Goal: Task Accomplishment & Management: Use online tool/utility

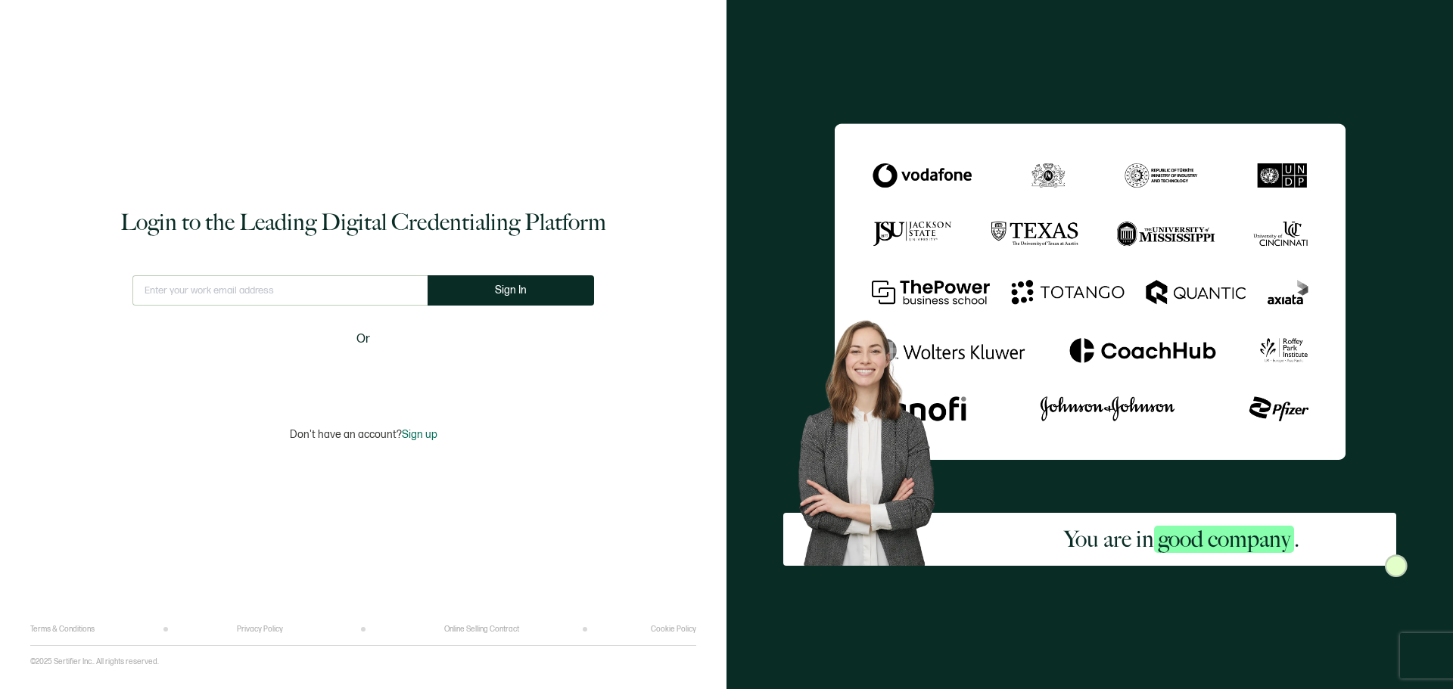
click at [371, 284] on input "text" at bounding box center [279, 290] width 295 height 30
type input "[EMAIL_ADDRESS][DOMAIN_NAME]"
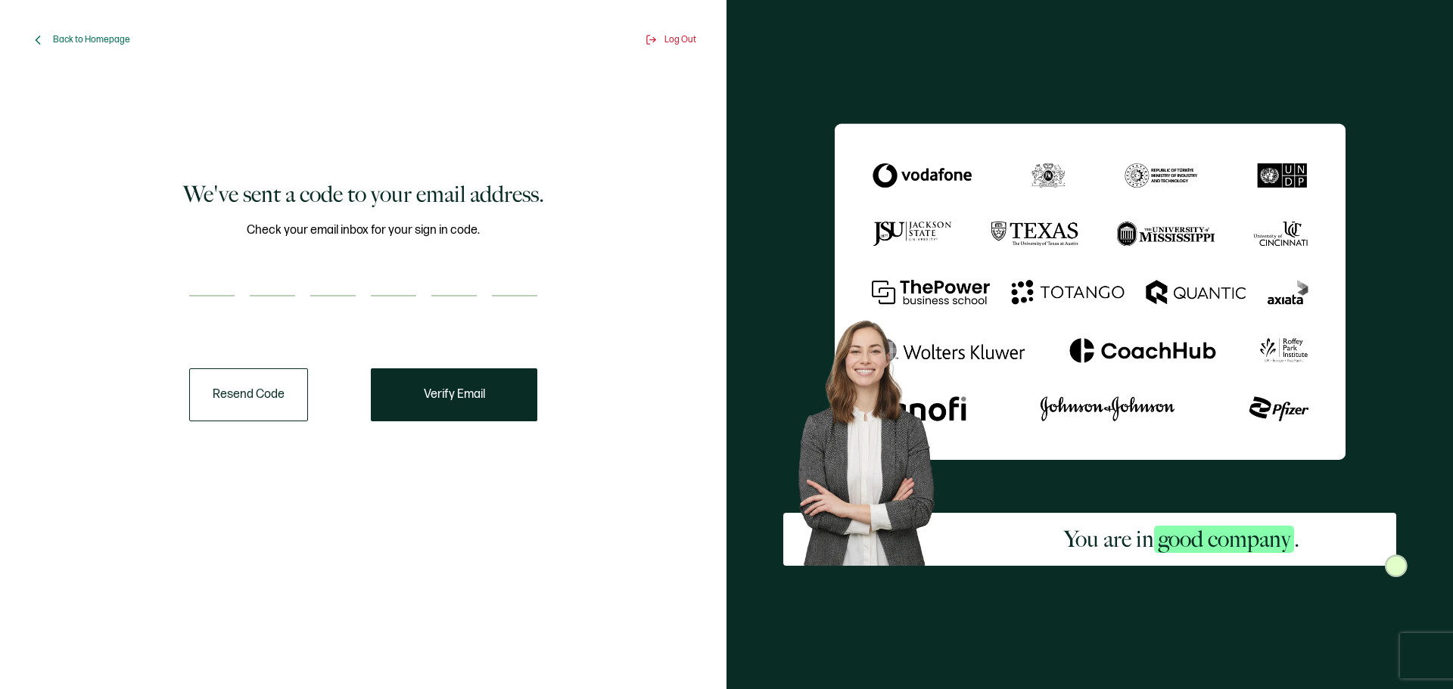
click at [192, 284] on input "number" at bounding box center [211, 281] width 45 height 30
click at [199, 279] on input "number" at bounding box center [211, 281] width 45 height 30
paste input "7"
type input "7"
type input "0"
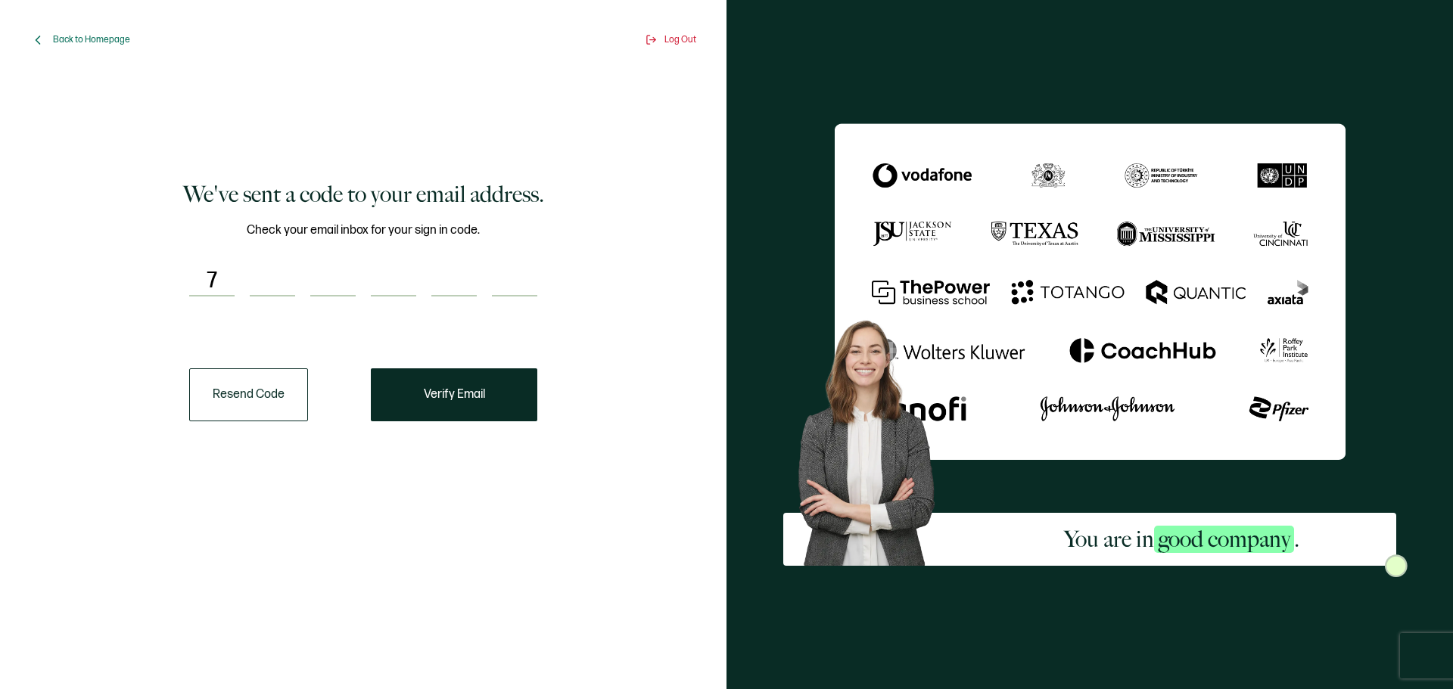
type input "2"
type input "7"
type input "9"
type input "2"
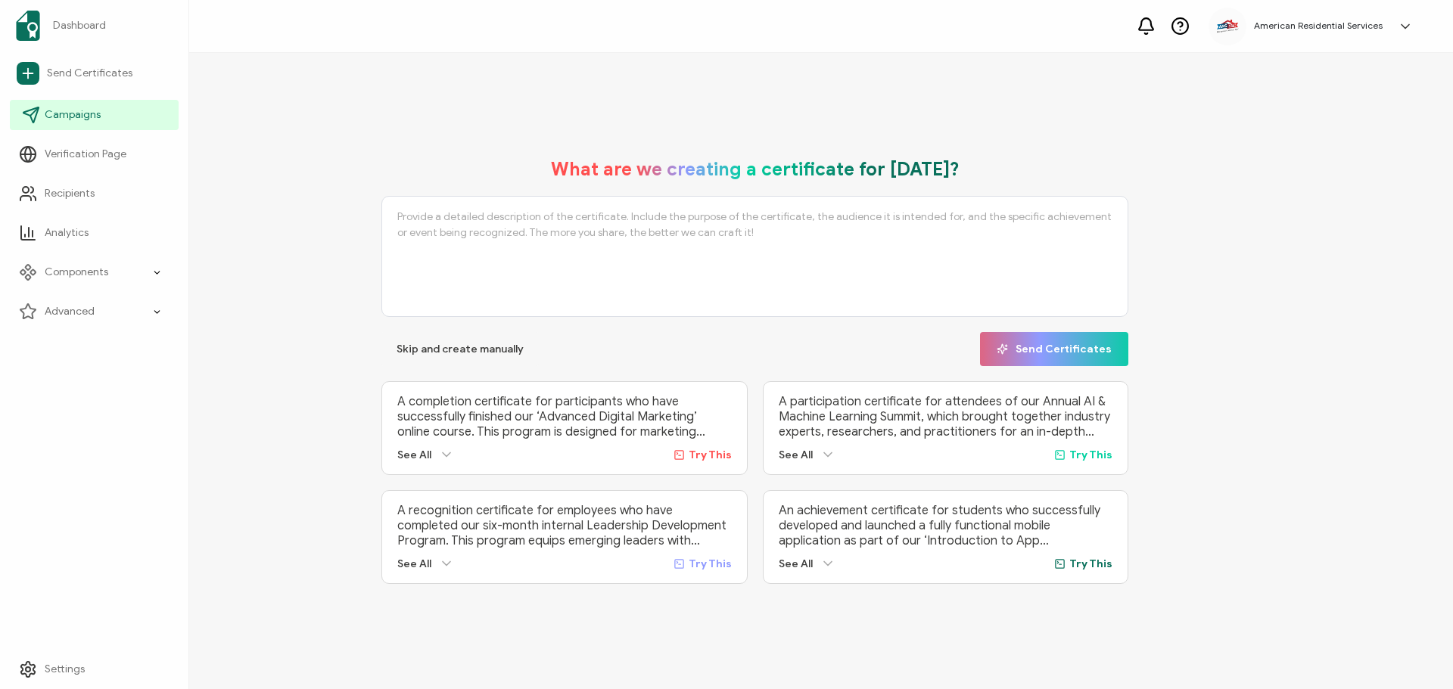
click at [70, 118] on span "Campaigns" at bounding box center [73, 114] width 56 height 15
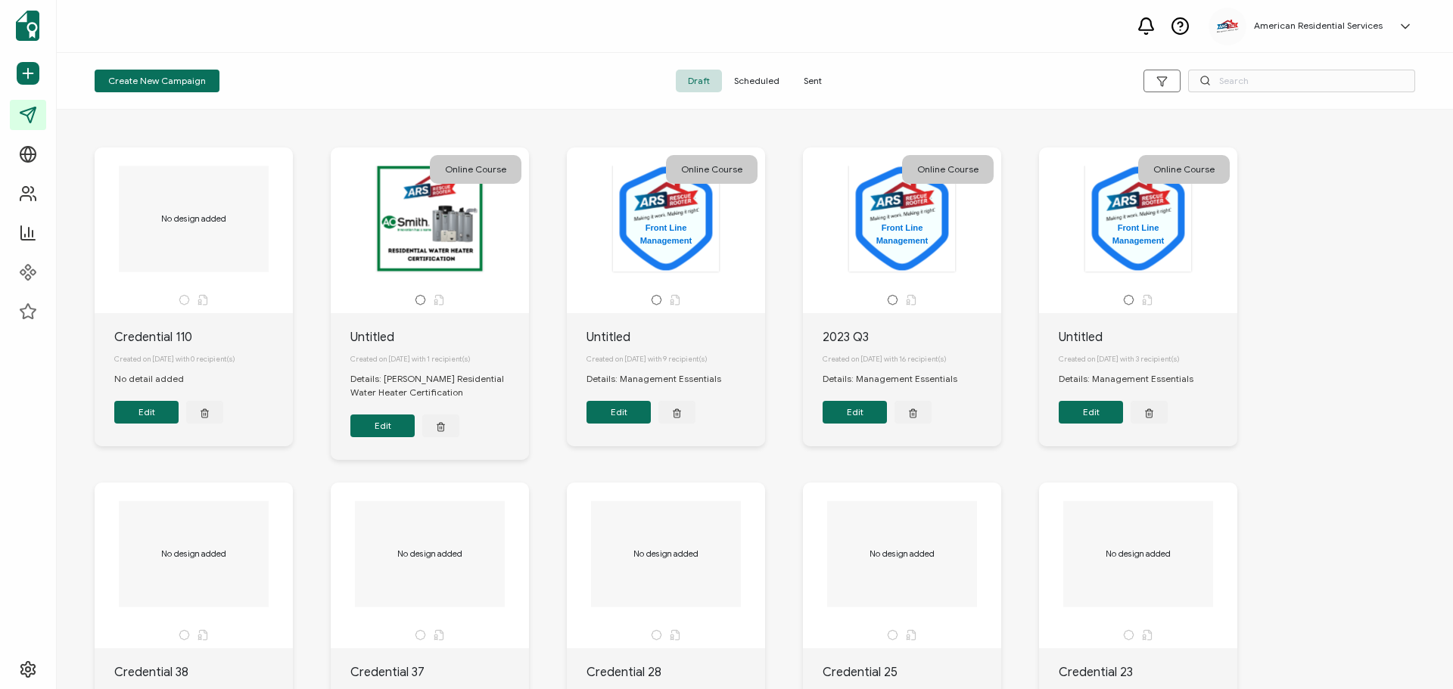
click at [183, 79] on span "Create New Campaign" at bounding box center [157, 80] width 98 height 9
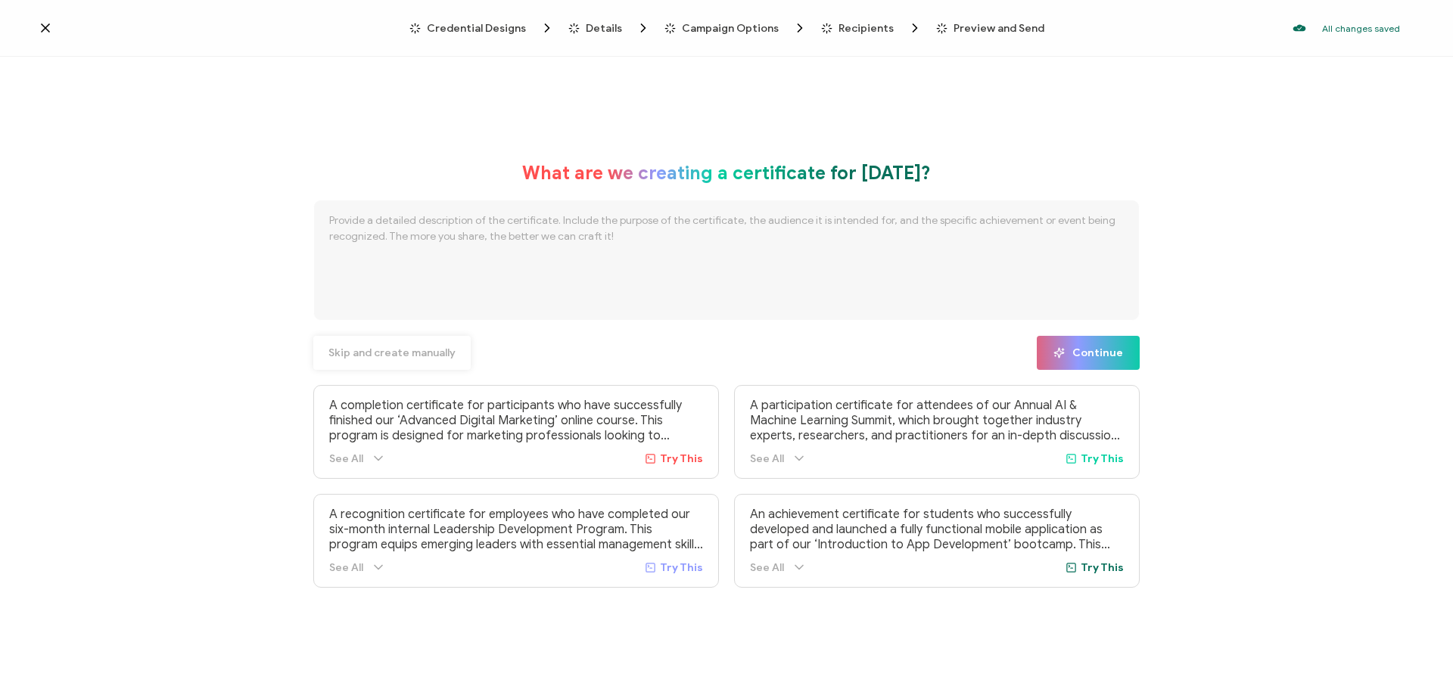
click at [364, 357] on span "Skip and create manually" at bounding box center [391, 353] width 127 height 11
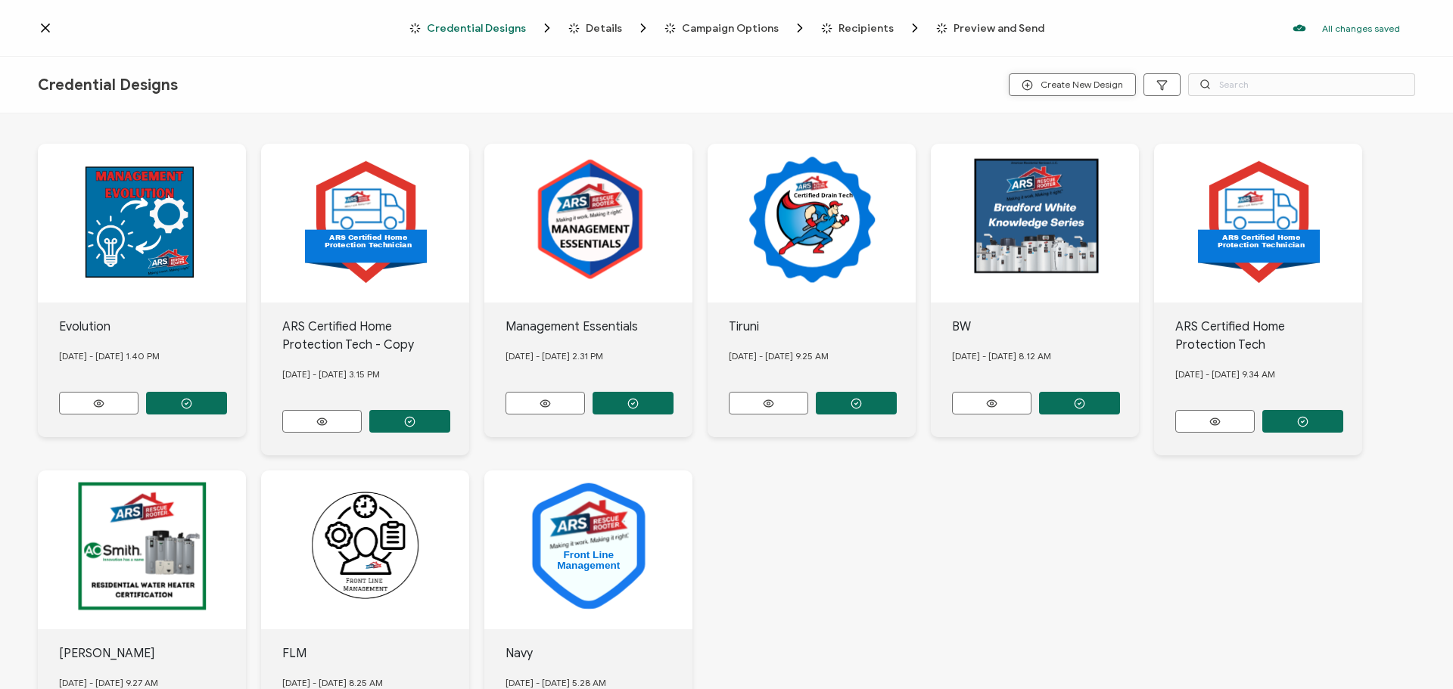
click at [1077, 85] on span "Create New Design" at bounding box center [1071, 84] width 101 height 11
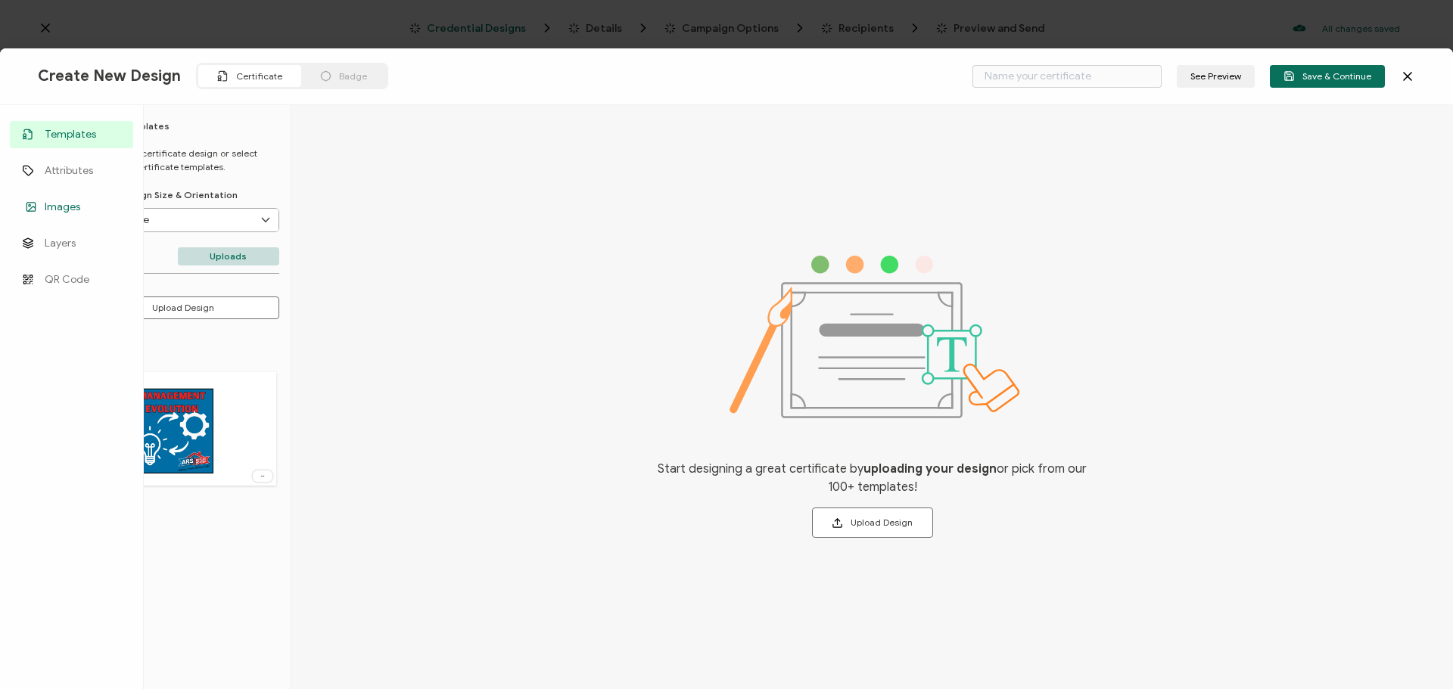
click at [40, 209] on link "Images" at bounding box center [71, 207] width 123 height 27
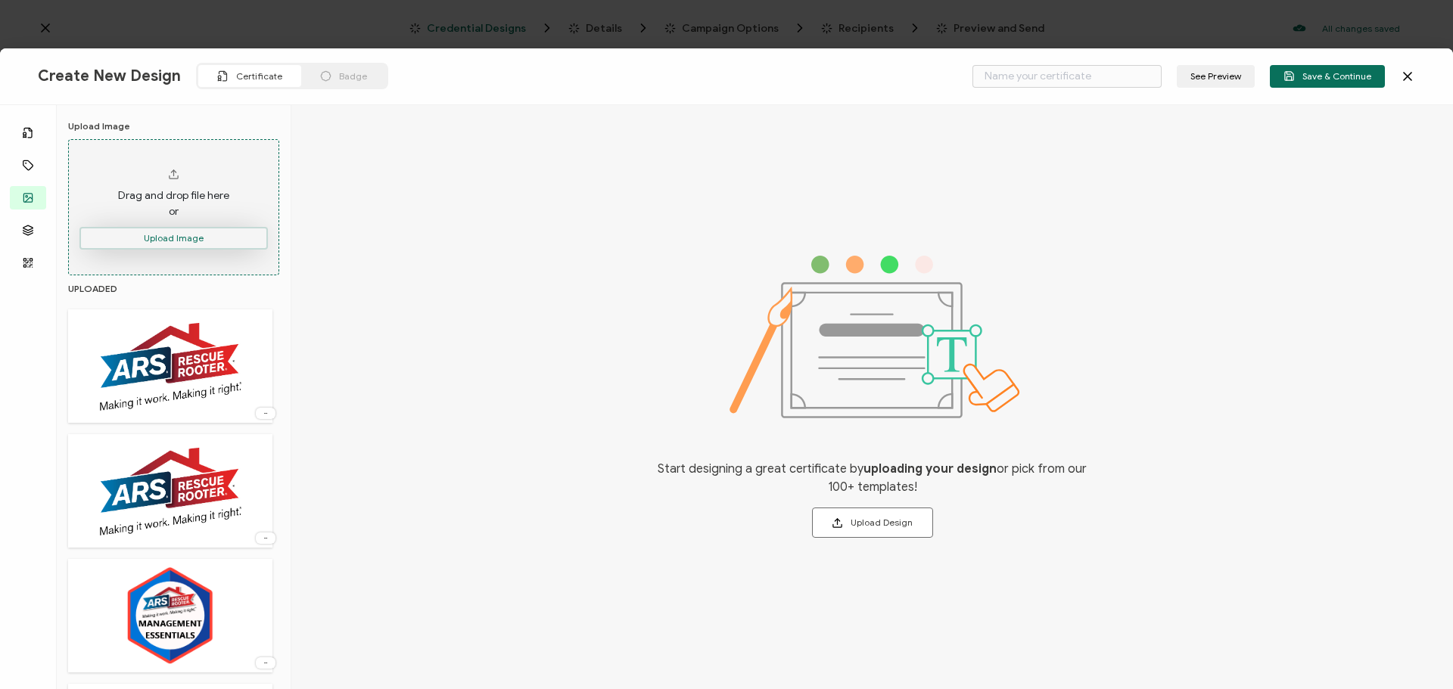
click at [200, 238] on button "Upload Image" at bounding box center [173, 238] width 188 height 23
click at [872, 515] on button "Upload Design" at bounding box center [872, 523] width 121 height 30
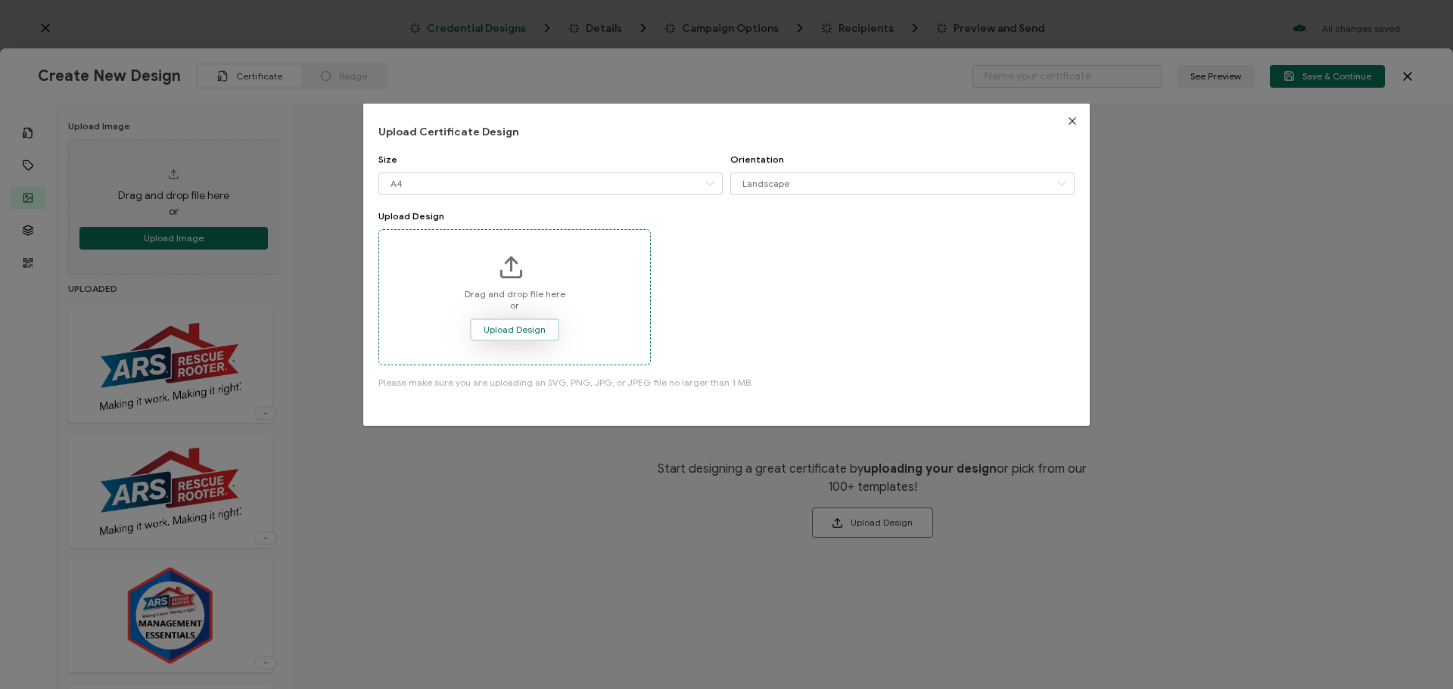
click at [506, 336] on button "Upload Design" at bounding box center [514, 330] width 89 height 23
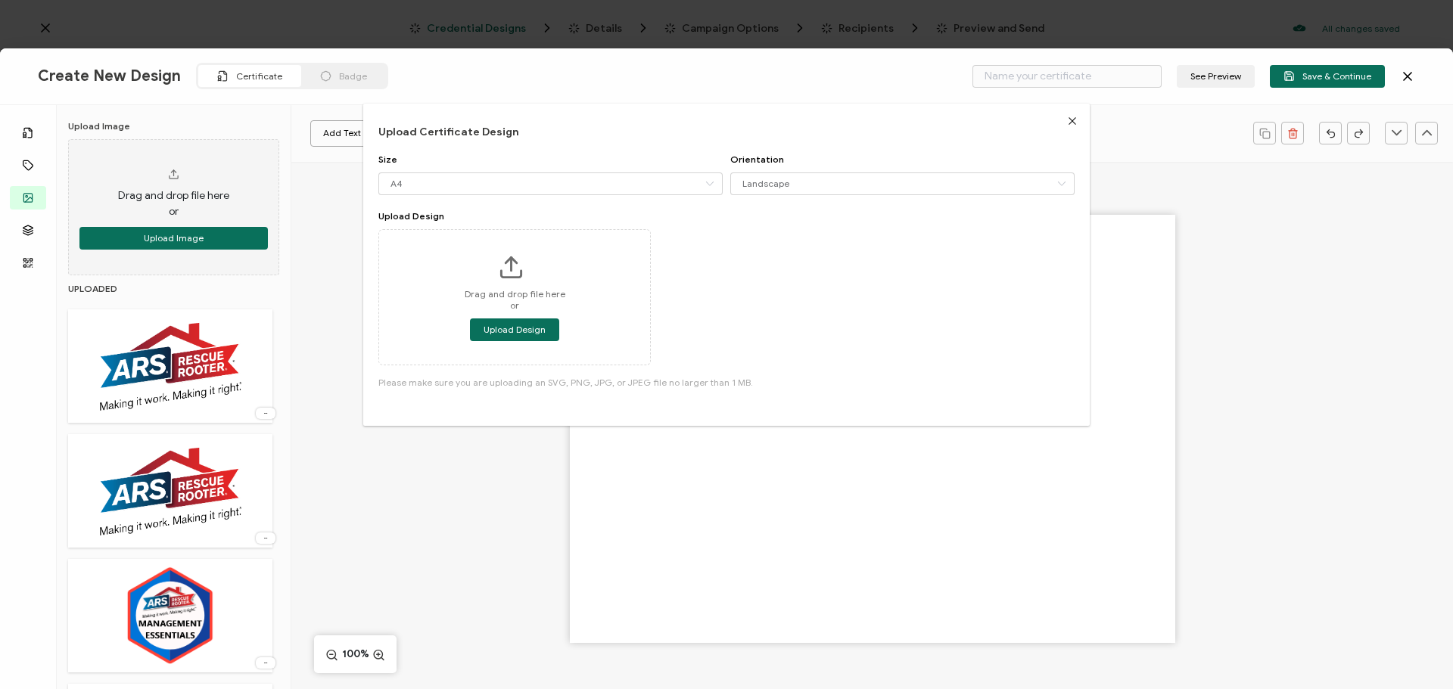
type input "Blank"
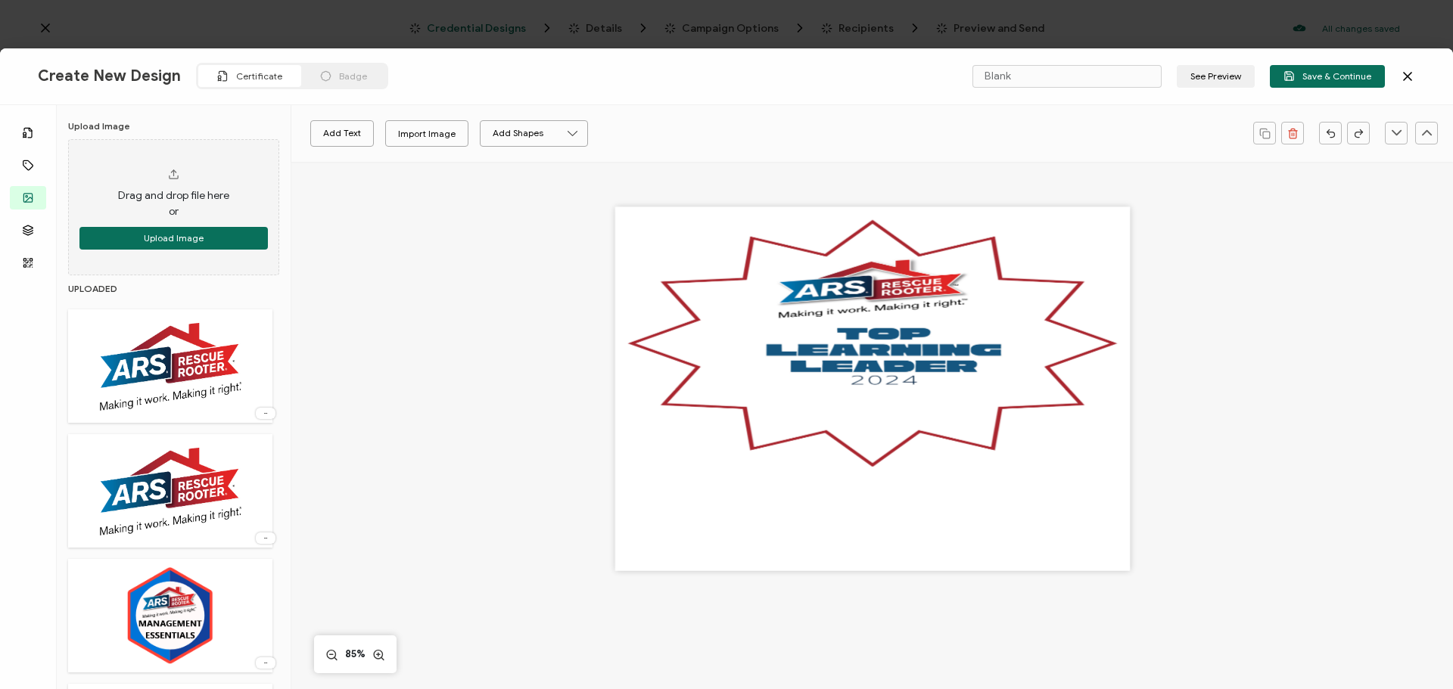
click at [725, 464] on div at bounding box center [872, 389] width 514 height 364
click at [973, 389] on div at bounding box center [872, 389] width 514 height 364
click at [937, 315] on div at bounding box center [872, 389] width 514 height 364
click at [890, 243] on div at bounding box center [872, 389] width 514 height 364
click at [887, 241] on div at bounding box center [872, 389] width 514 height 364
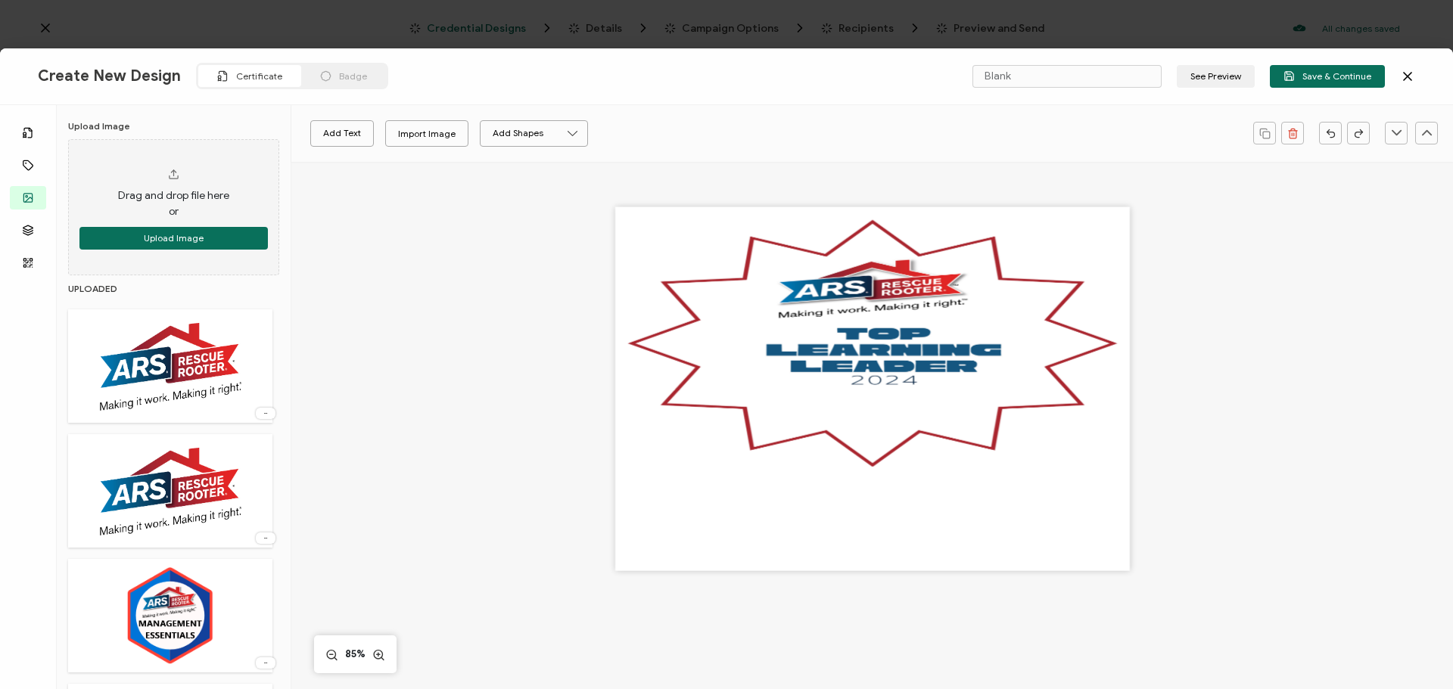
click at [760, 269] on div at bounding box center [872, 389] width 514 height 364
click at [640, 278] on div at bounding box center [872, 389] width 514 height 364
click at [760, 362] on div at bounding box center [872, 389] width 514 height 364
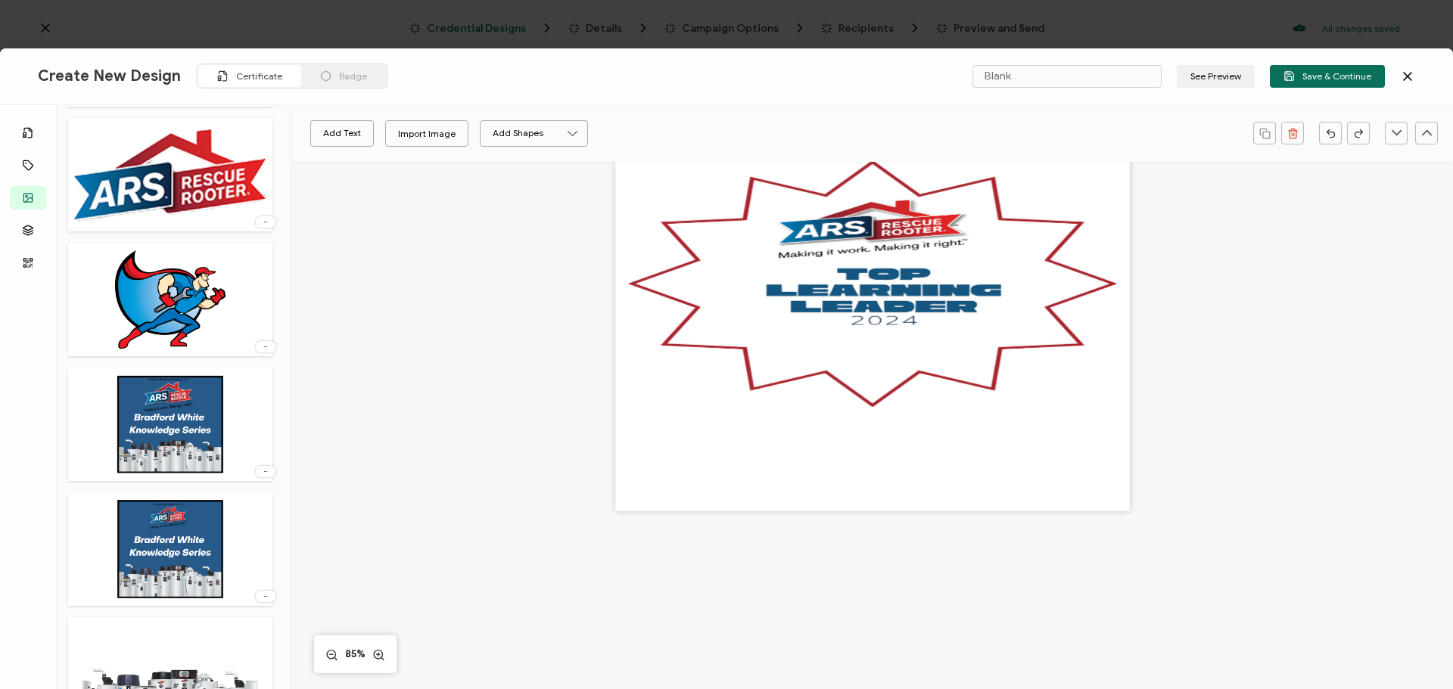
scroll to position [1039, 0]
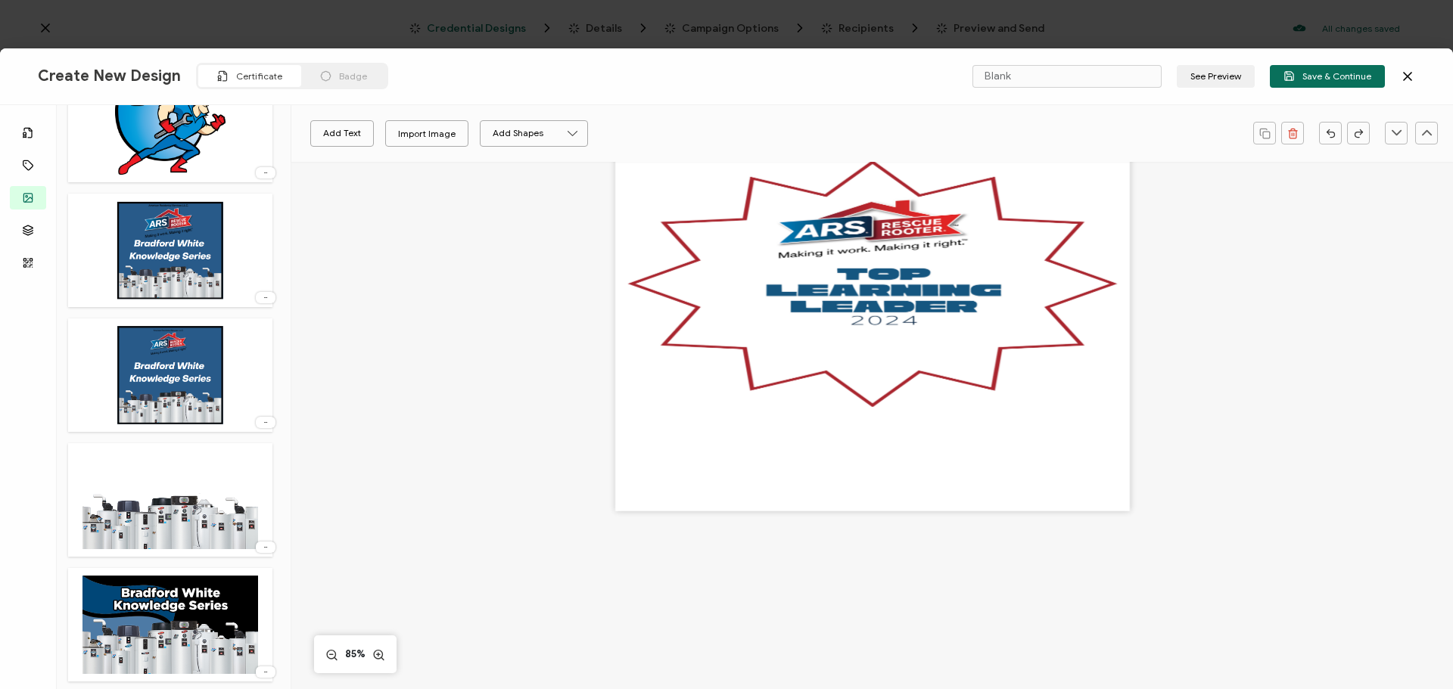
click at [806, 380] on div at bounding box center [872, 329] width 514 height 364
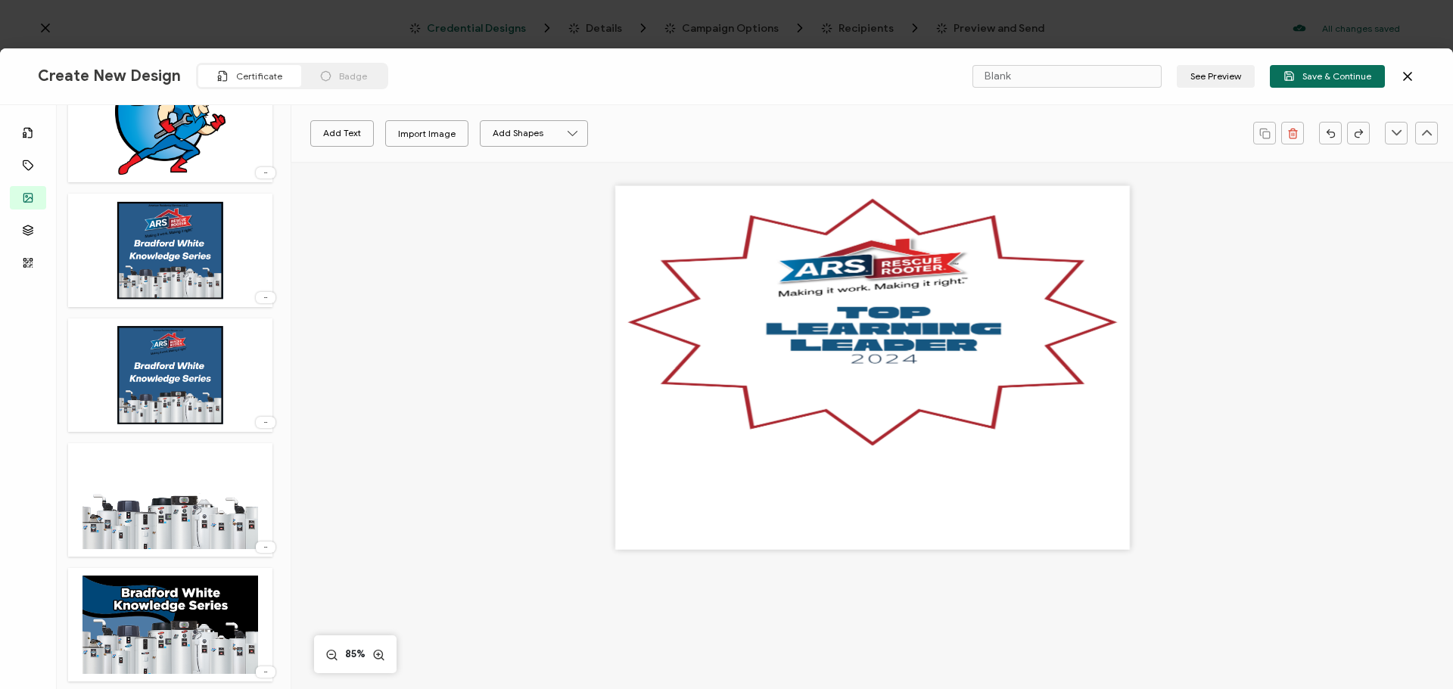
scroll to position [0, 0]
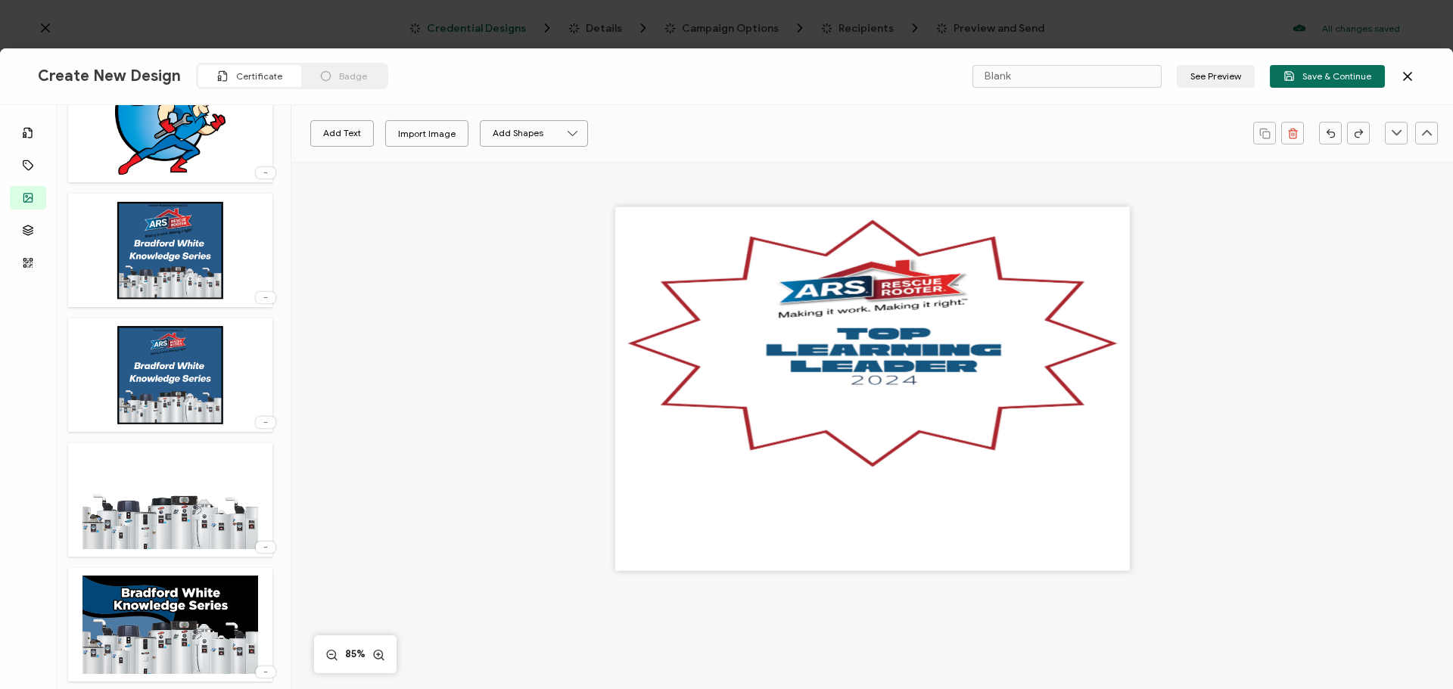
click at [854, 352] on div at bounding box center [872, 389] width 514 height 364
click at [852, 430] on div at bounding box center [872, 389] width 514 height 364
click at [851, 447] on div at bounding box center [872, 389] width 514 height 364
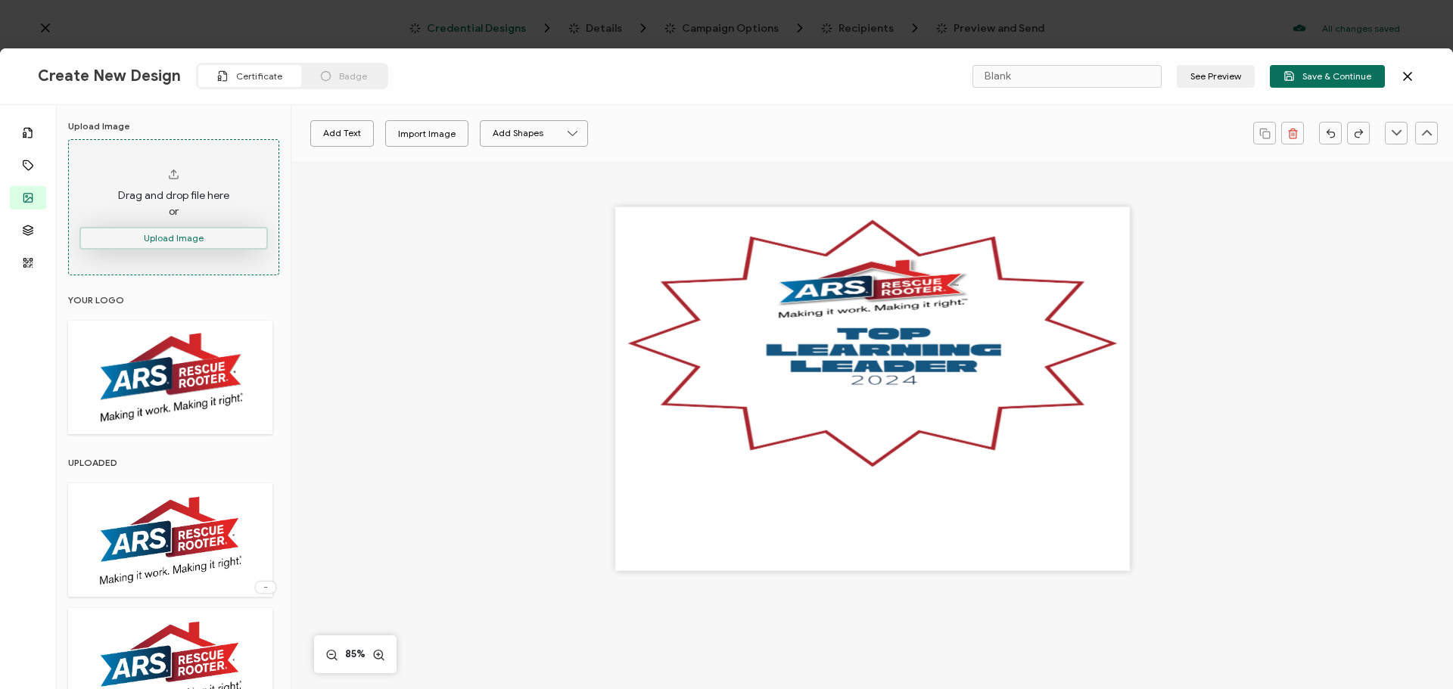
click at [146, 235] on button "Upload Image" at bounding box center [173, 238] width 188 height 23
click at [340, 73] on span "Badge" at bounding box center [353, 75] width 28 height 11
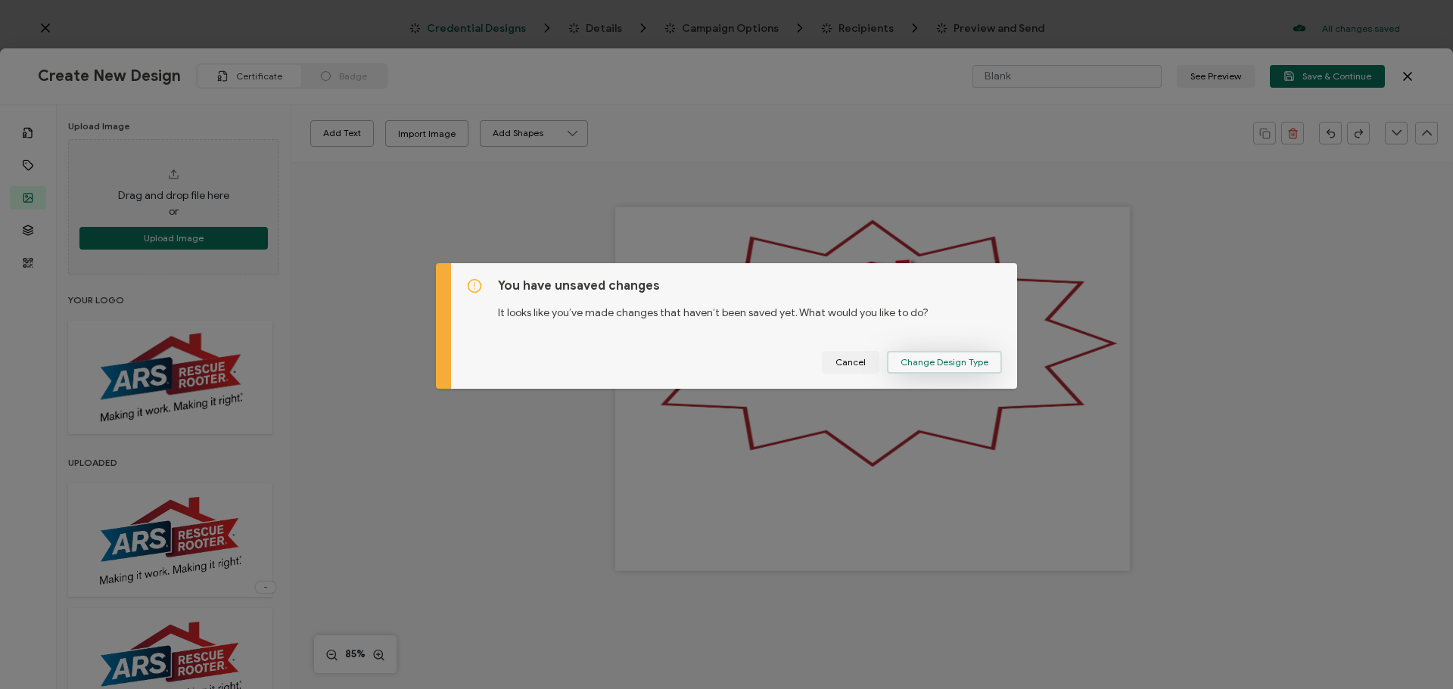
click at [955, 362] on span "Change Design Type" at bounding box center [944, 362] width 88 height 9
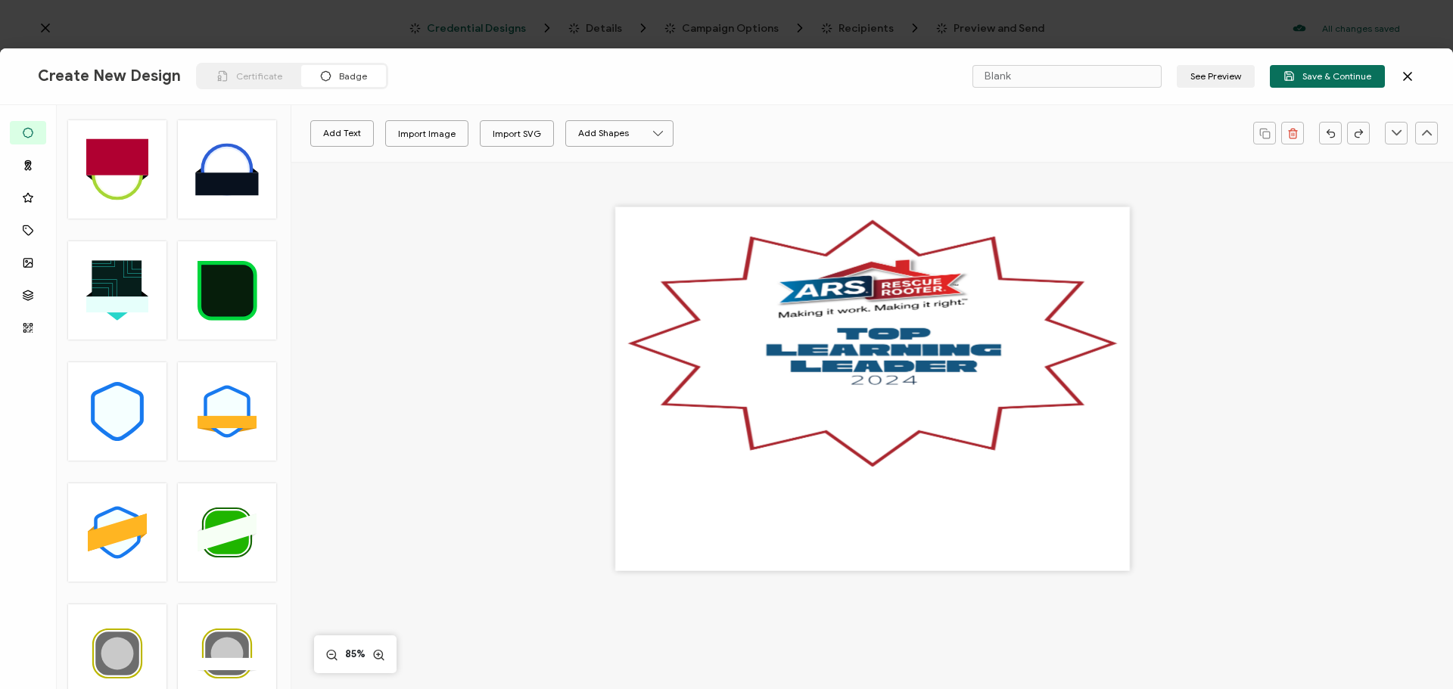
click at [918, 340] on div at bounding box center [872, 389] width 514 height 364
click at [883, 304] on div at bounding box center [872, 389] width 514 height 364
click at [862, 251] on div at bounding box center [872, 389] width 514 height 364
click at [875, 242] on div at bounding box center [872, 389] width 514 height 364
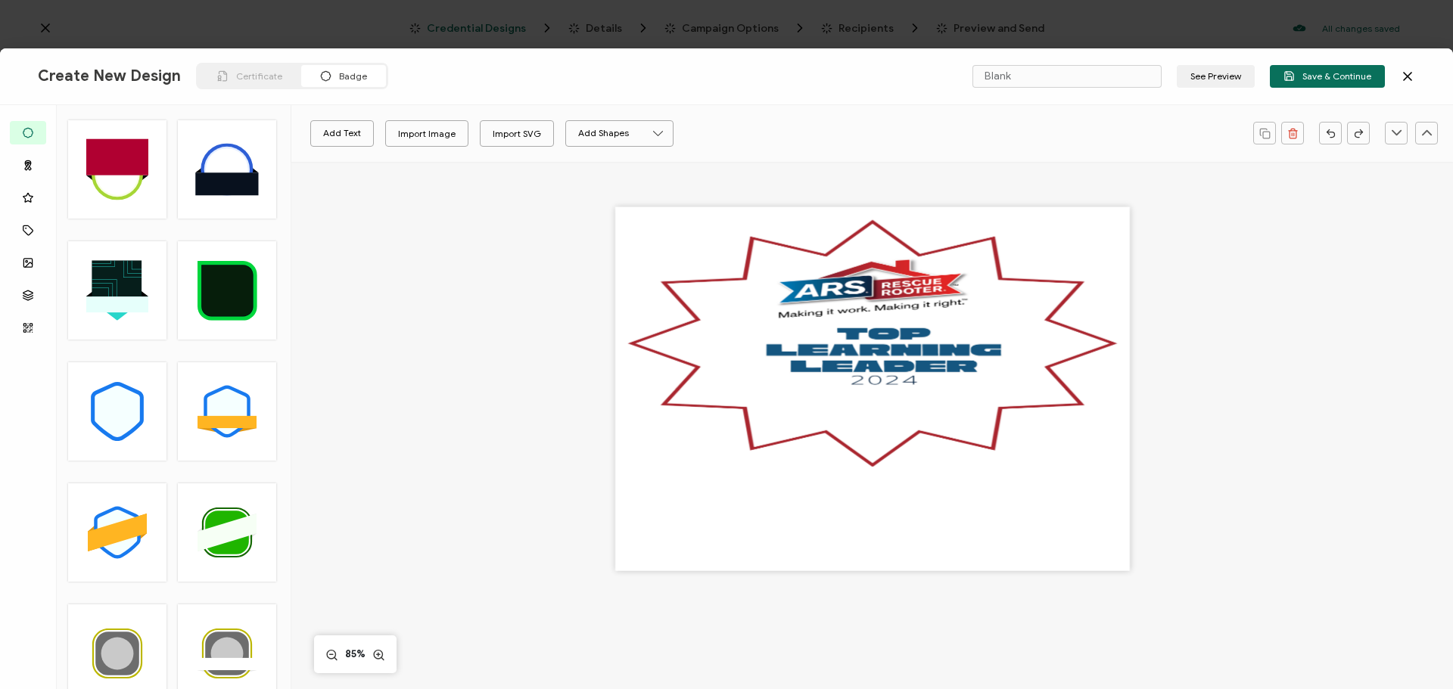
click at [875, 242] on div at bounding box center [872, 389] width 514 height 364
click at [1414, 72] on icon at bounding box center [1407, 76] width 15 height 15
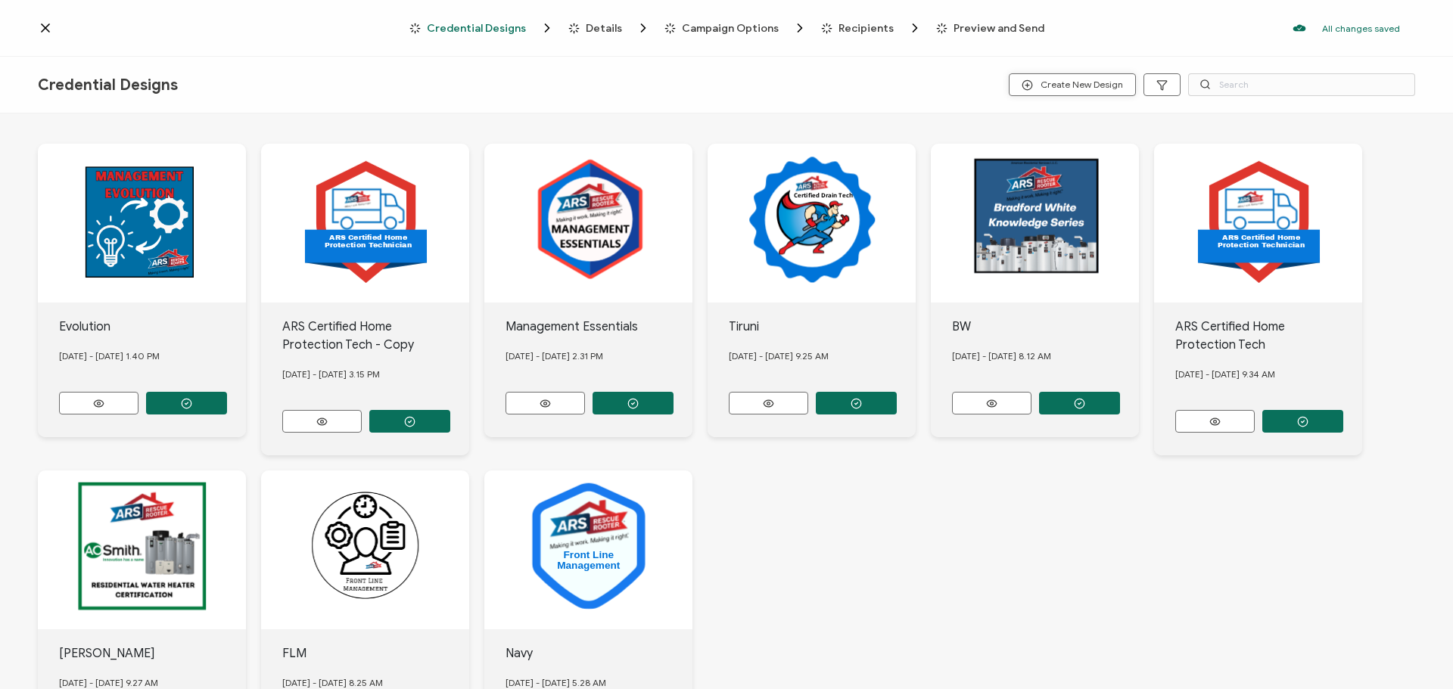
click at [1102, 77] on button "Create New Design" at bounding box center [1071, 84] width 127 height 23
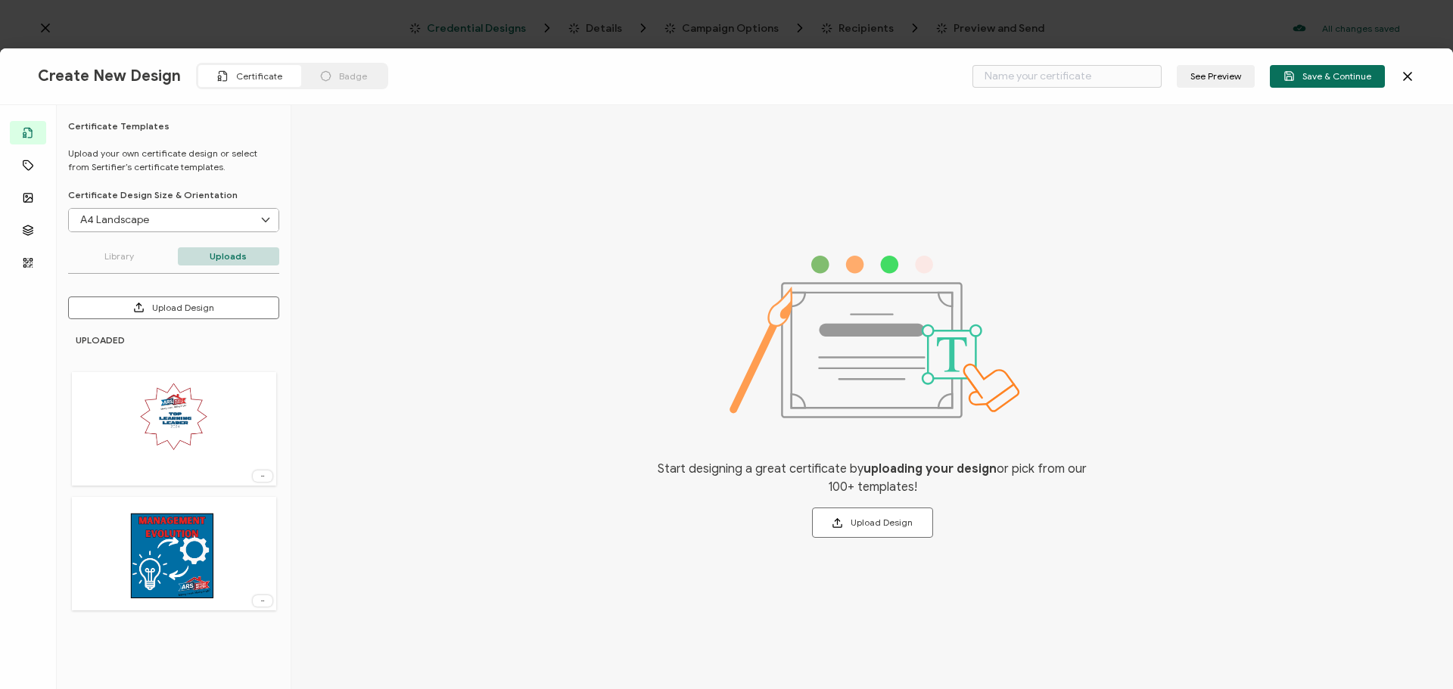
click at [326, 71] on div "Badge" at bounding box center [343, 76] width 85 height 22
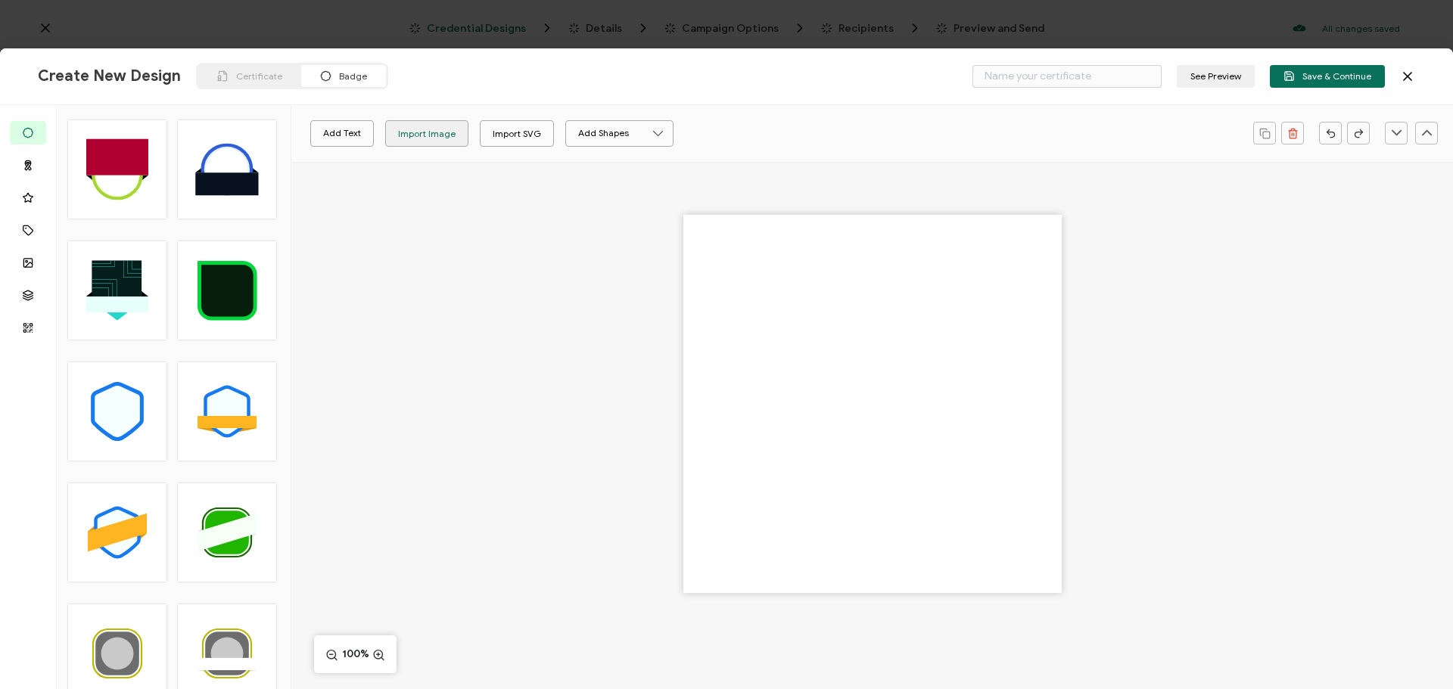
click at [456, 131] on div "Import Image" at bounding box center [427, 133] width 82 height 26
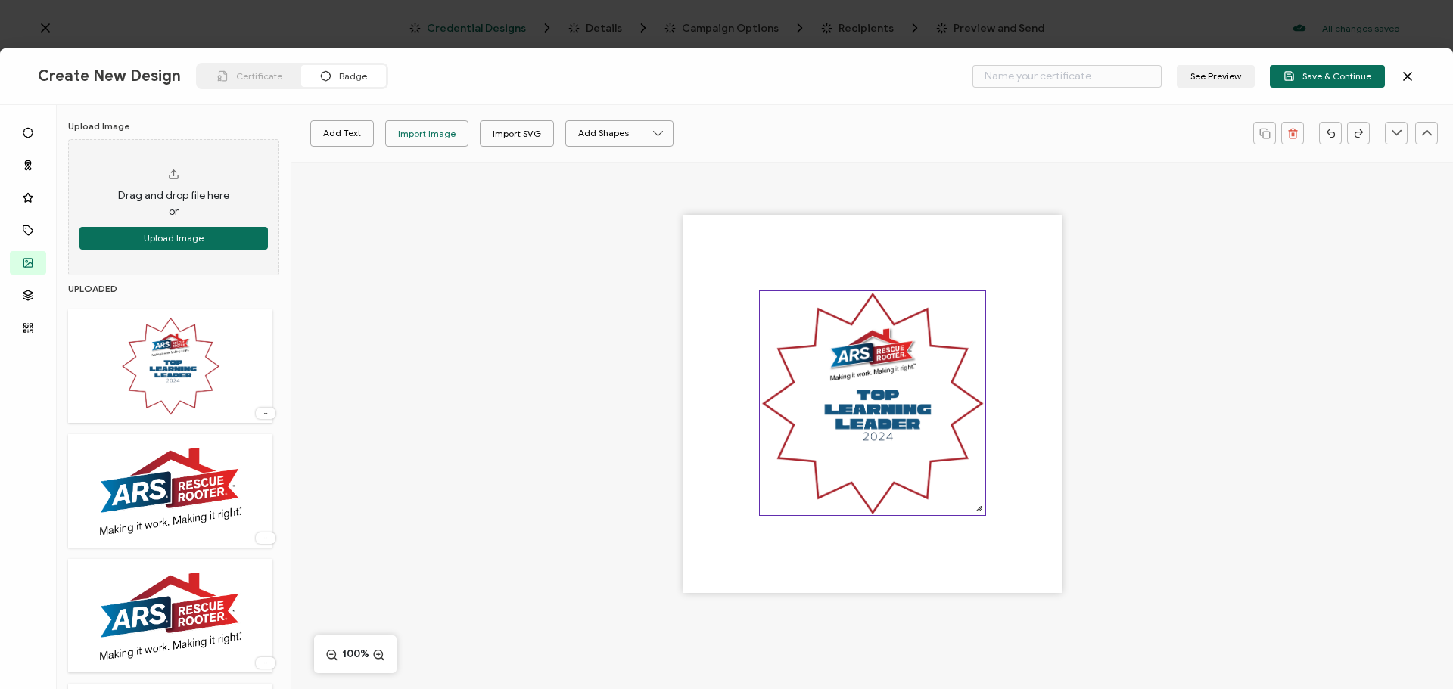
click at [961, 332] on img at bounding box center [872, 403] width 225 height 224
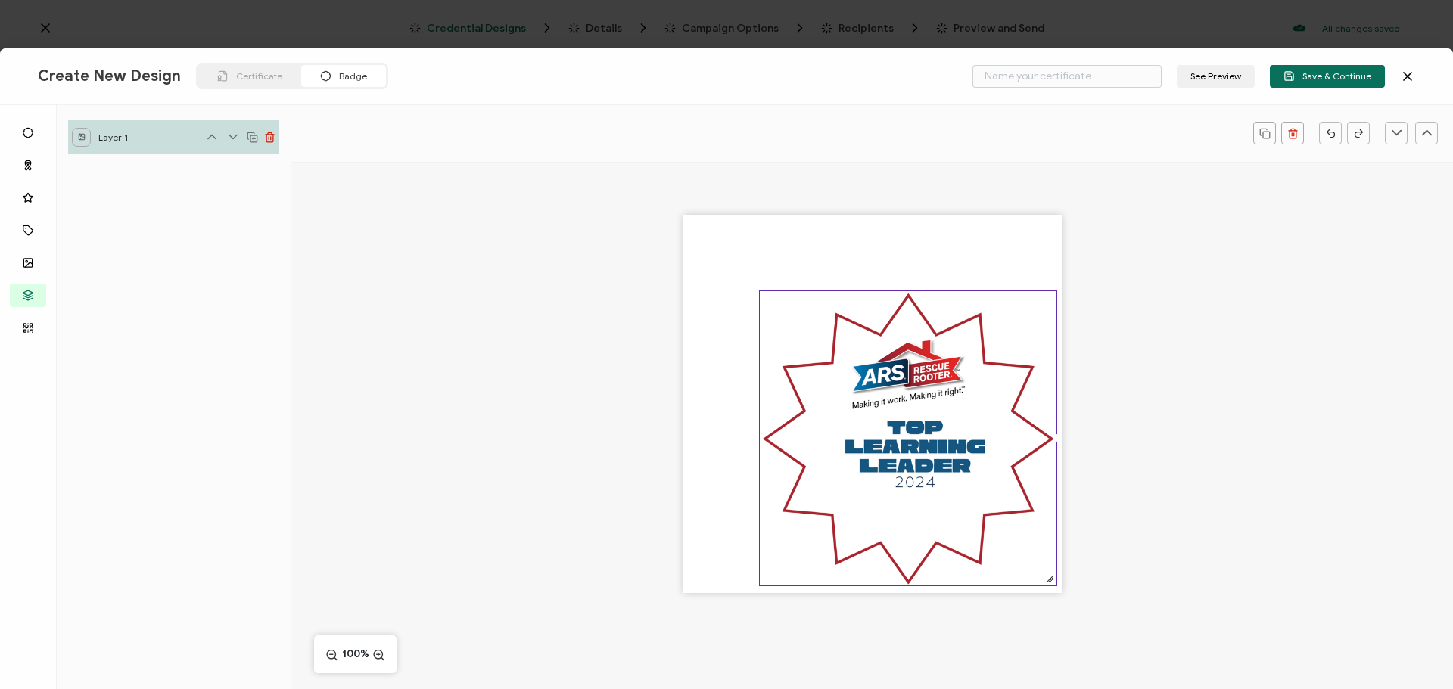
drag, startPoint x: 978, startPoint y: 511, endPoint x: 1051, endPoint y: 617, distance: 128.4
click at [1051, 617] on div at bounding box center [871, 430] width 1161 height 537
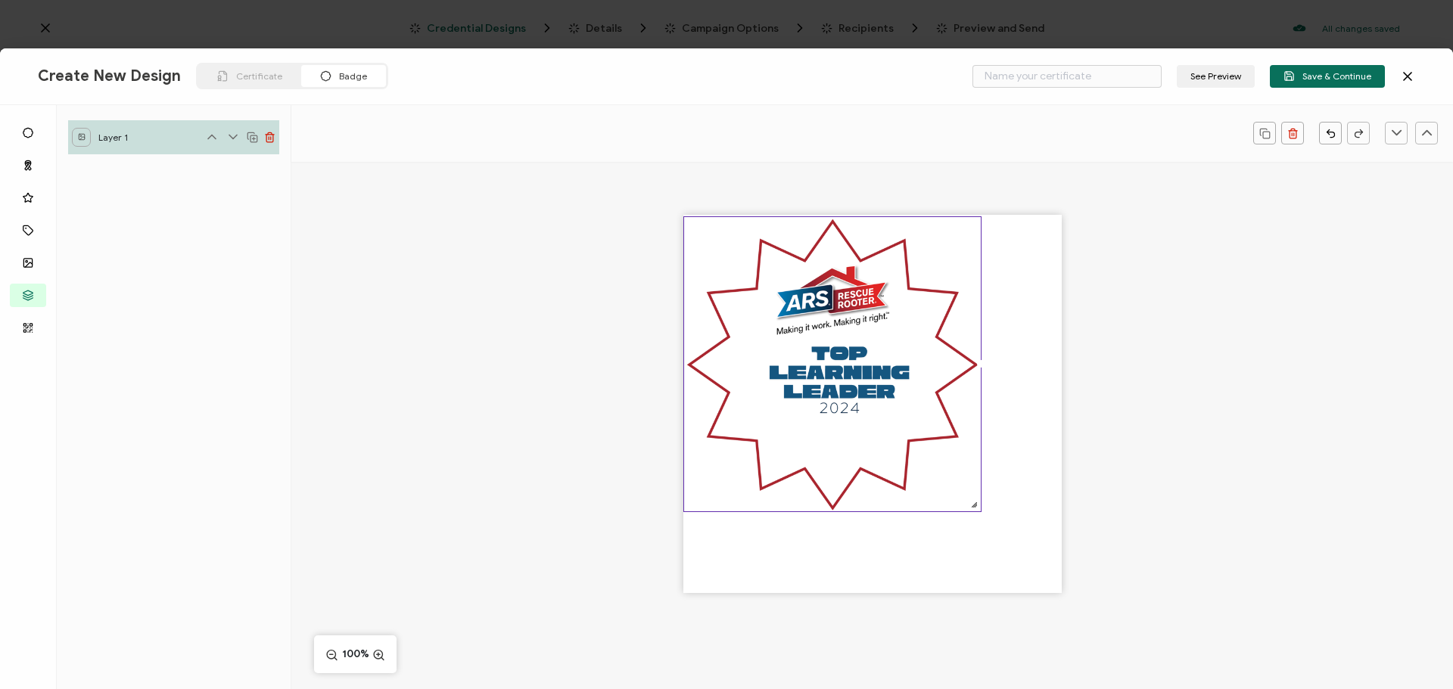
drag, startPoint x: 900, startPoint y: 390, endPoint x: 822, endPoint y: 315, distance: 107.6
click at [822, 315] on img at bounding box center [832, 364] width 297 height 294
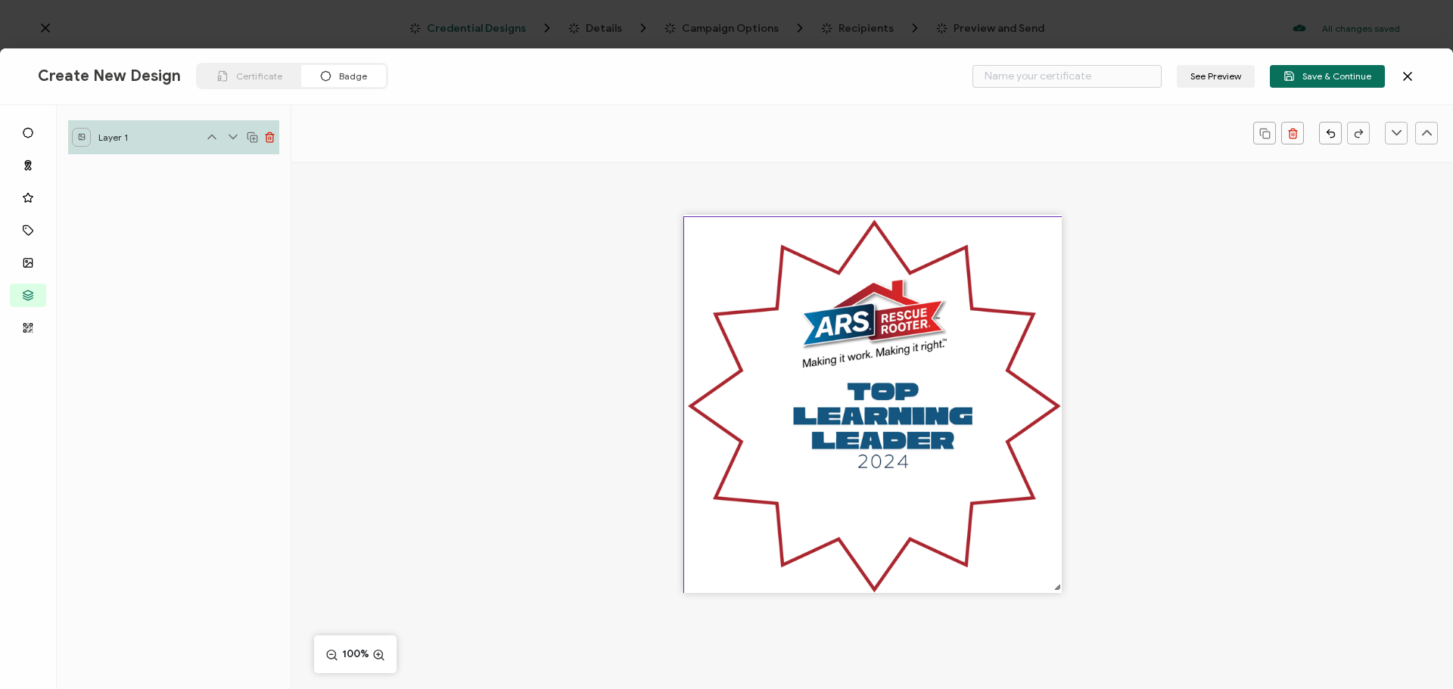
drag, startPoint x: 975, startPoint y: 508, endPoint x: 1060, endPoint y: 582, distance: 112.1
click at [1060, 582] on div at bounding box center [871, 430] width 1161 height 537
click at [1193, 489] on div at bounding box center [871, 430] width 1161 height 537
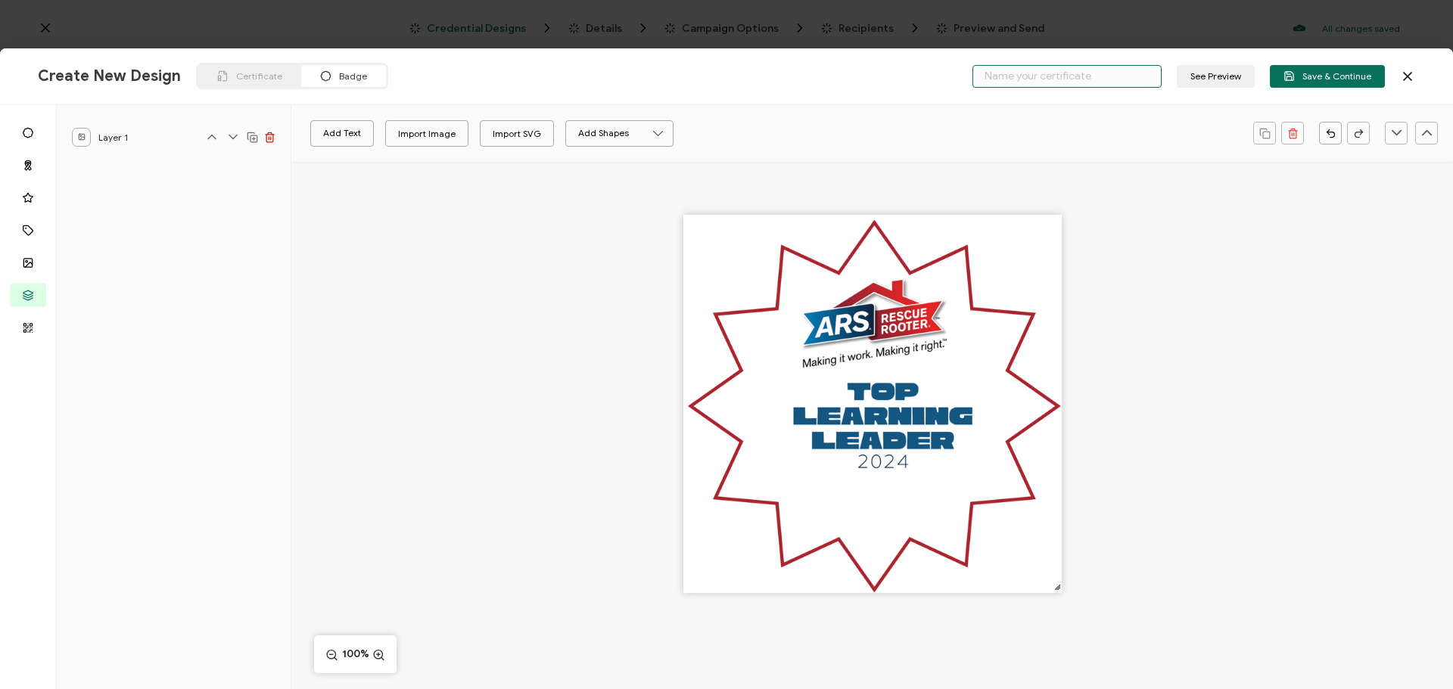
click at [1106, 82] on input "text" at bounding box center [1066, 76] width 189 height 23
type input "Top Learning Leader 2024"
click at [1281, 78] on button "Save & Continue" at bounding box center [1326, 76] width 115 height 23
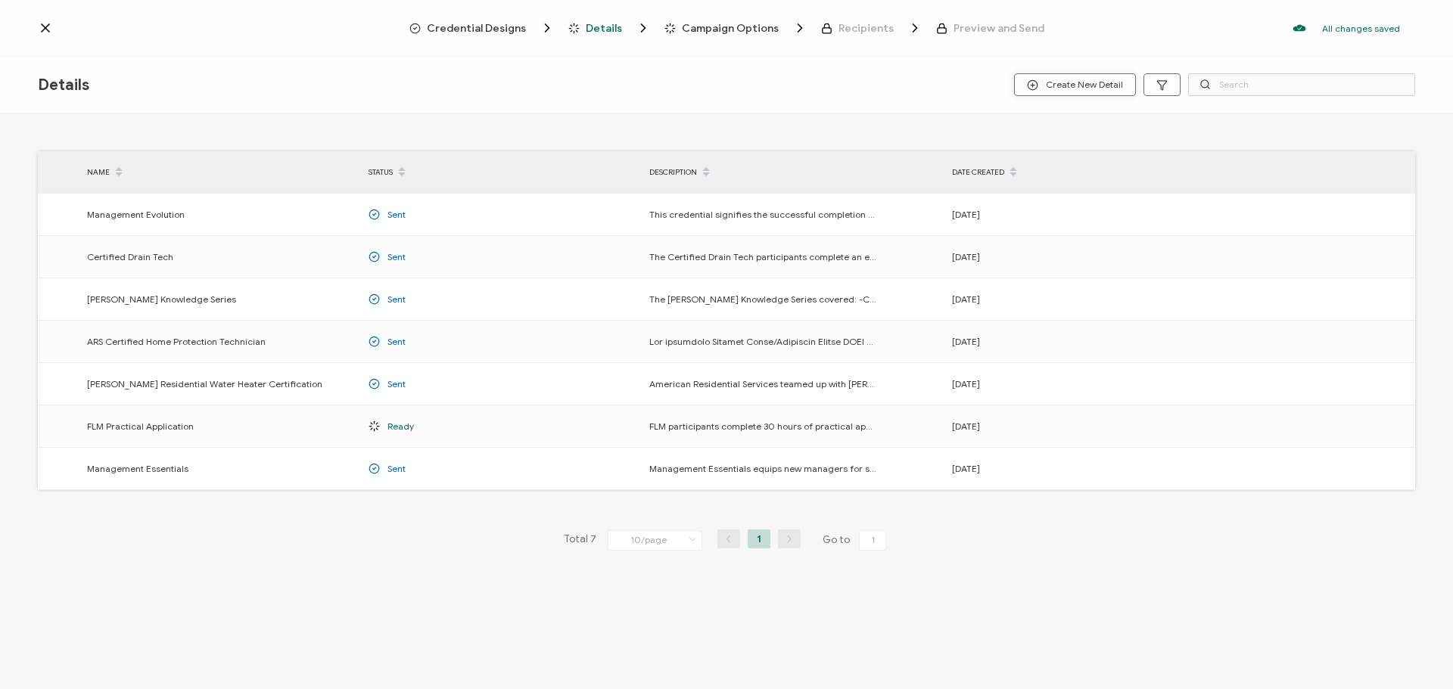
click at [1051, 85] on span "Create New Detail" at bounding box center [1075, 84] width 96 height 11
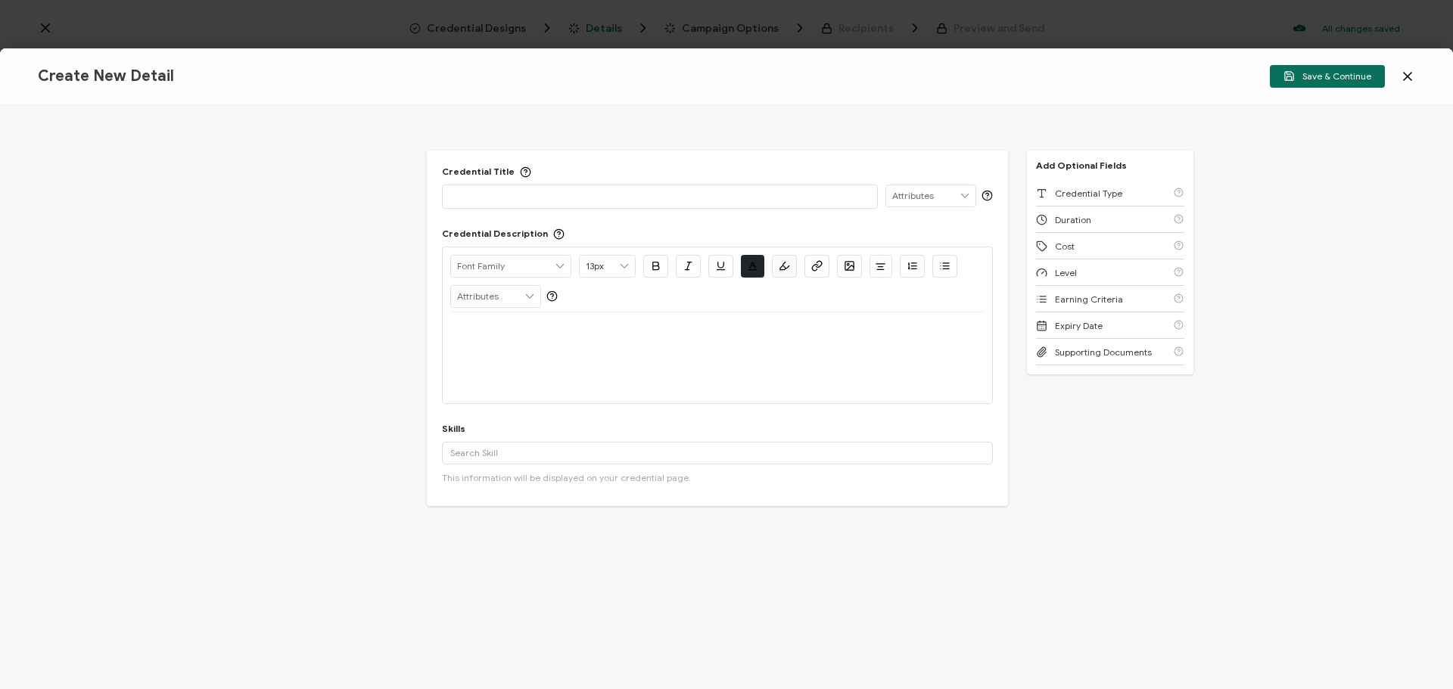
click at [474, 201] on p at bounding box center [659, 195] width 419 height 15
click at [495, 359] on div at bounding box center [717, 357] width 534 height 91
click at [479, 340] on div at bounding box center [717, 330] width 534 height 36
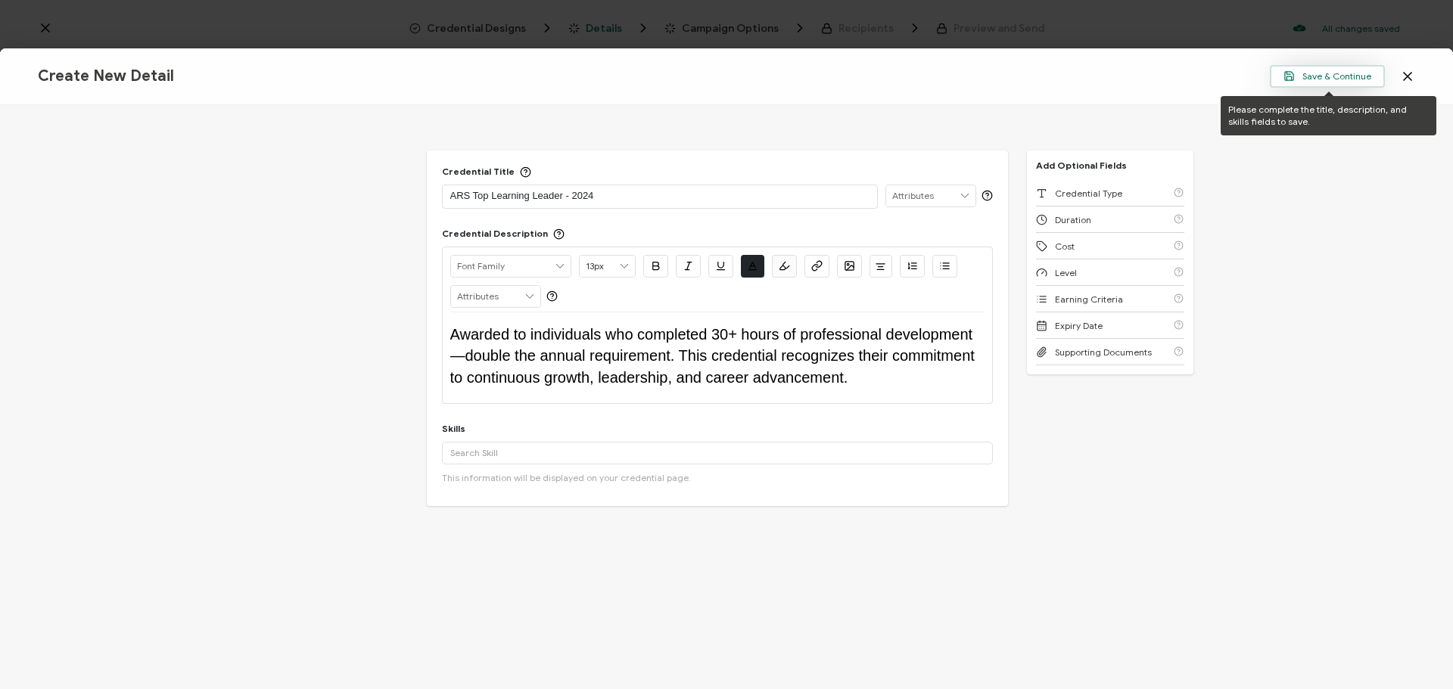
click at [1295, 70] on button "Save & Continue" at bounding box center [1326, 76] width 115 height 23
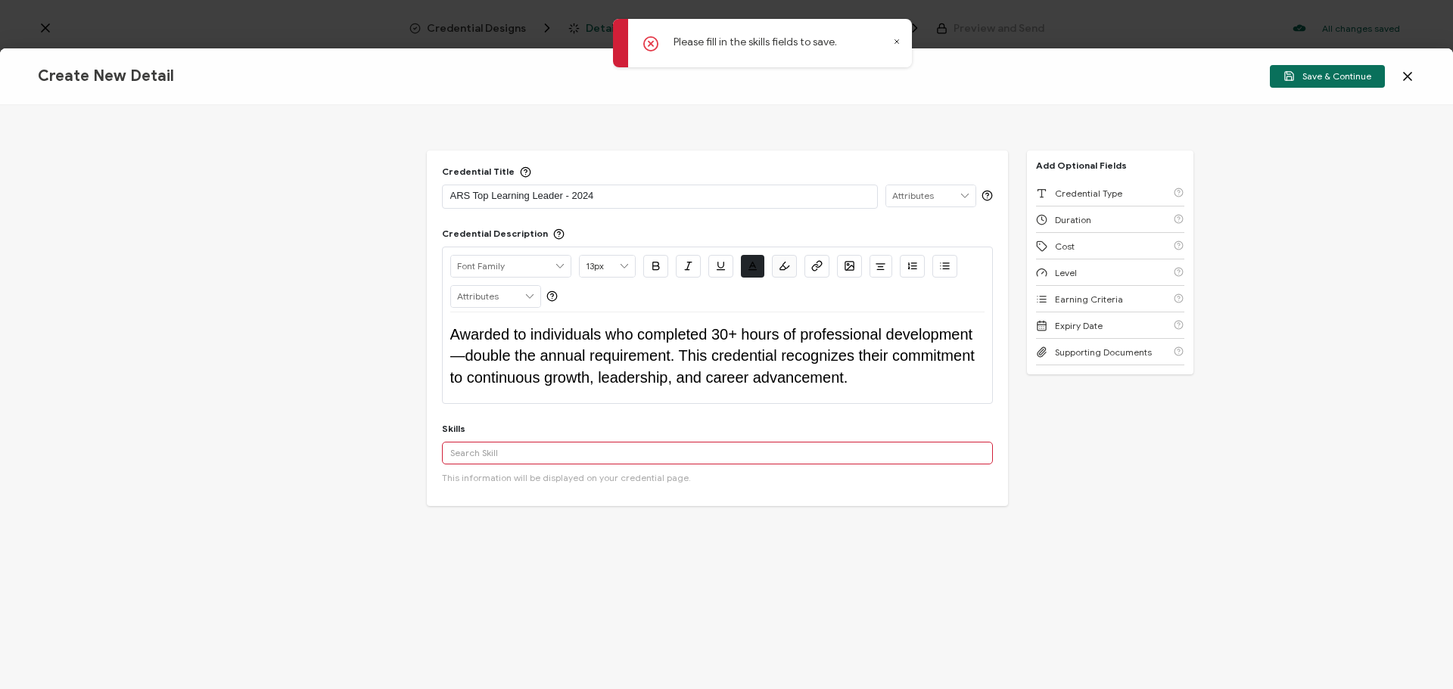
click at [542, 445] on input "text" at bounding box center [717, 453] width 551 height 23
type input "g"
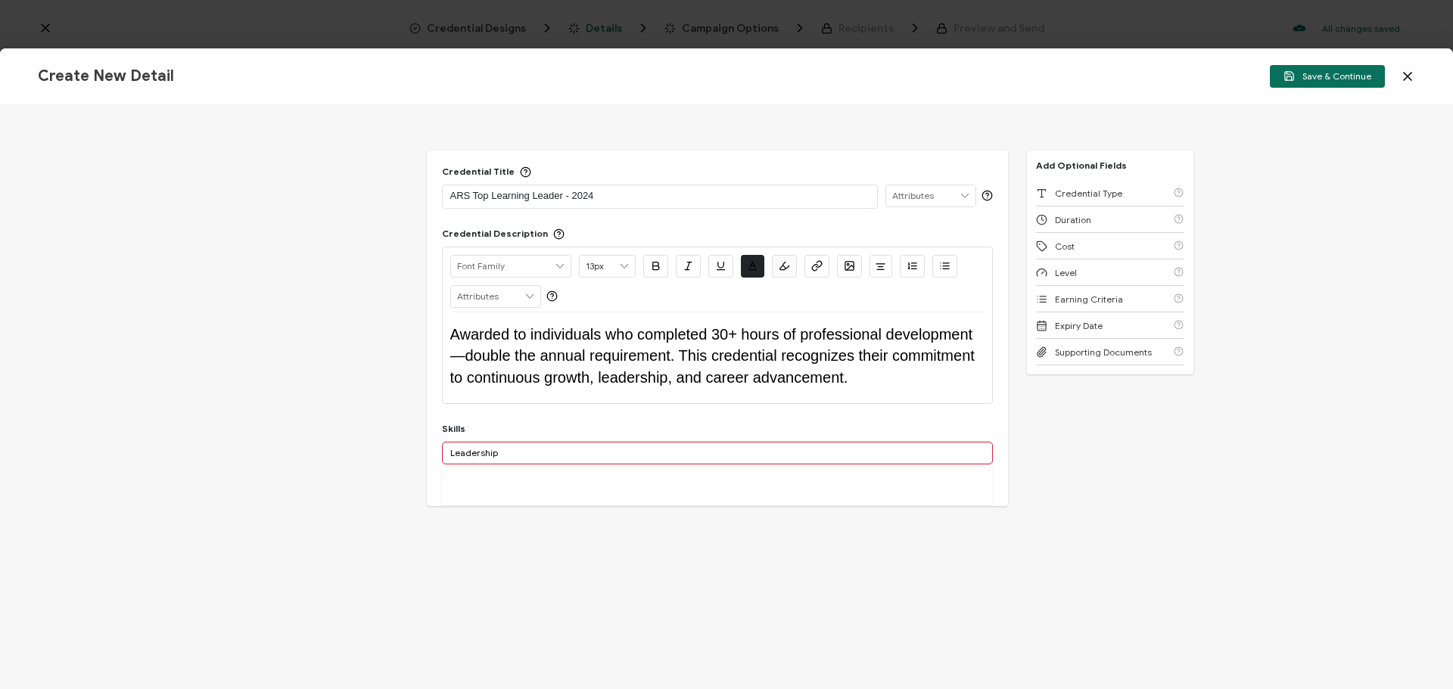
click at [539, 447] on input "Leadership" at bounding box center [717, 453] width 551 height 23
drag, startPoint x: 539, startPoint y: 449, endPoint x: 365, endPoint y: 444, distance: 173.3
click at [365, 444] on div "Credential Title ARS Top Learning Leader - 2024 ISSUER Issuer Name Credential D…" at bounding box center [726, 397] width 1453 height 584
type input "C"
click at [566, 451] on input "Professional Development" at bounding box center [717, 453] width 551 height 23
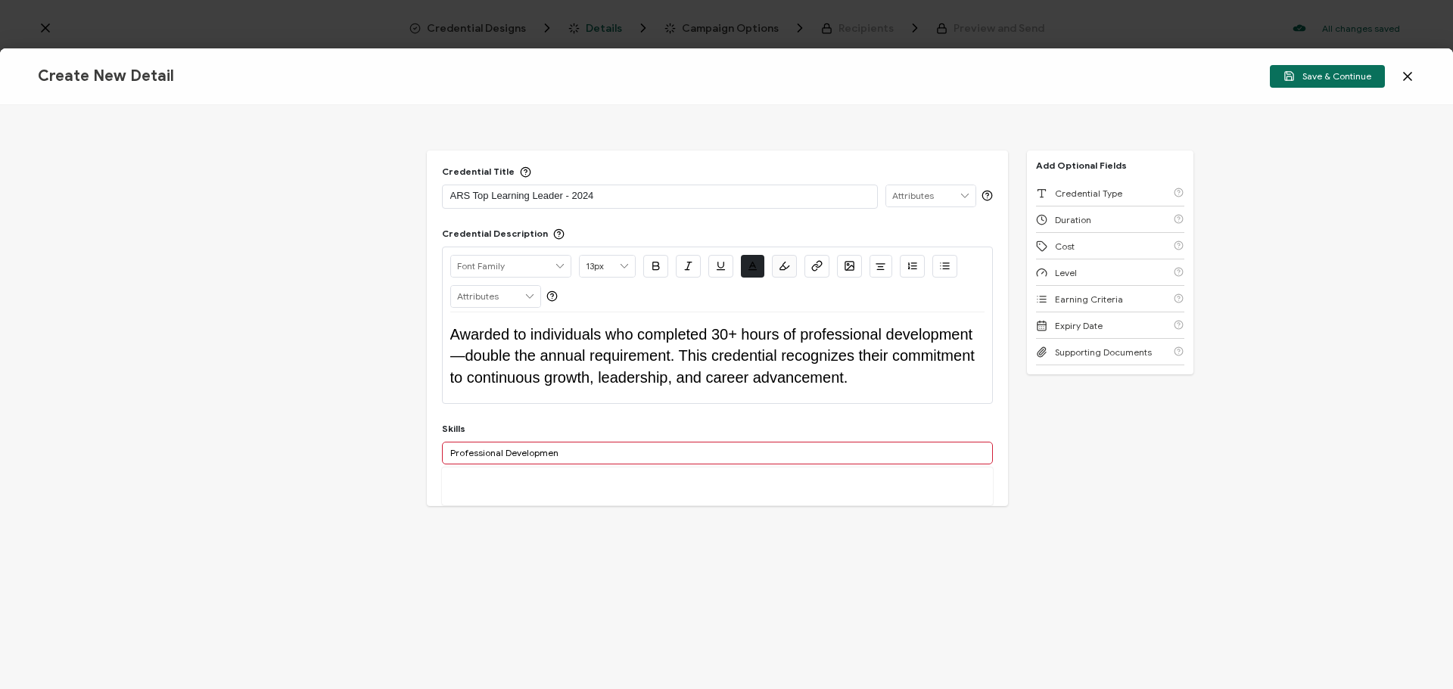
type input "Professional Development"
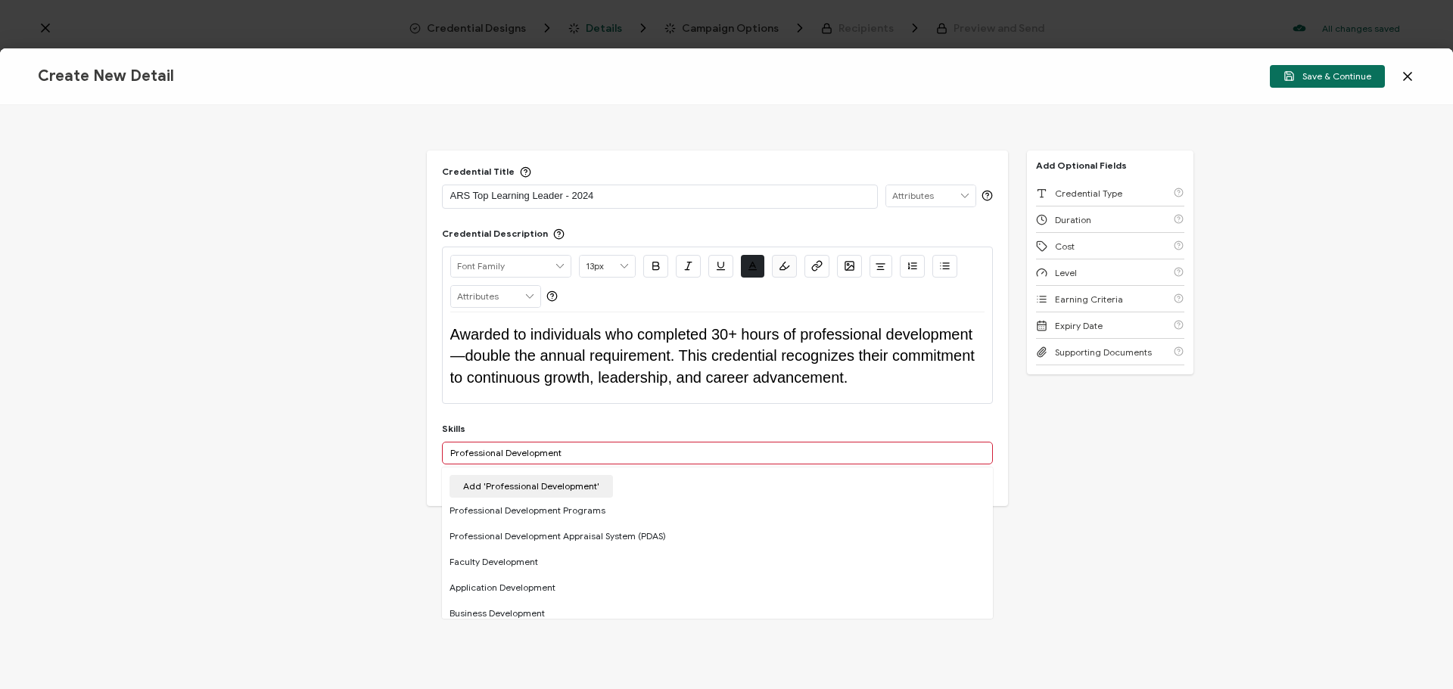
click at [557, 483] on button "Add 'Professional Development'" at bounding box center [530, 486] width 163 height 23
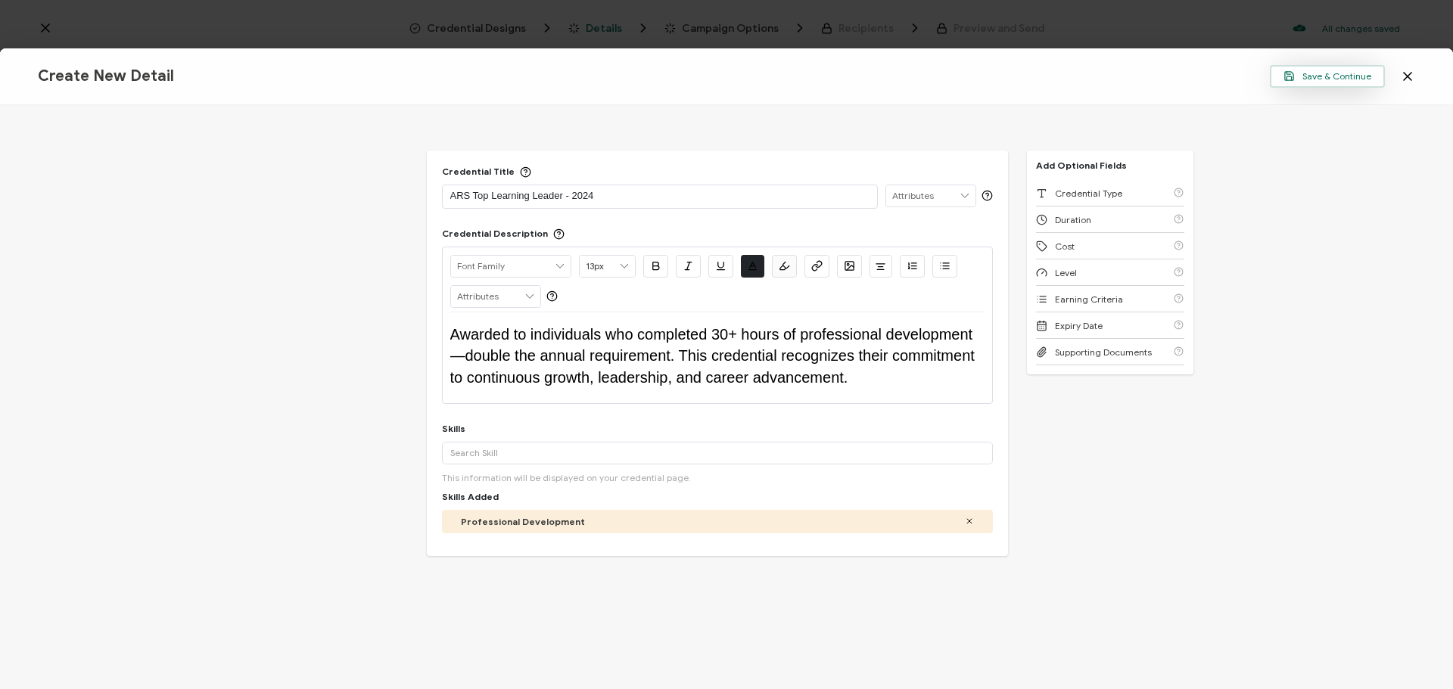
click at [1321, 76] on span "Save & Continue" at bounding box center [1327, 75] width 88 height 11
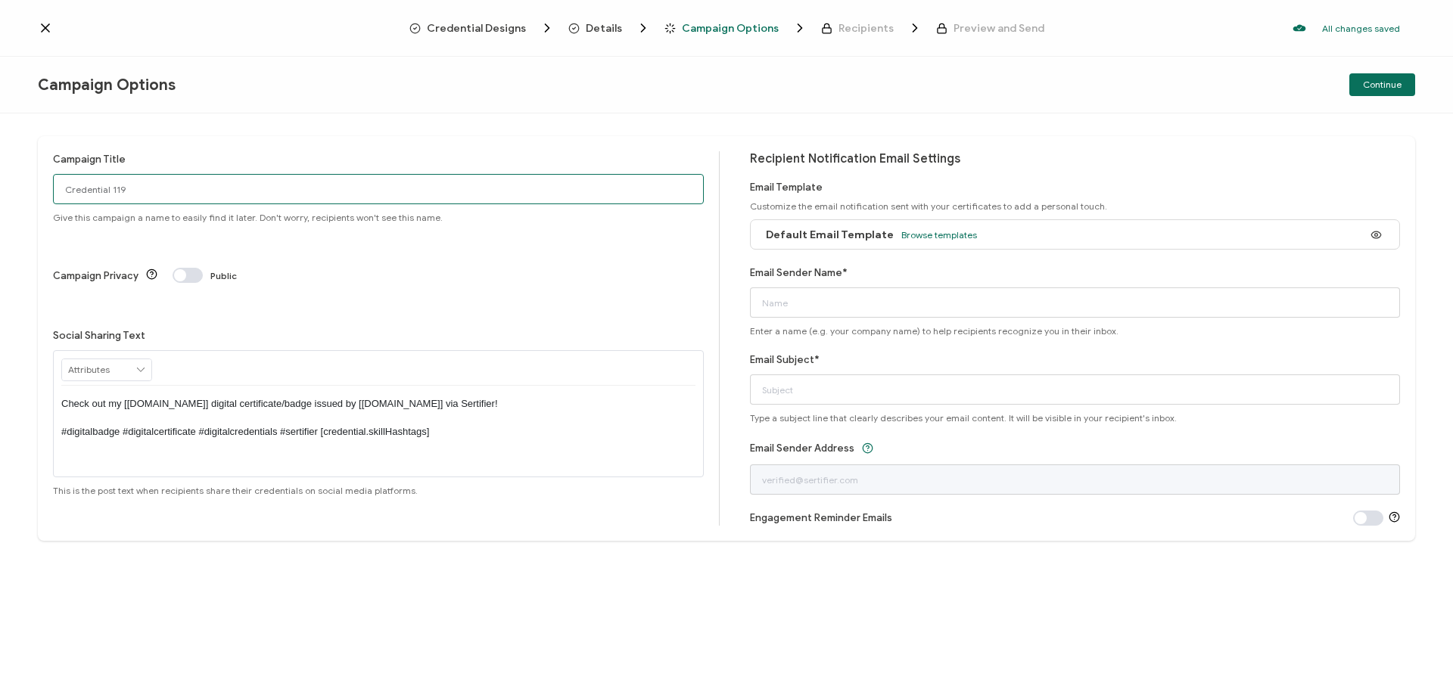
drag, startPoint x: 195, startPoint y: 199, endPoint x: 51, endPoint y: 191, distance: 144.7
click at [51, 191] on div "Campaign Title Credential 119 Give this campaign a name to easily find it later…" at bounding box center [726, 338] width 1377 height 405
type input "TLL2024"
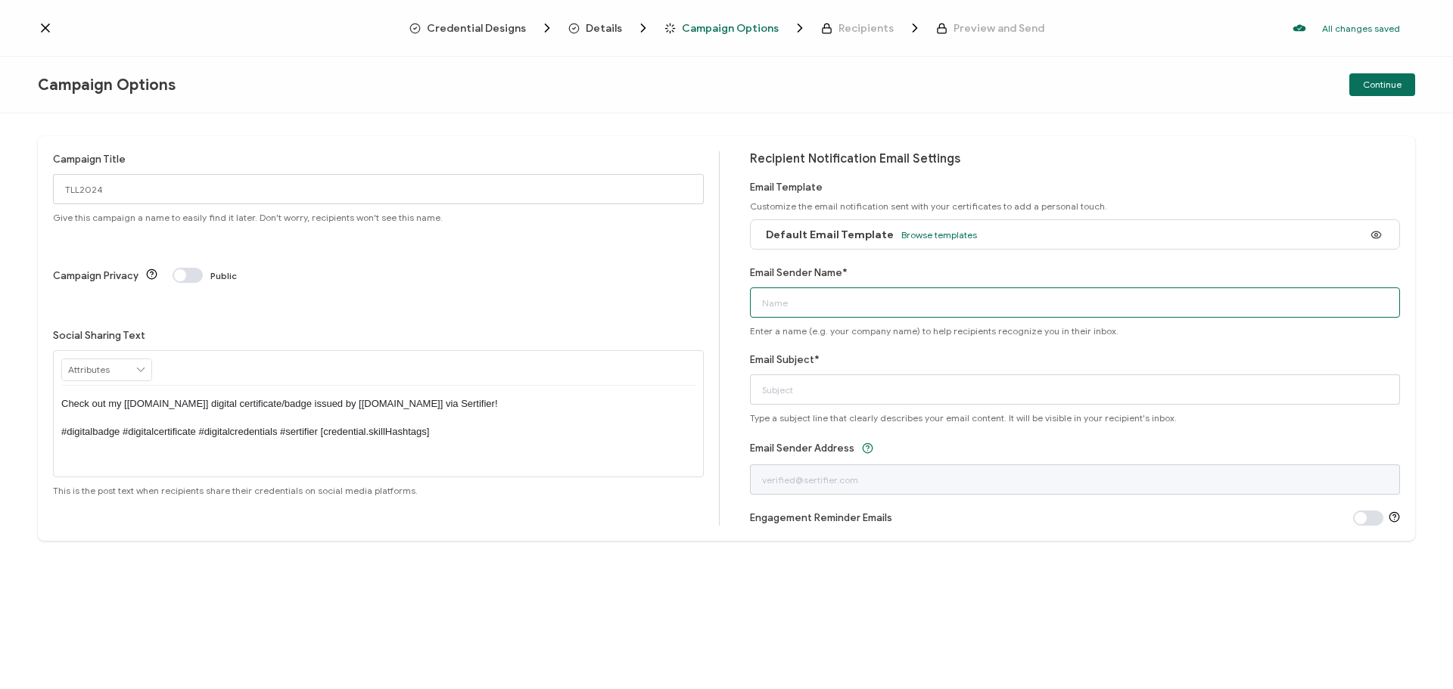
click at [802, 307] on input "Email Sender Name*" at bounding box center [1075, 302] width 651 height 30
type input "ARS Learning and Development"
type input "ARS Top Learning Leader 2024"
click at [1387, 91] on button "Continue" at bounding box center [1382, 84] width 66 height 23
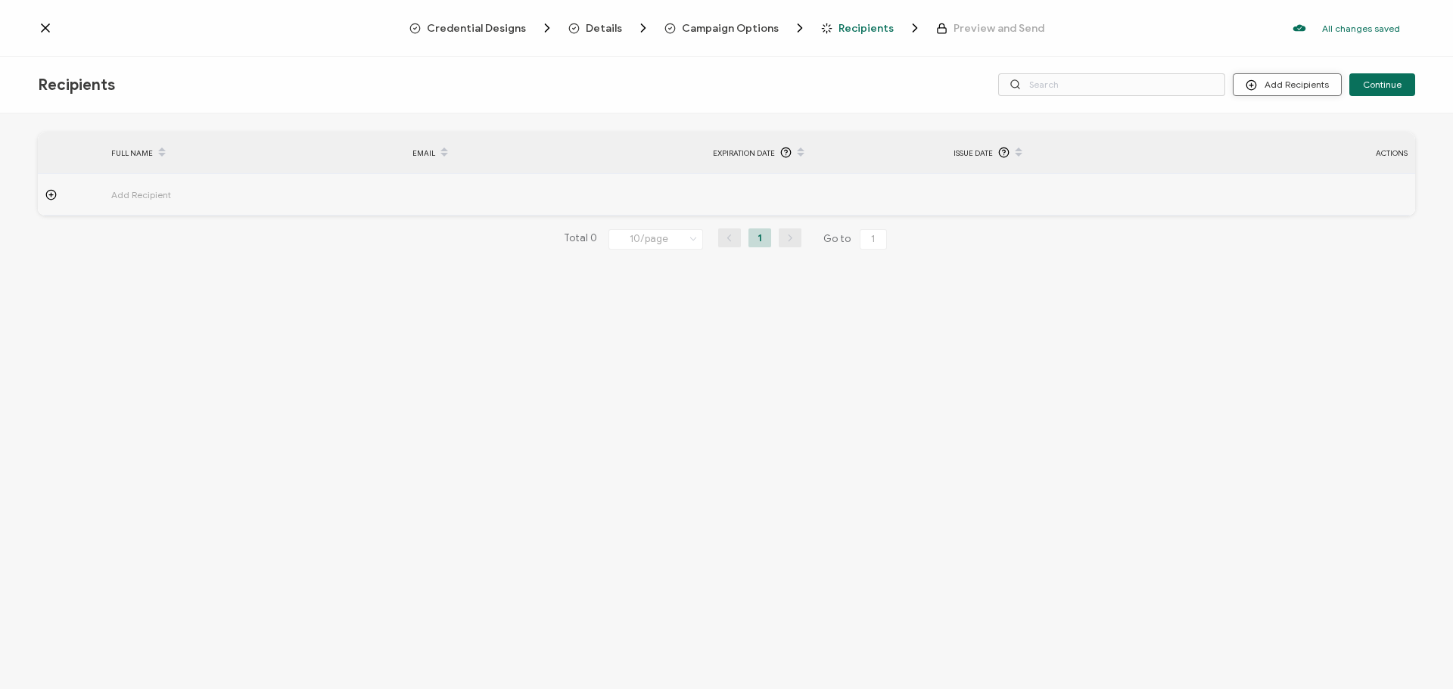
click at [1310, 85] on button "Add Recipients" at bounding box center [1286, 84] width 109 height 23
click at [1282, 98] on div "Recipients Add Recipients Continue" at bounding box center [726, 85] width 1453 height 57
click at [1277, 89] on button "Add Recipients" at bounding box center [1286, 84] width 109 height 23
click at [1267, 119] on li "Upload Recipients" at bounding box center [1307, 125] width 141 height 25
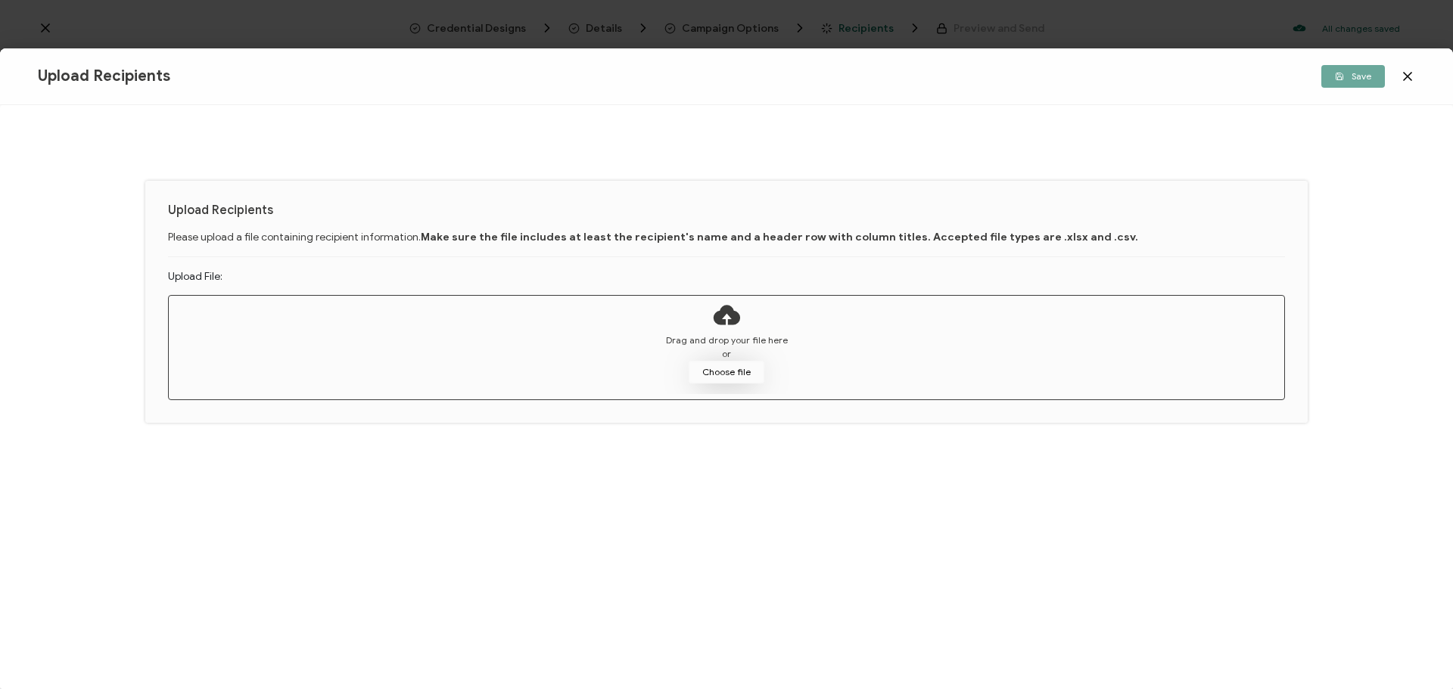
click at [738, 377] on button "Choose file" at bounding box center [726, 372] width 76 height 23
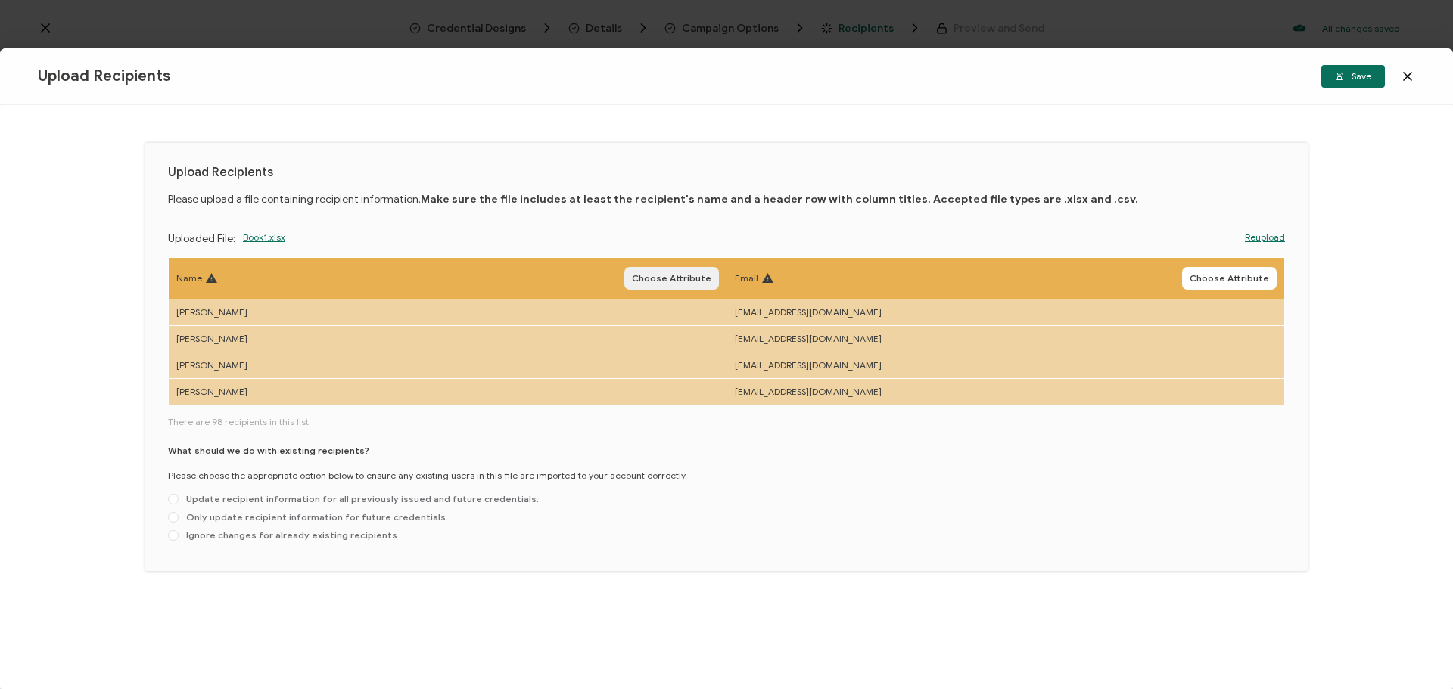
click at [677, 284] on button "Choose Attribute" at bounding box center [671, 278] width 95 height 23
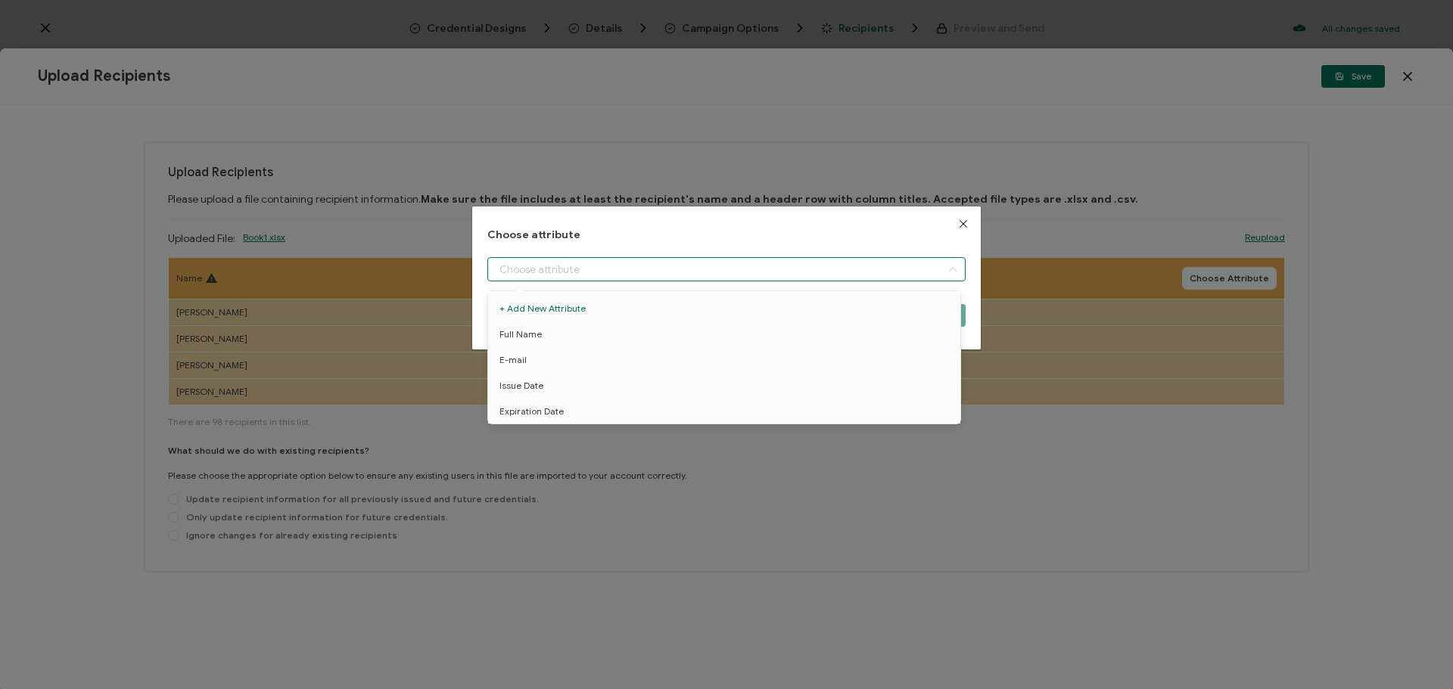
click at [720, 269] on input "dialog" at bounding box center [726, 269] width 478 height 24
drag, startPoint x: 654, startPoint y: 335, endPoint x: 614, endPoint y: 343, distance: 40.8
click at [614, 343] on li "Full Name" at bounding box center [726, 335] width 485 height 26
type input "Full Name"
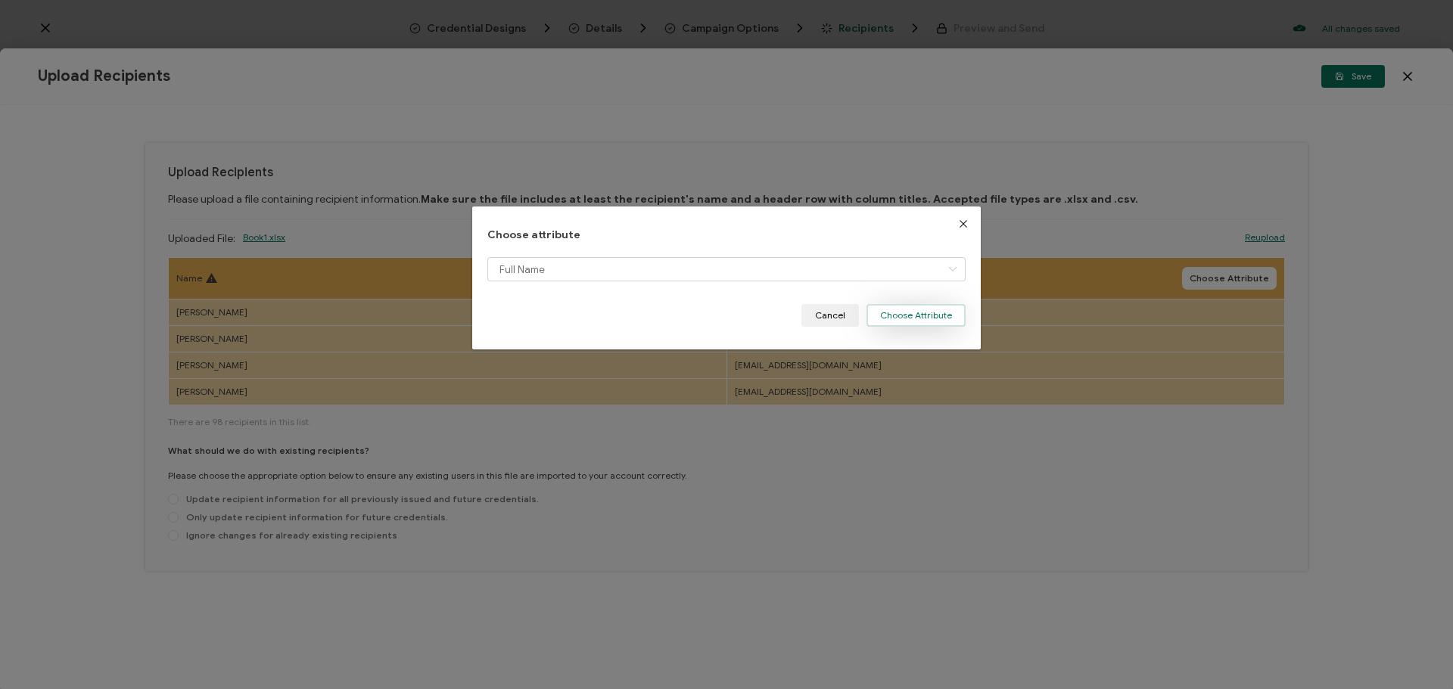
click at [931, 315] on button "Choose Attribute" at bounding box center [915, 315] width 99 height 23
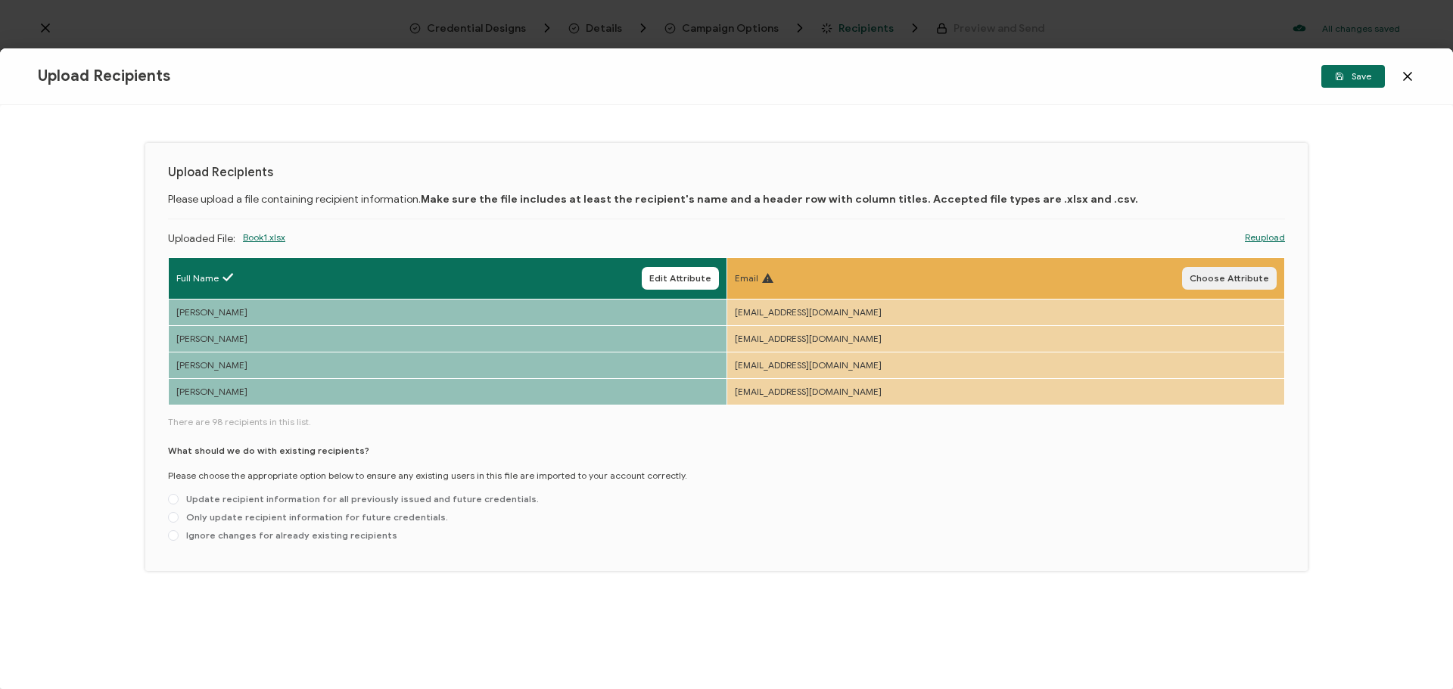
click at [1221, 286] on button "Choose Attribute" at bounding box center [1229, 278] width 95 height 23
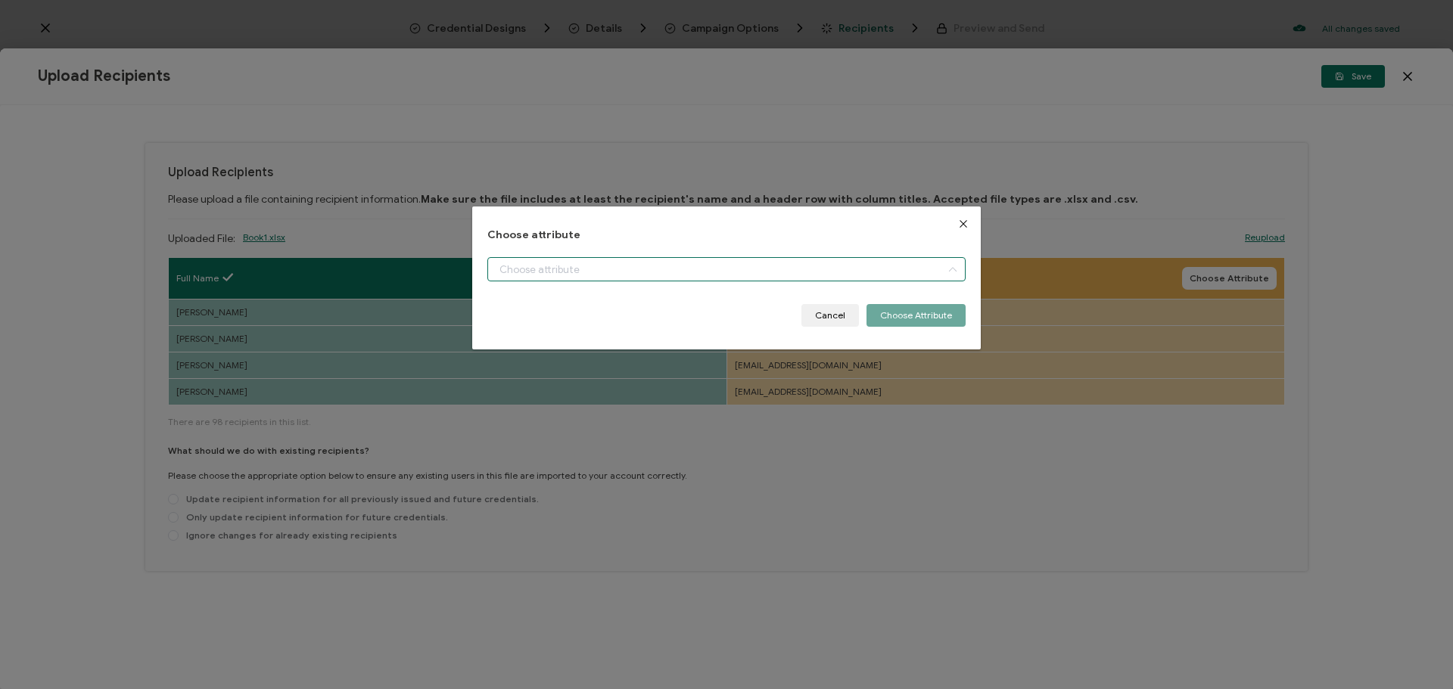
click at [865, 263] on input "dialog" at bounding box center [726, 269] width 478 height 24
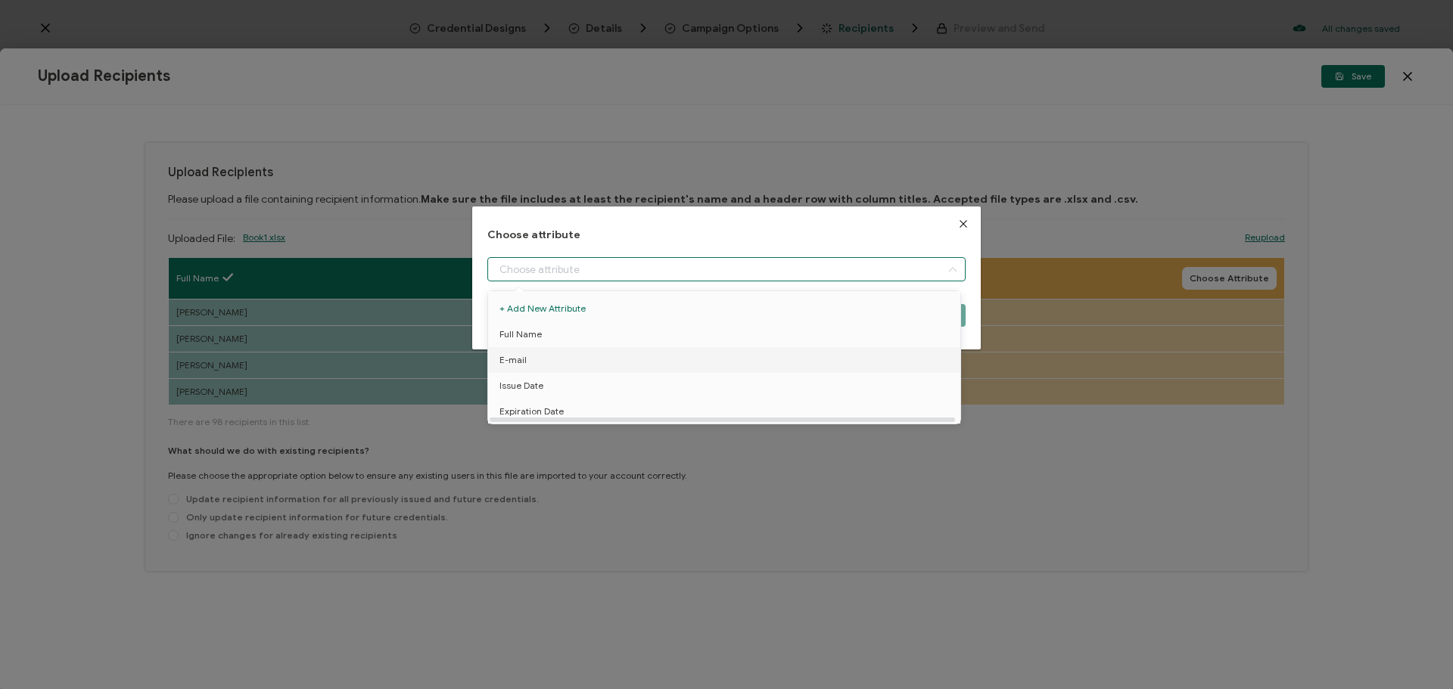
click at [611, 360] on li "E-mail" at bounding box center [726, 360] width 485 height 26
type input "E-mail"
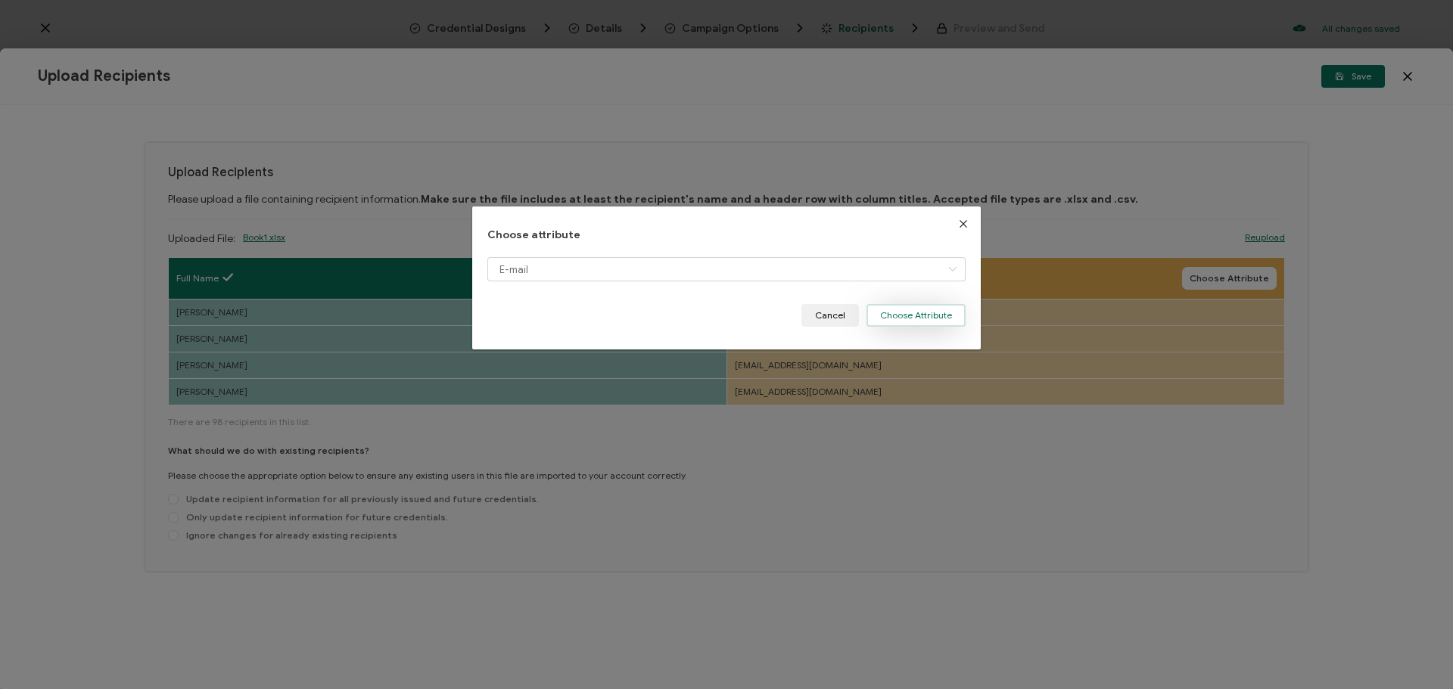
click at [914, 318] on button "Choose Attribute" at bounding box center [915, 315] width 99 height 23
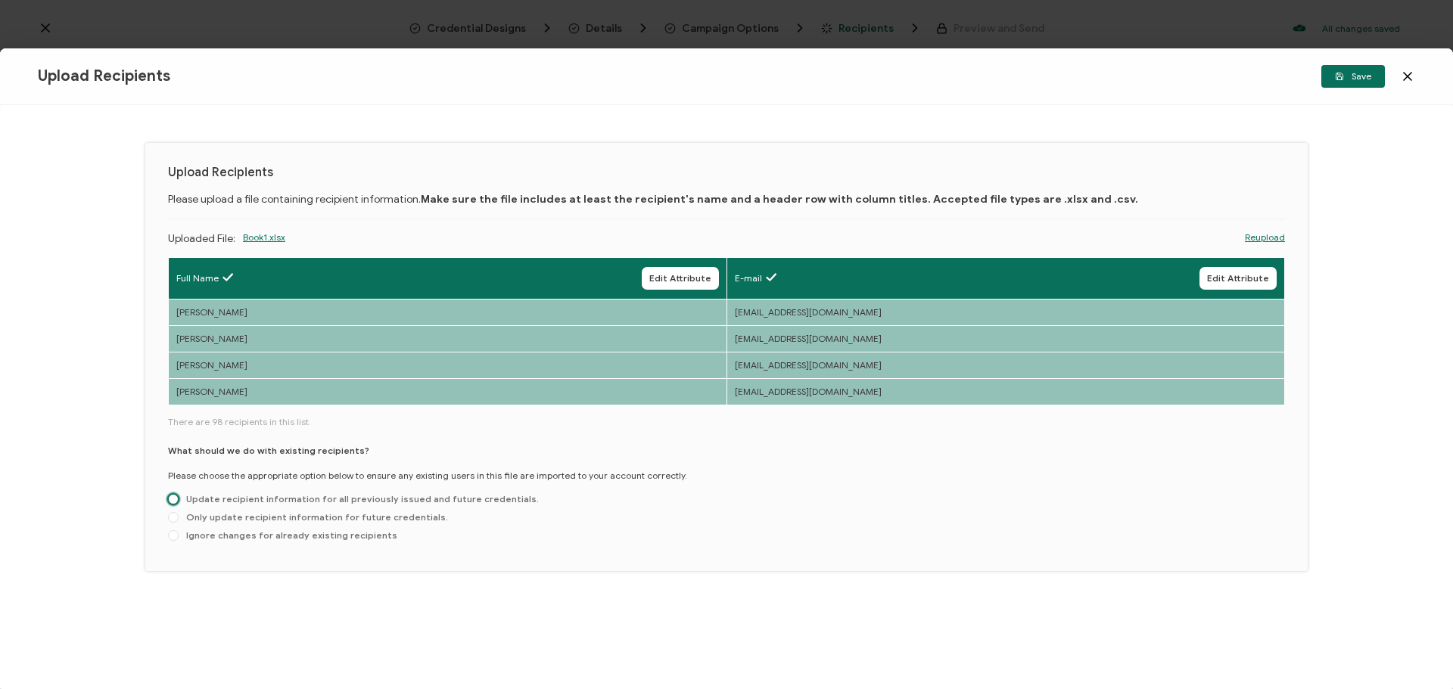
click at [176, 499] on span at bounding box center [173, 499] width 11 height 11
click at [176, 499] on input "Update recipient information for all previously issued and future credentials." at bounding box center [173, 500] width 11 height 12
radio input "true"
click at [166, 533] on div "Upload Recipients Please upload a file containing recipient information. Make s…" at bounding box center [726, 357] width 1162 height 428
click at [169, 533] on span at bounding box center [173, 535] width 11 height 11
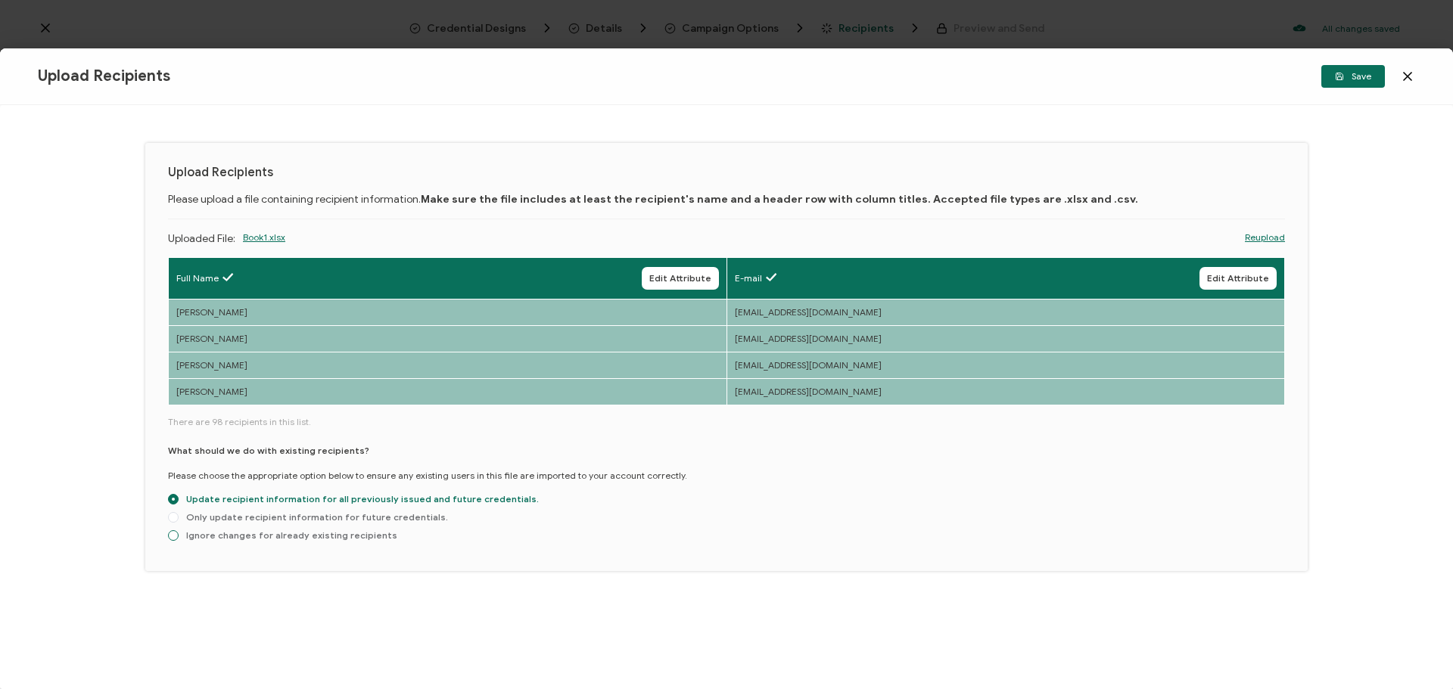
click at [169, 533] on input "Ignore changes for already existing recipients" at bounding box center [173, 536] width 11 height 12
radio input "true"
radio input "false"
radio input "true"
click at [1328, 91] on div "Upload Recipients Save" at bounding box center [726, 76] width 1453 height 57
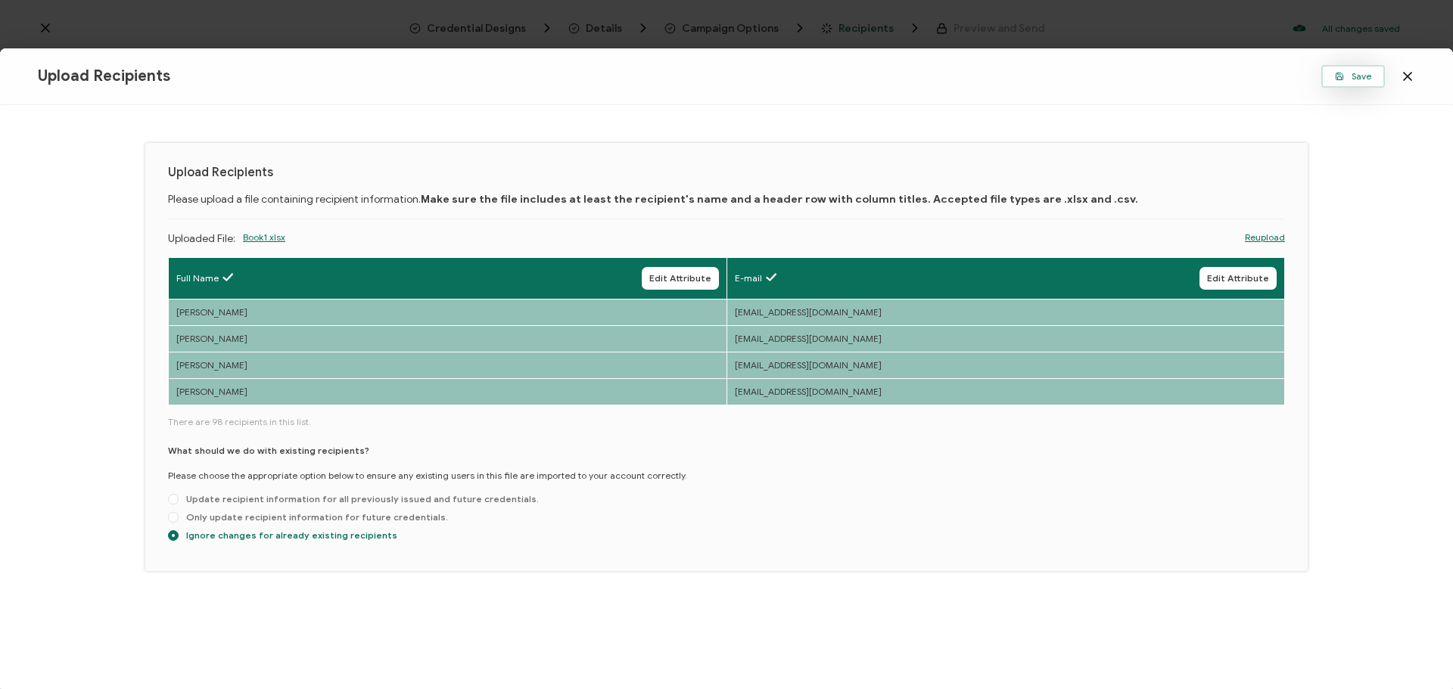
click at [1332, 79] on button "Save" at bounding box center [1353, 76] width 64 height 23
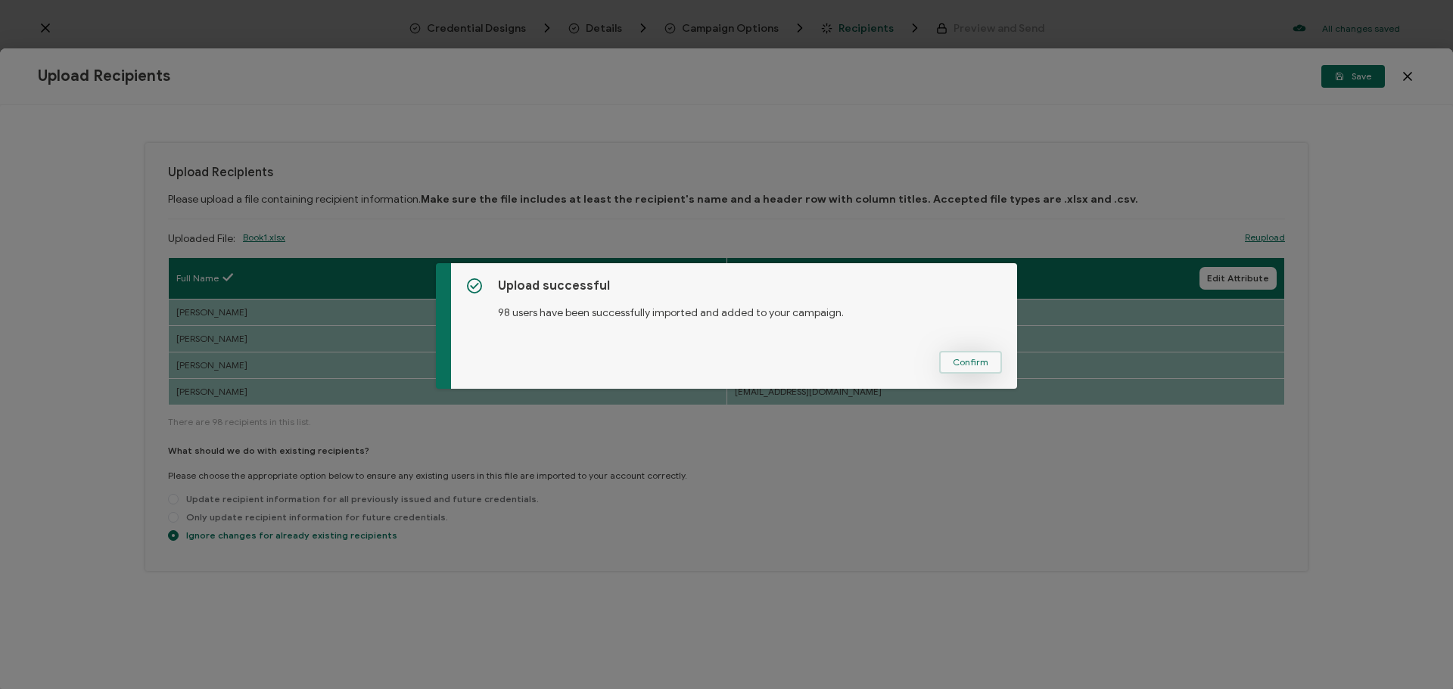
click at [989, 360] on button "Confirm" at bounding box center [970, 362] width 63 height 23
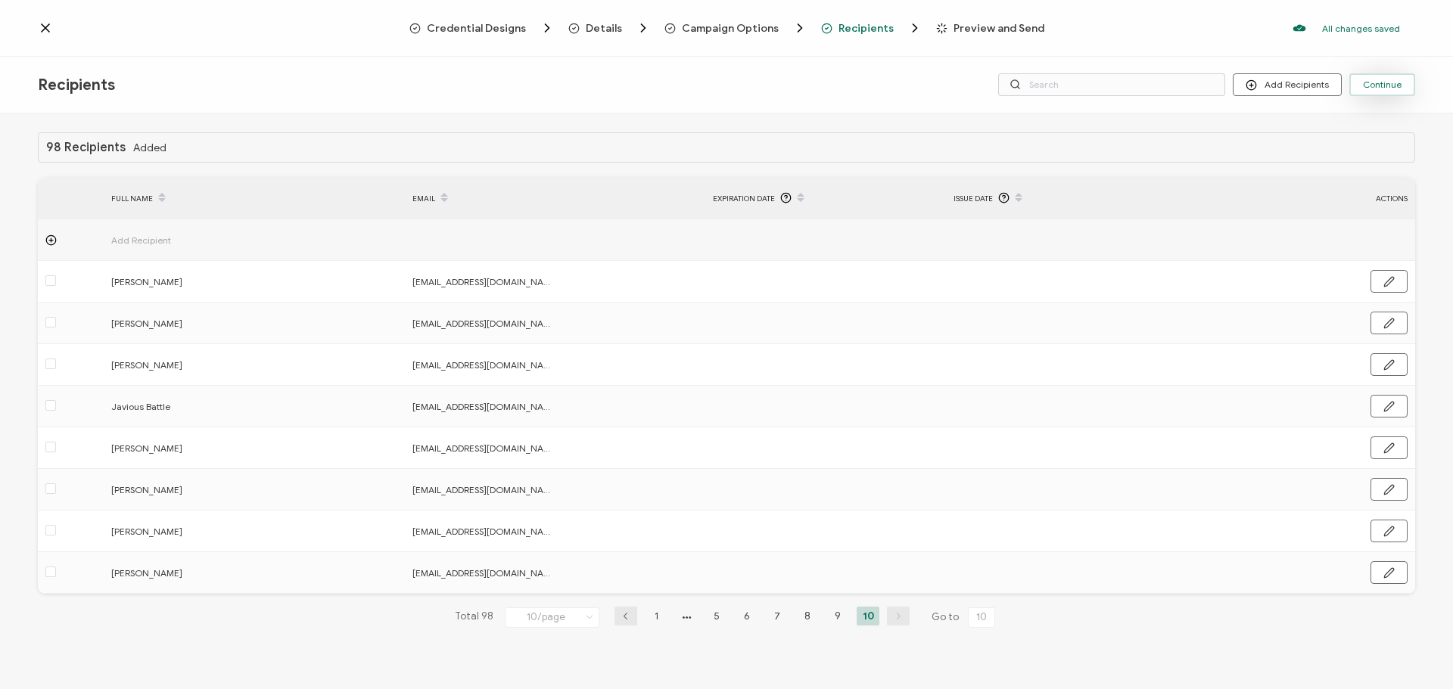
click at [1393, 86] on span "Continue" at bounding box center [1382, 84] width 39 height 9
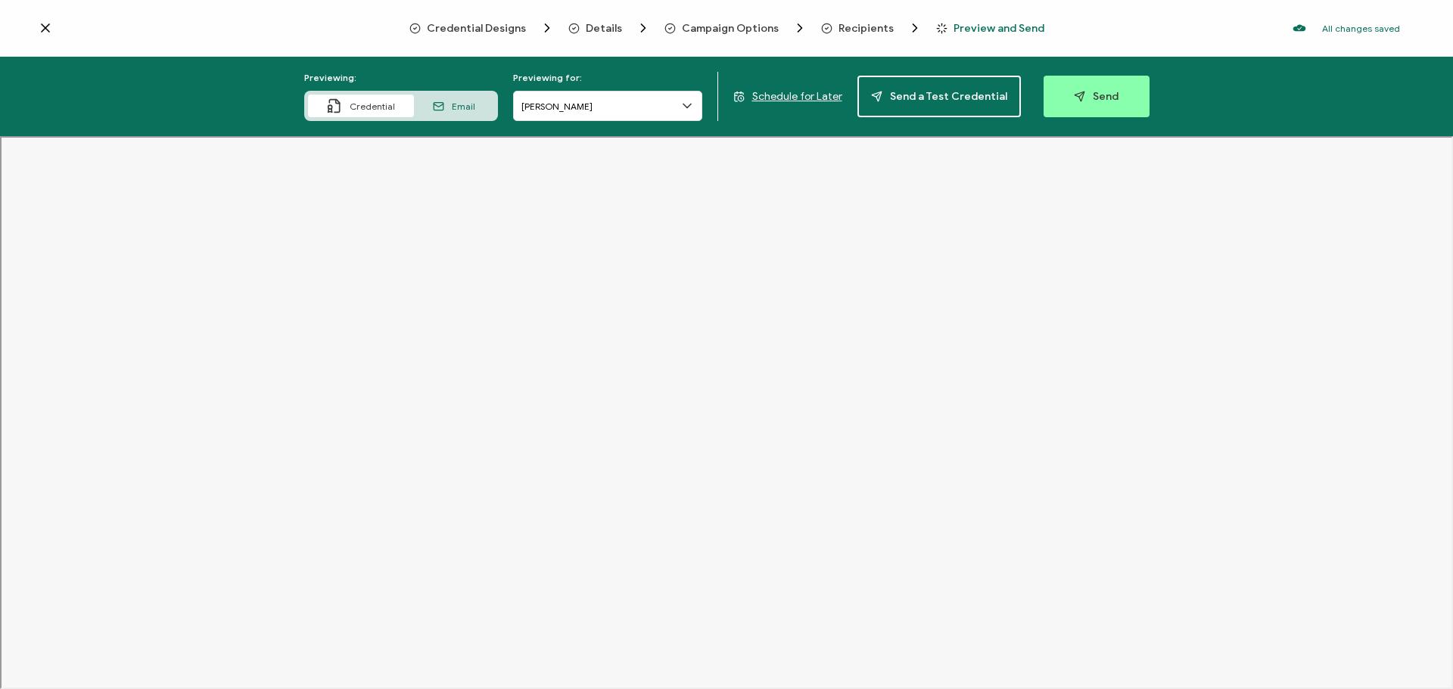
click at [605, 28] on span "Details" at bounding box center [604, 28] width 36 height 11
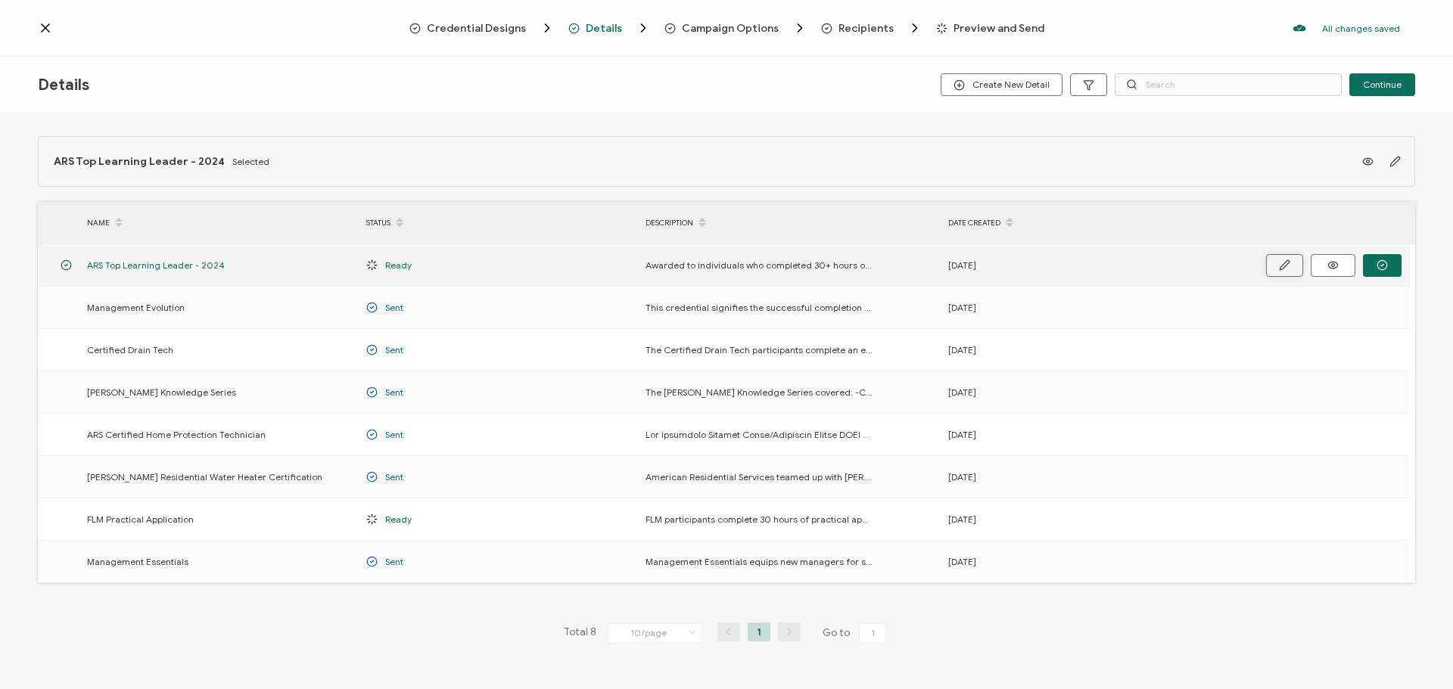
click at [1276, 272] on button "button" at bounding box center [1284, 265] width 37 height 23
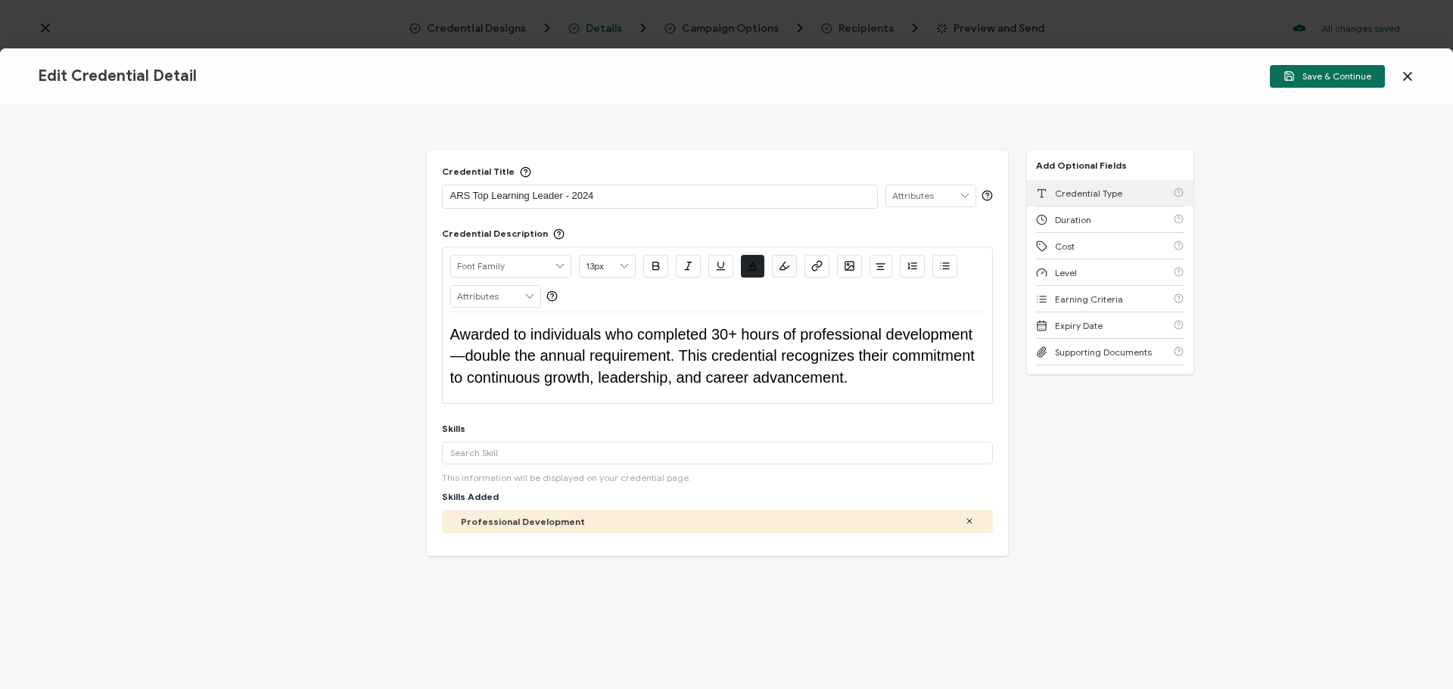
click at [1111, 196] on span "Credential Type" at bounding box center [1088, 193] width 67 height 11
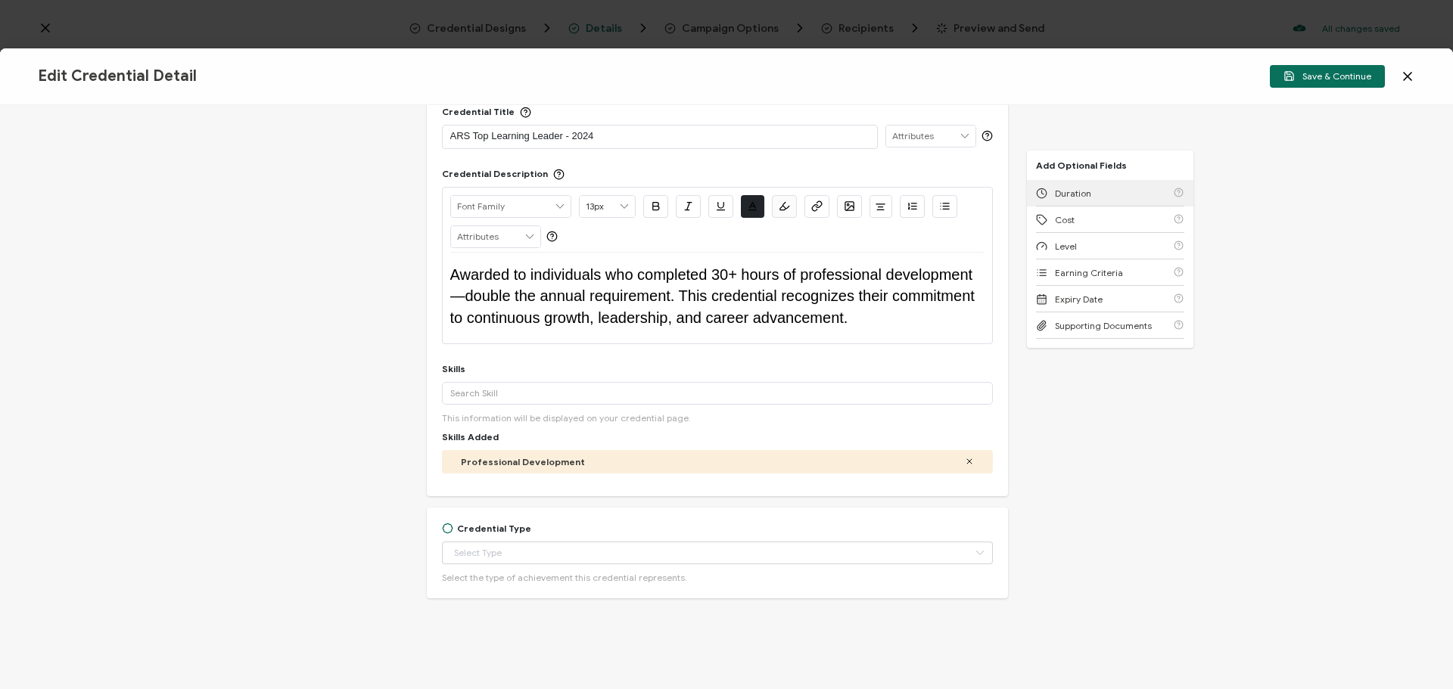
click at [1083, 197] on span "Duration" at bounding box center [1073, 193] width 36 height 11
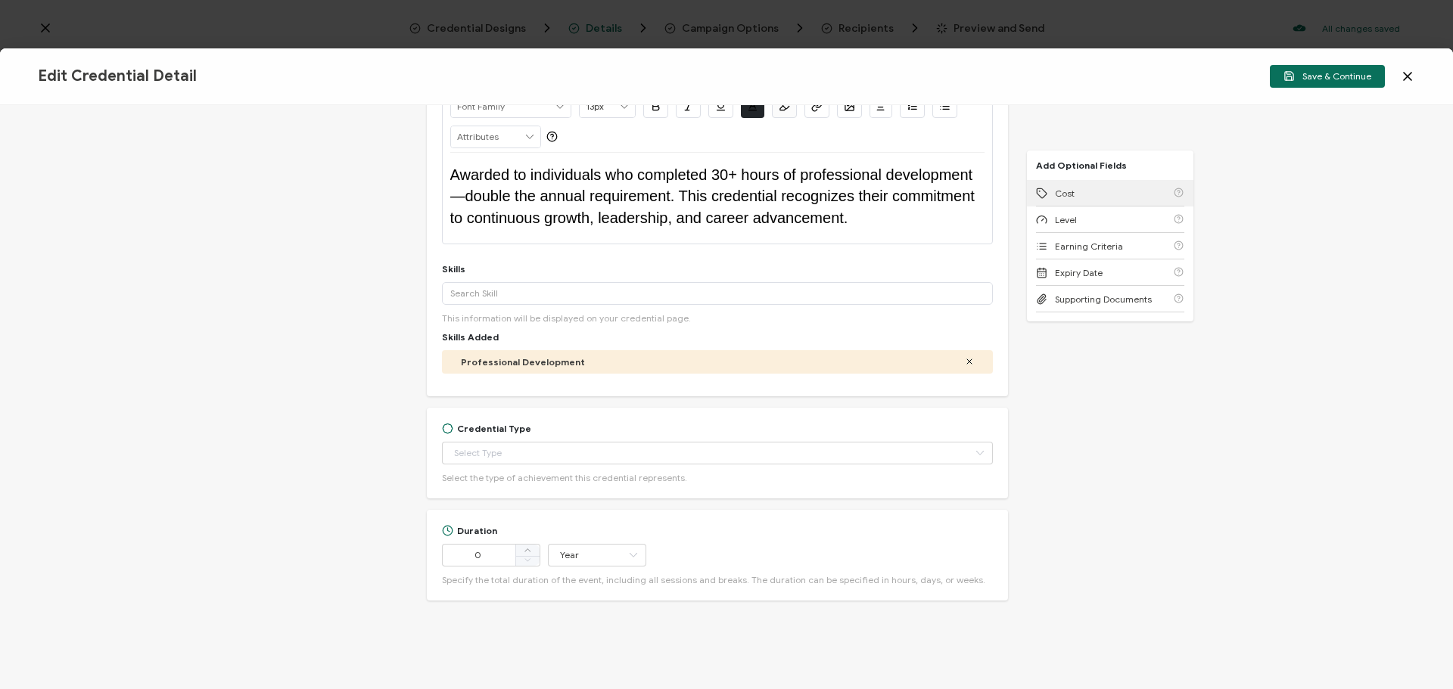
scroll to position [162, 0]
click at [599, 552] on input "Year" at bounding box center [597, 553] width 98 height 23
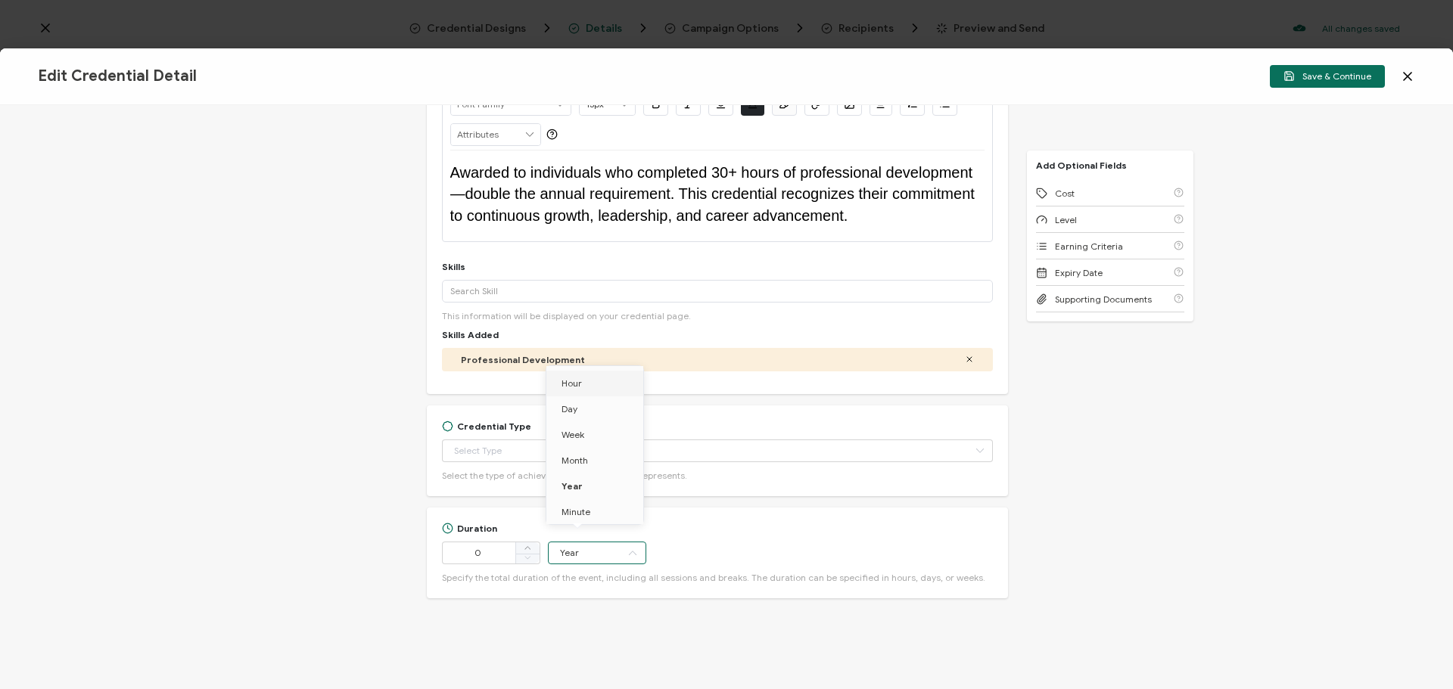
click at [581, 390] on li "Hour" at bounding box center [597, 384] width 102 height 26
type input "Hour"
click at [489, 545] on input "0" at bounding box center [491, 553] width 98 height 23
type input "0"
type input "30"
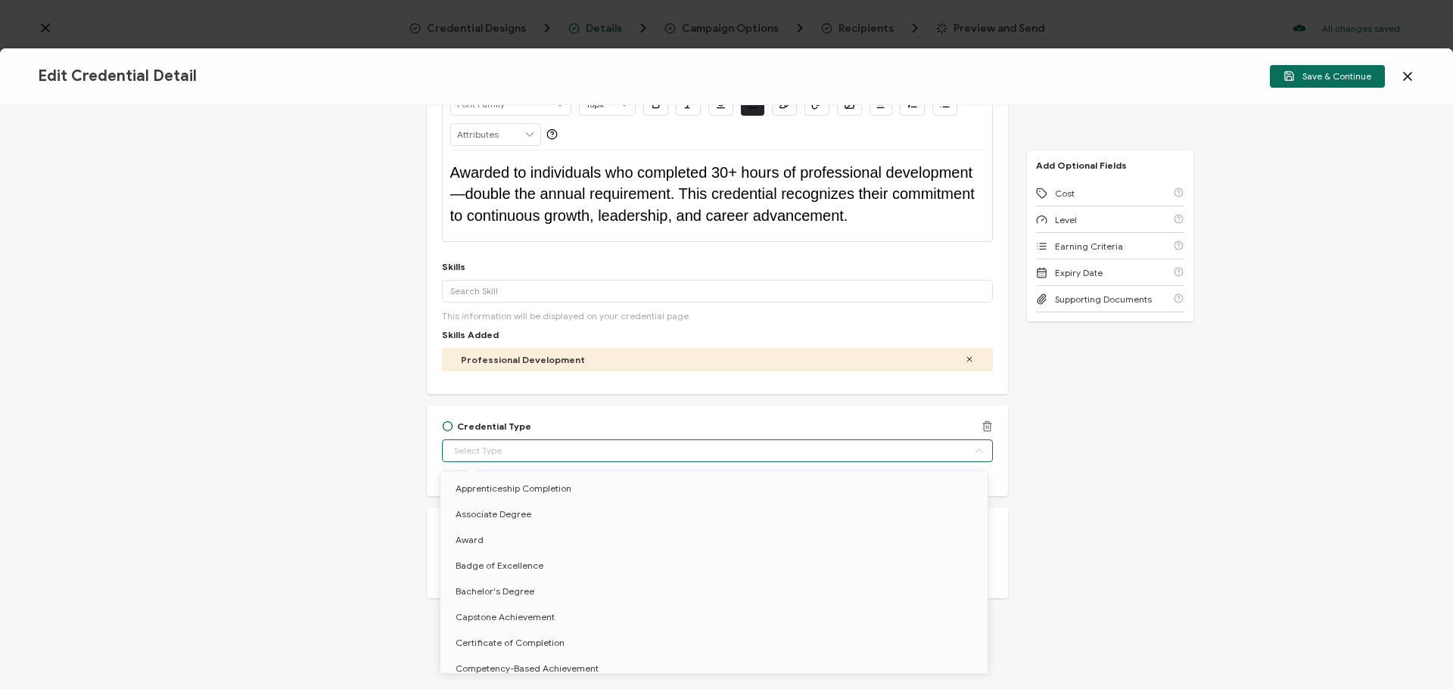
click at [541, 443] on input "text" at bounding box center [717, 451] width 551 height 23
click at [1195, 547] on div "Credential Title ARS Top Learning Leader - 2024 ISSUER Issuer Name Credential D…" at bounding box center [726, 397] width 1453 height 584
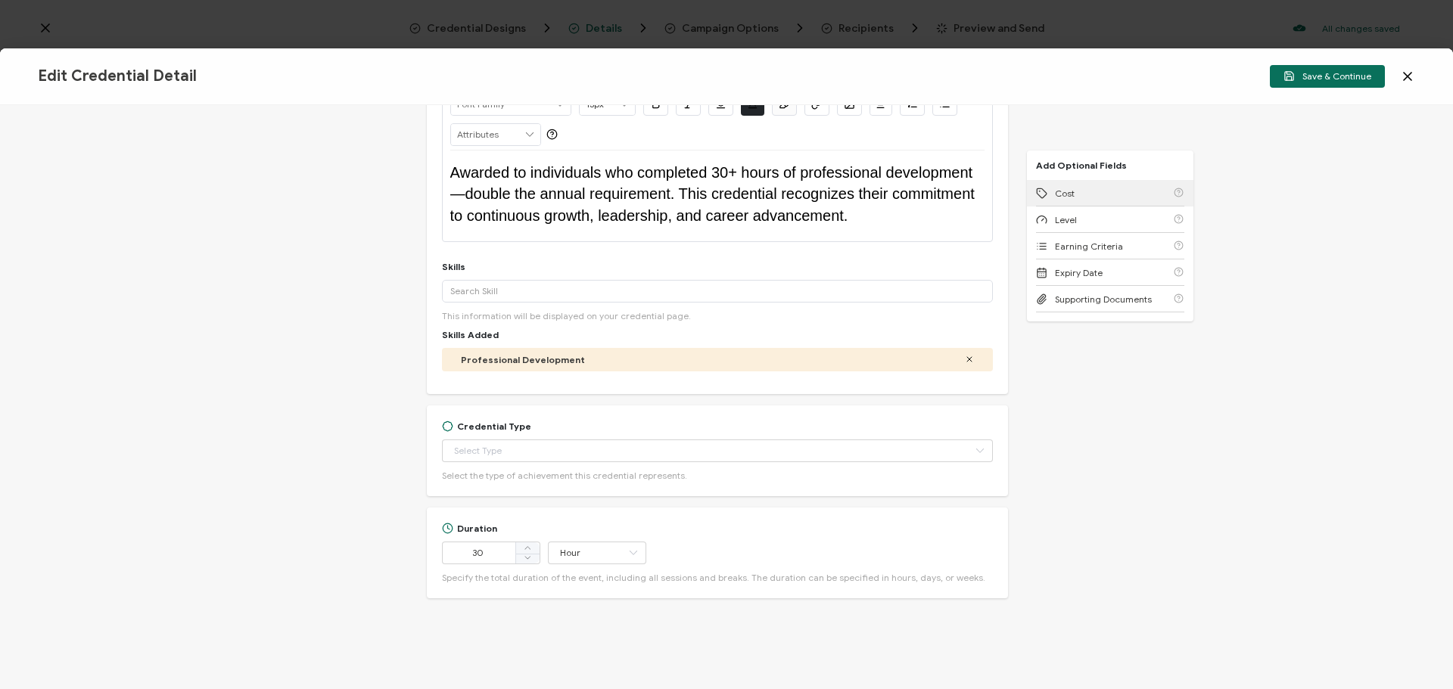
click at [1095, 197] on div "Cost" at bounding box center [1110, 193] width 148 height 26
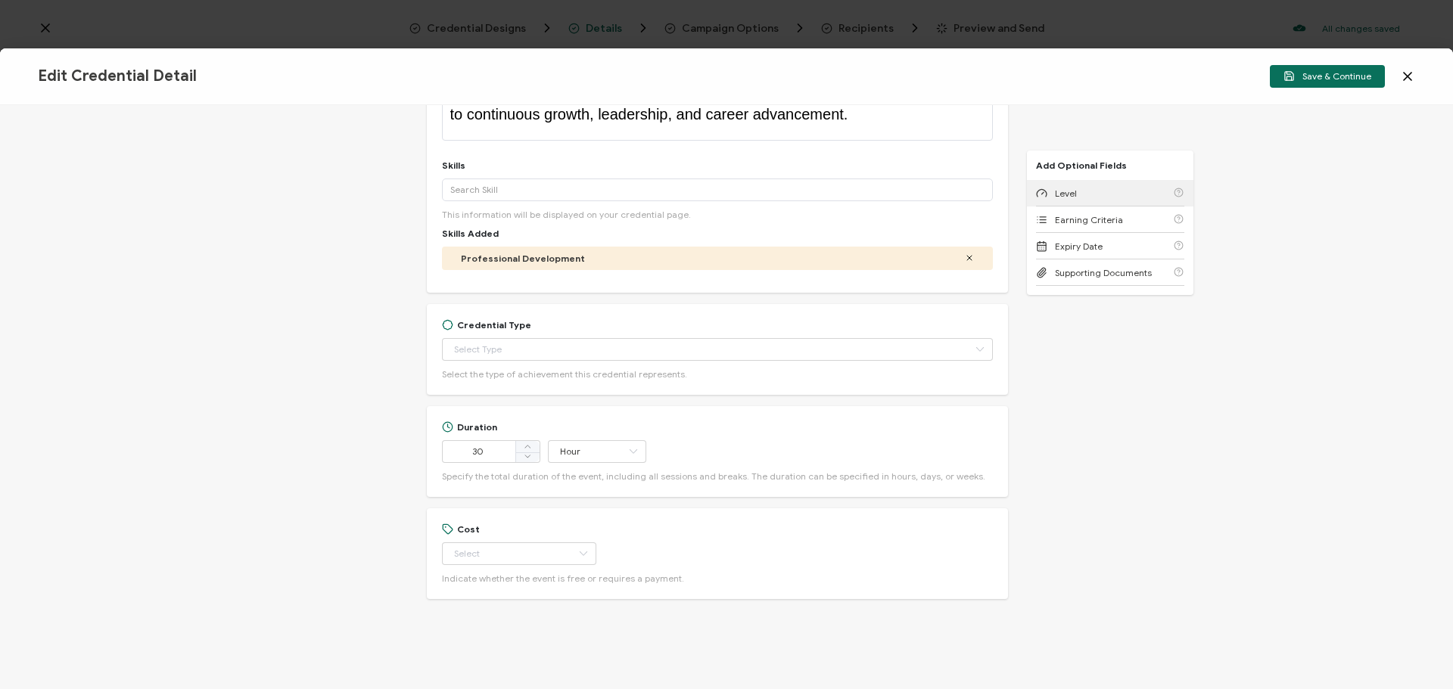
scroll to position [264, 0]
click at [1095, 197] on div "Level" at bounding box center [1110, 193] width 148 height 26
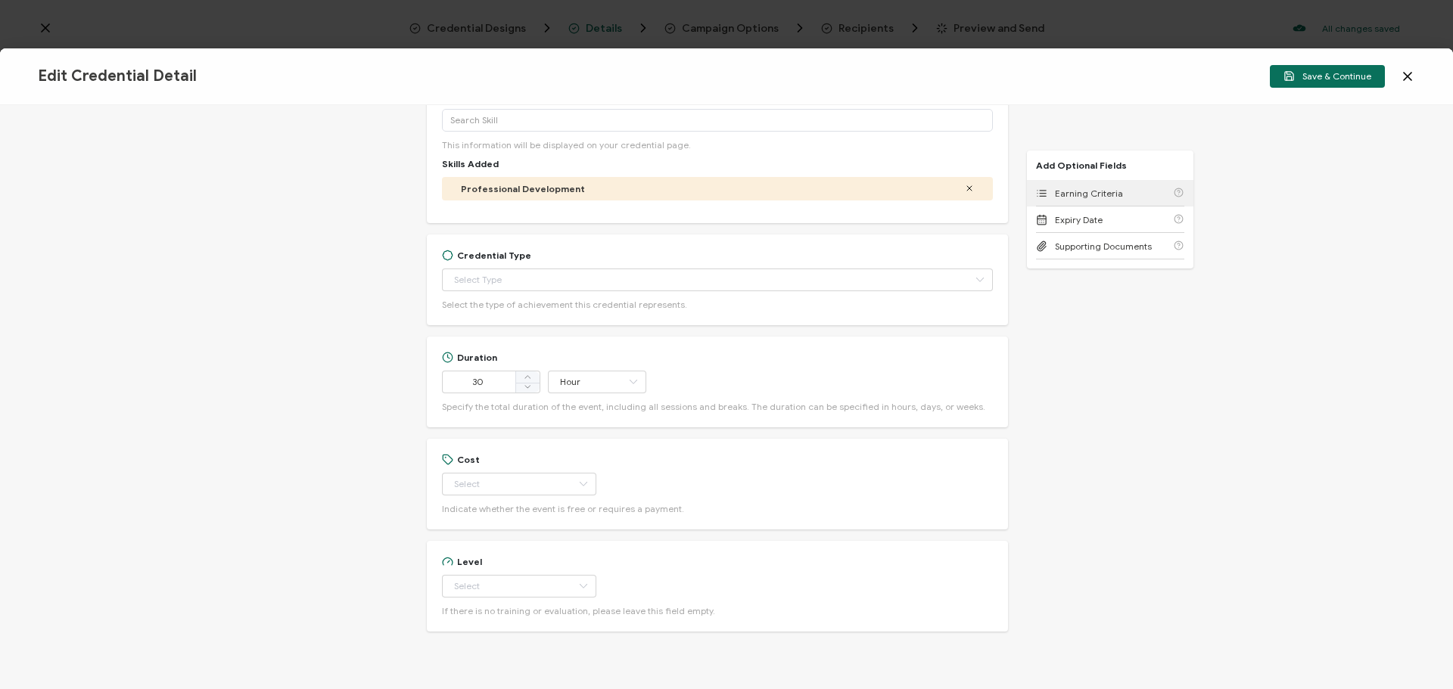
scroll to position [366, 0]
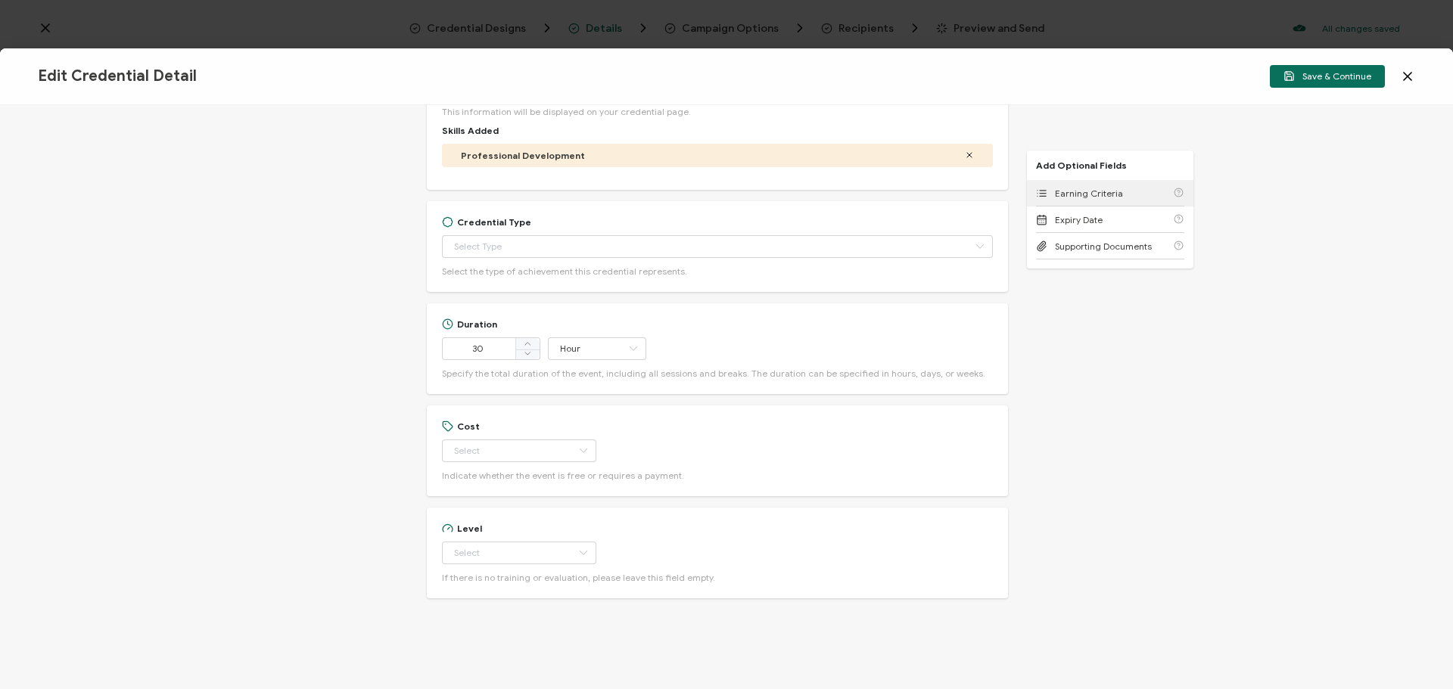
click at [1095, 197] on span "Earning Criteria" at bounding box center [1089, 193] width 68 height 11
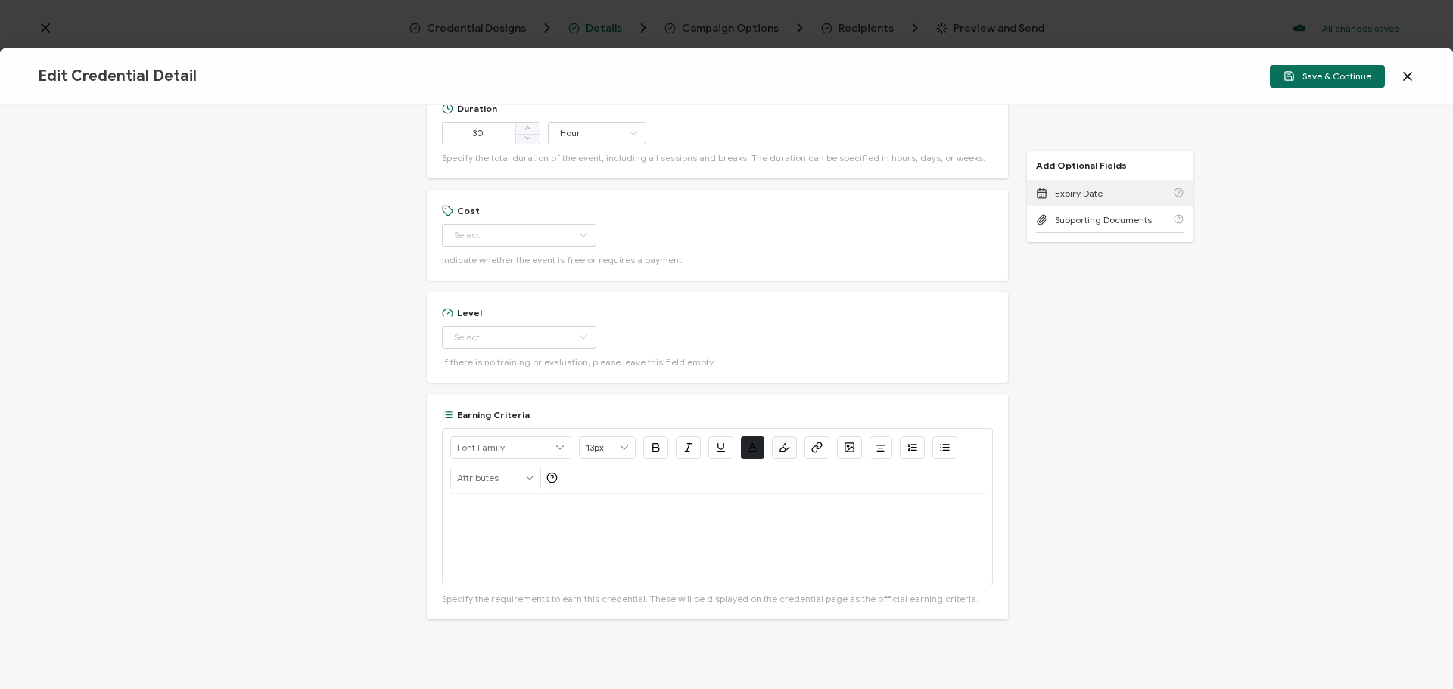
scroll to position [603, 0]
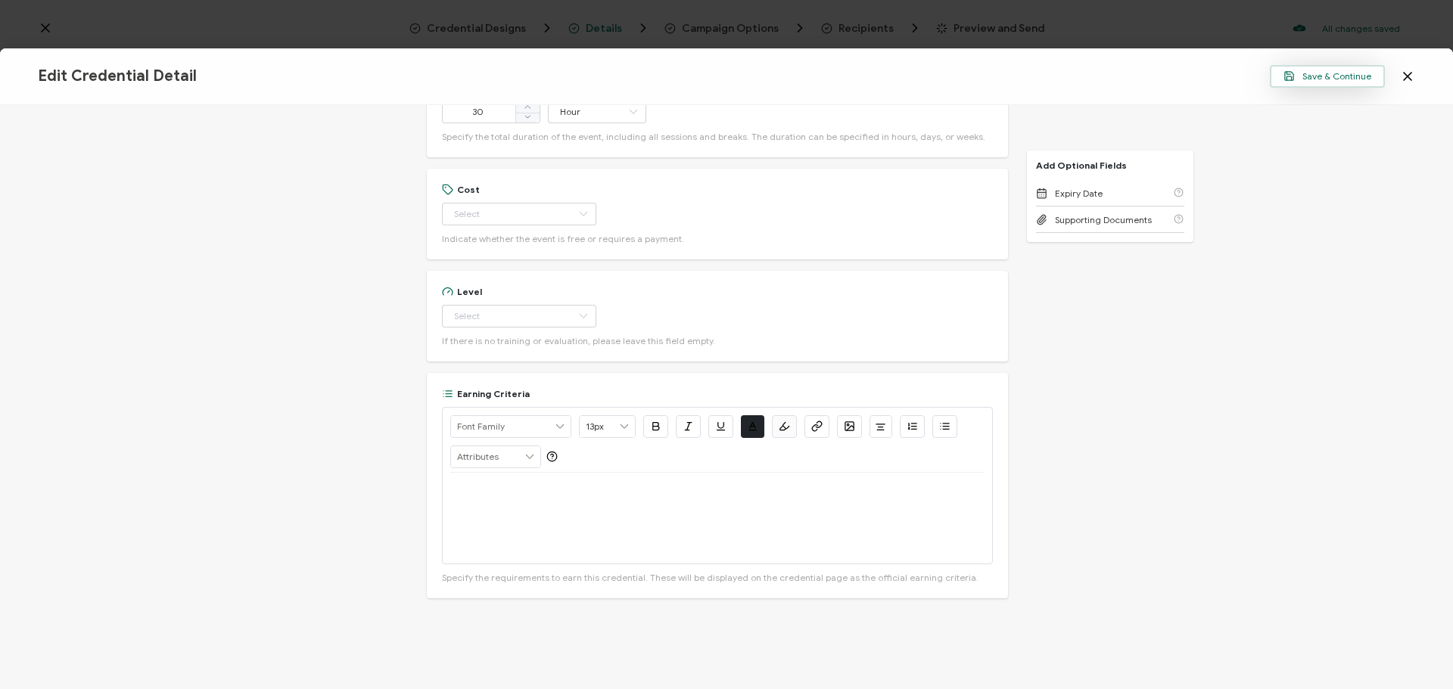
click at [1312, 77] on span "Save & Continue" at bounding box center [1327, 75] width 88 height 11
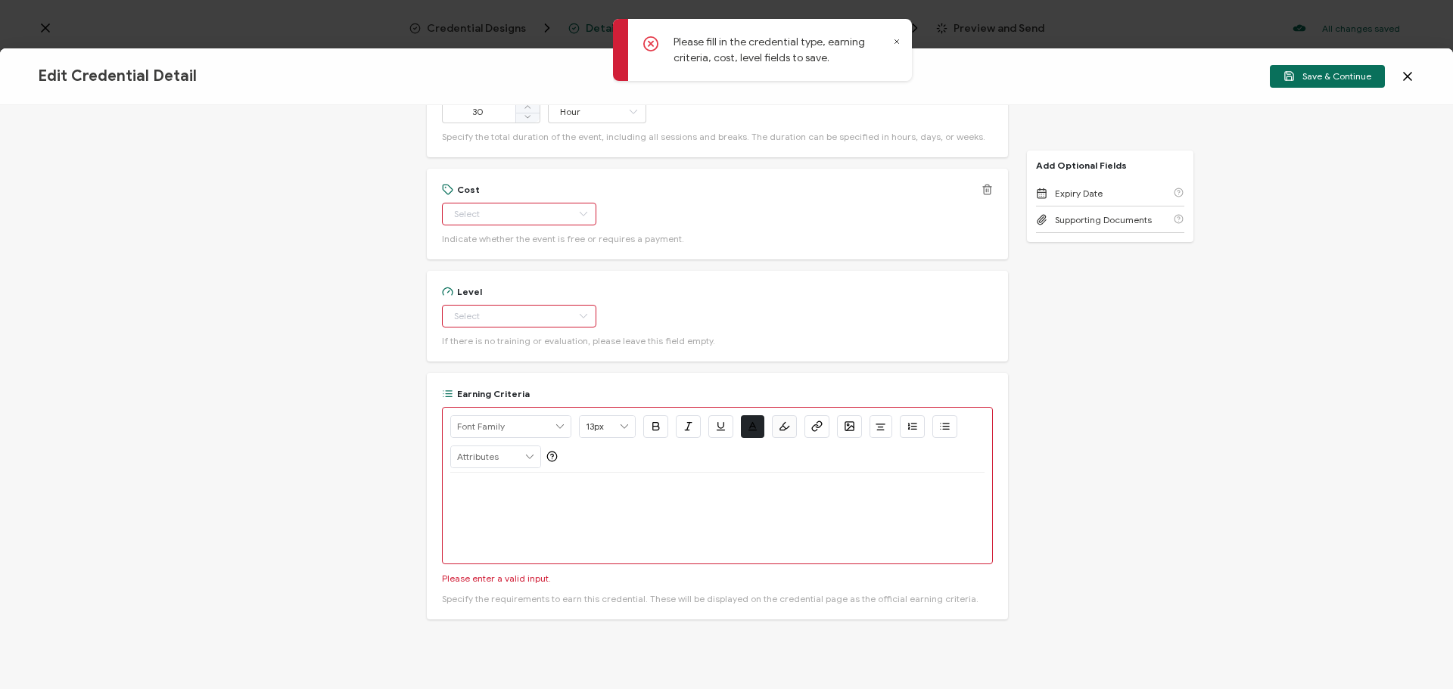
click at [988, 192] on icon at bounding box center [986, 189] width 11 height 11
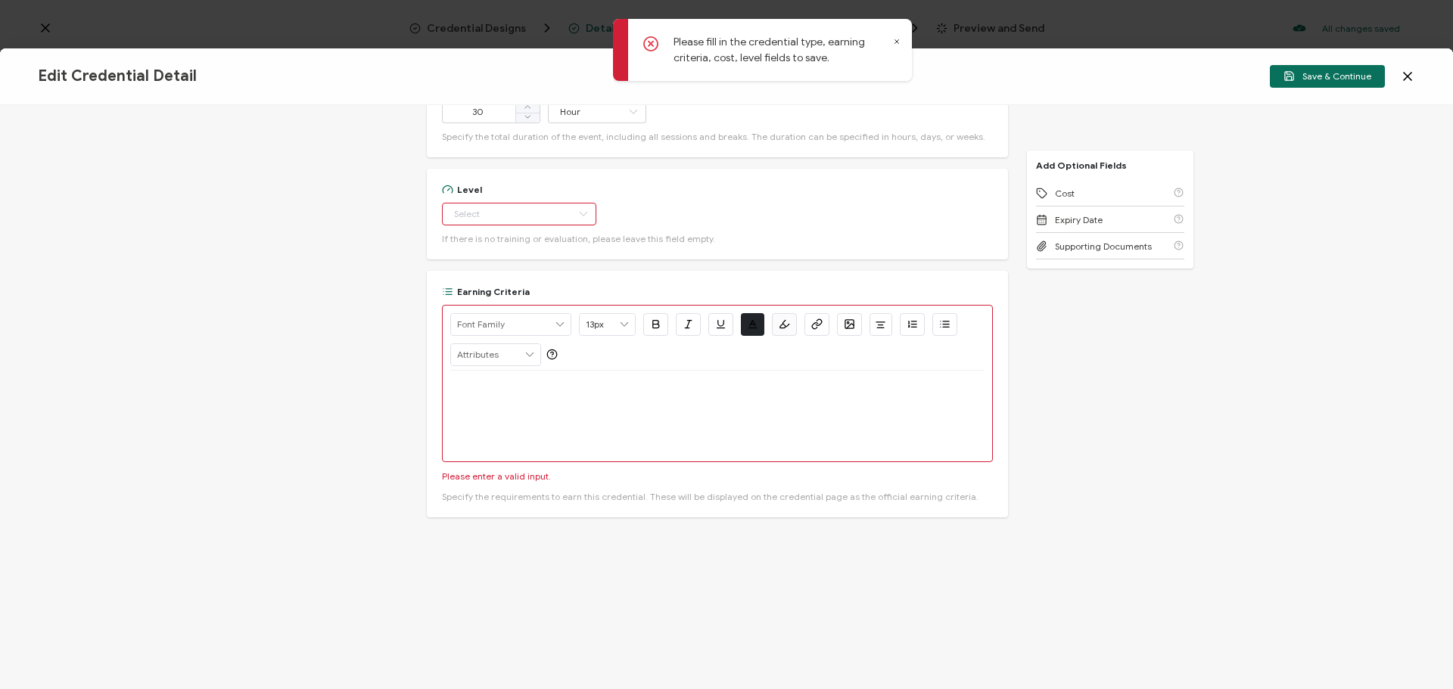
click at [988, 192] on icon at bounding box center [986, 189] width 11 height 11
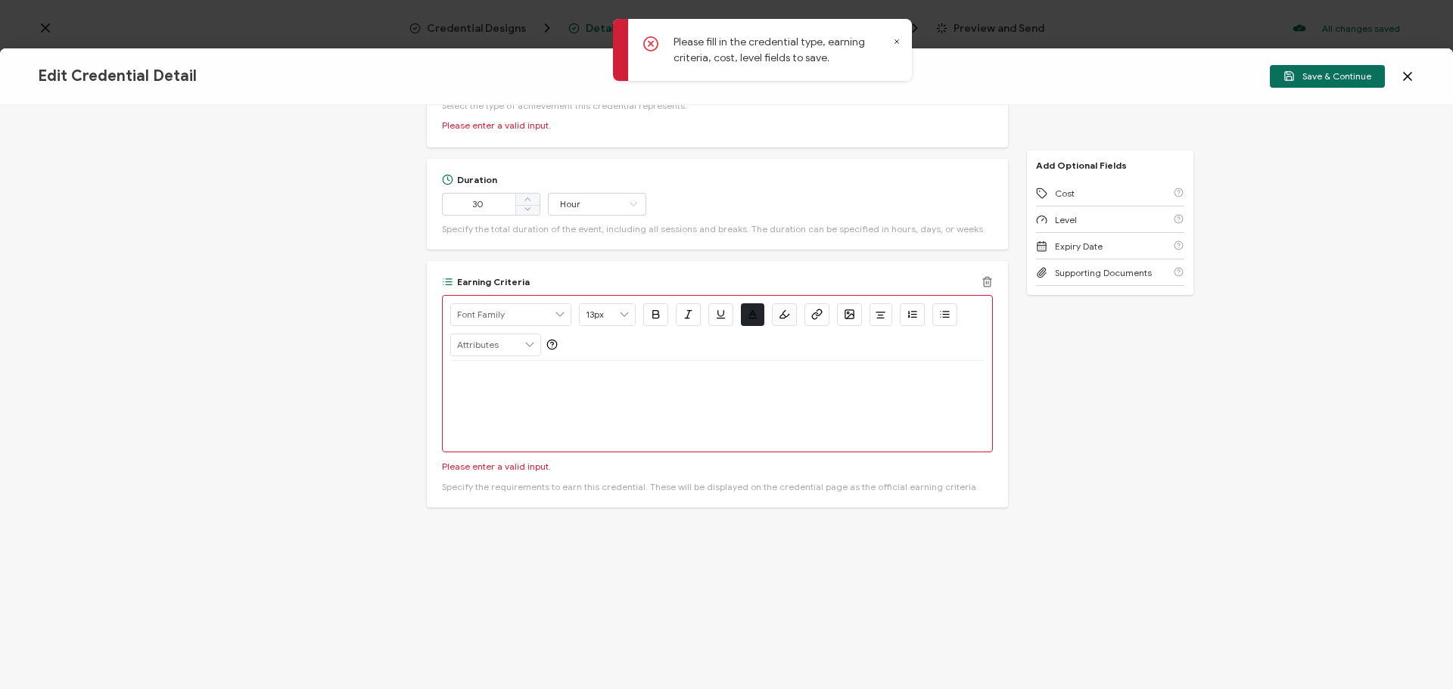
click at [982, 279] on icon at bounding box center [986, 279] width 8 height 0
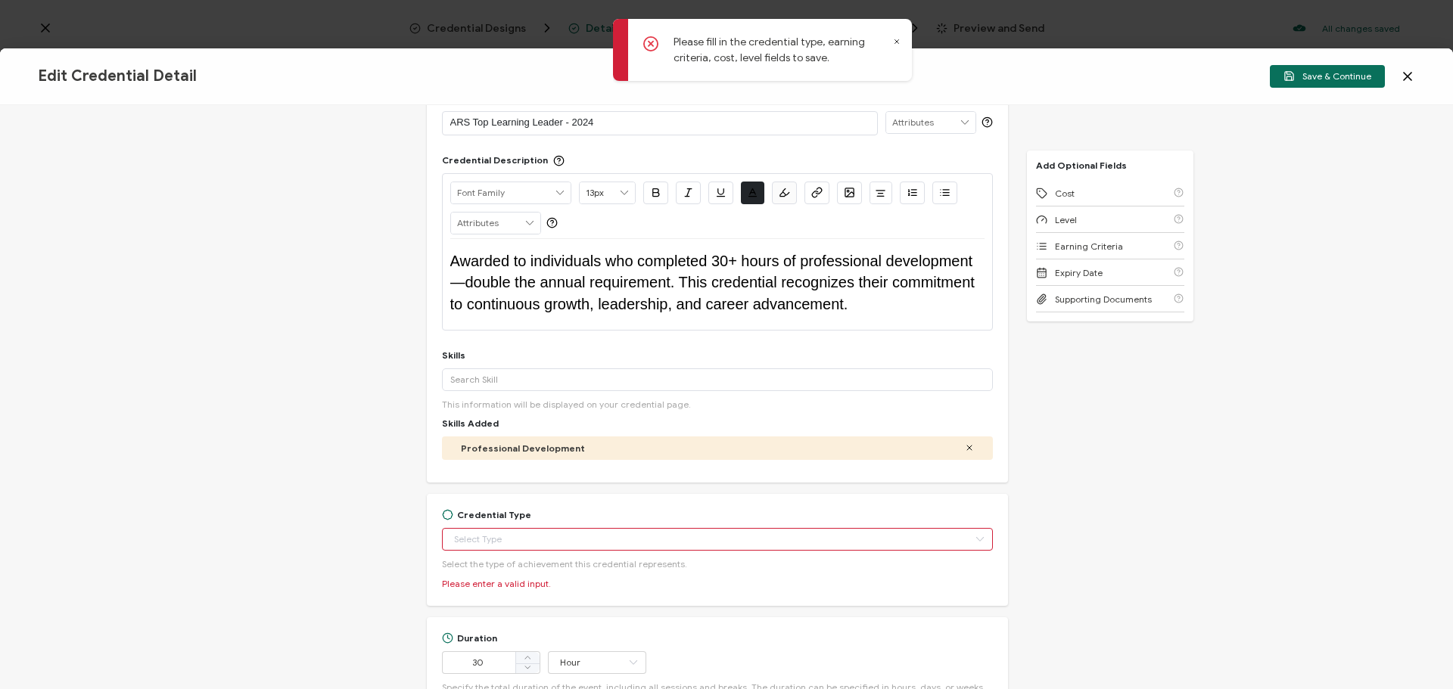
scroll to position [47, 0]
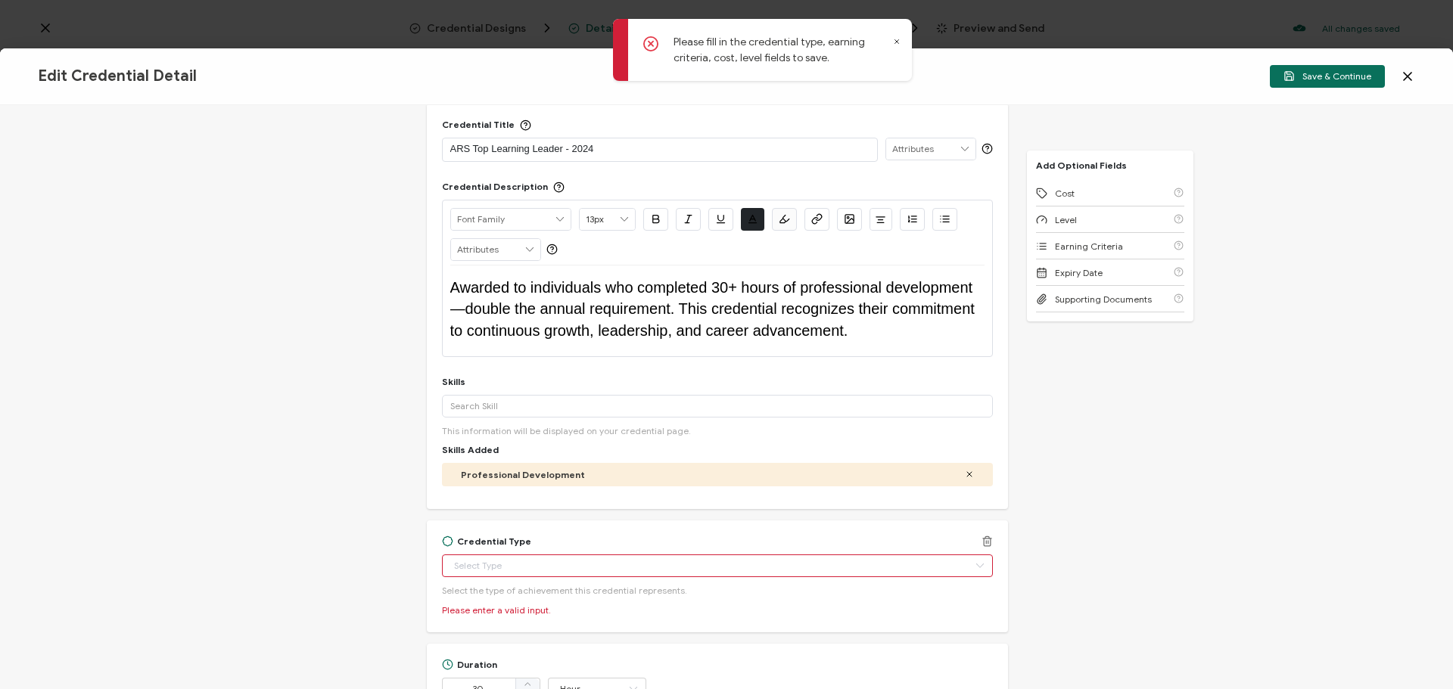
click at [983, 539] on icon at bounding box center [986, 541] width 11 height 11
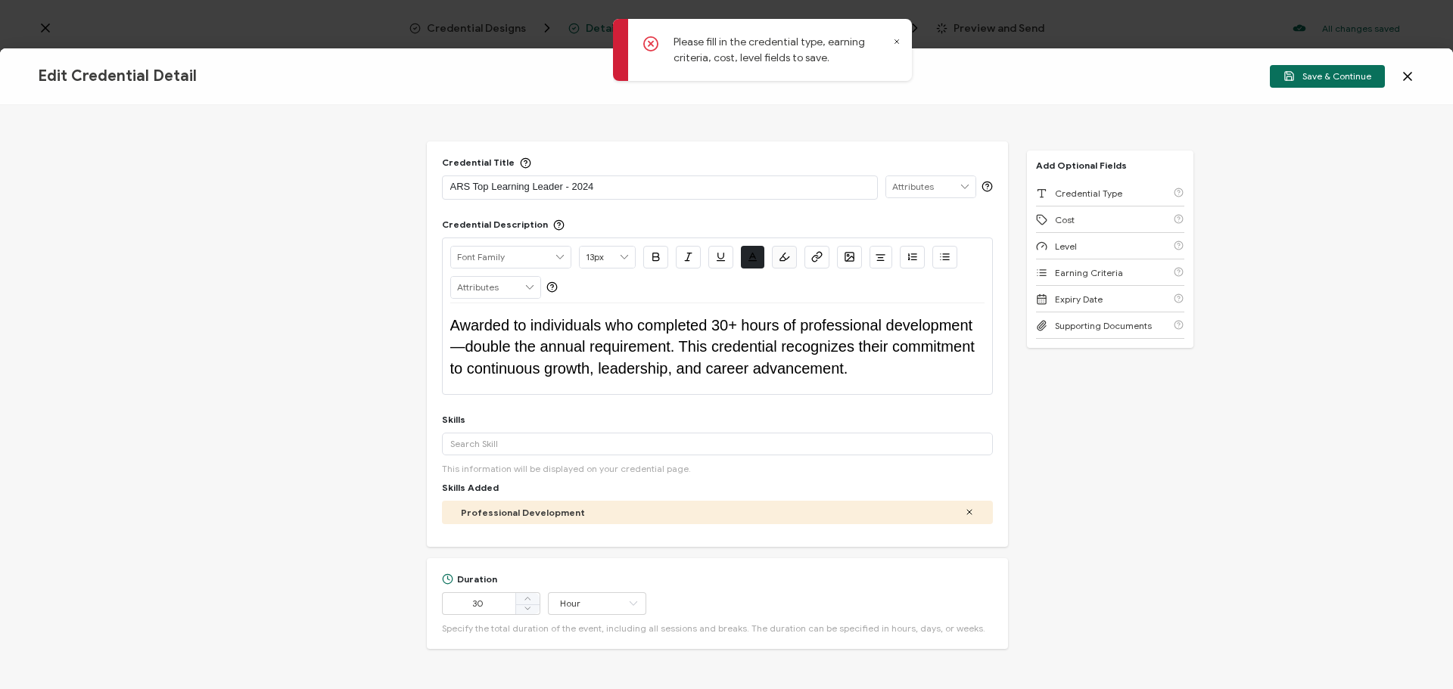
scroll to position [0, 0]
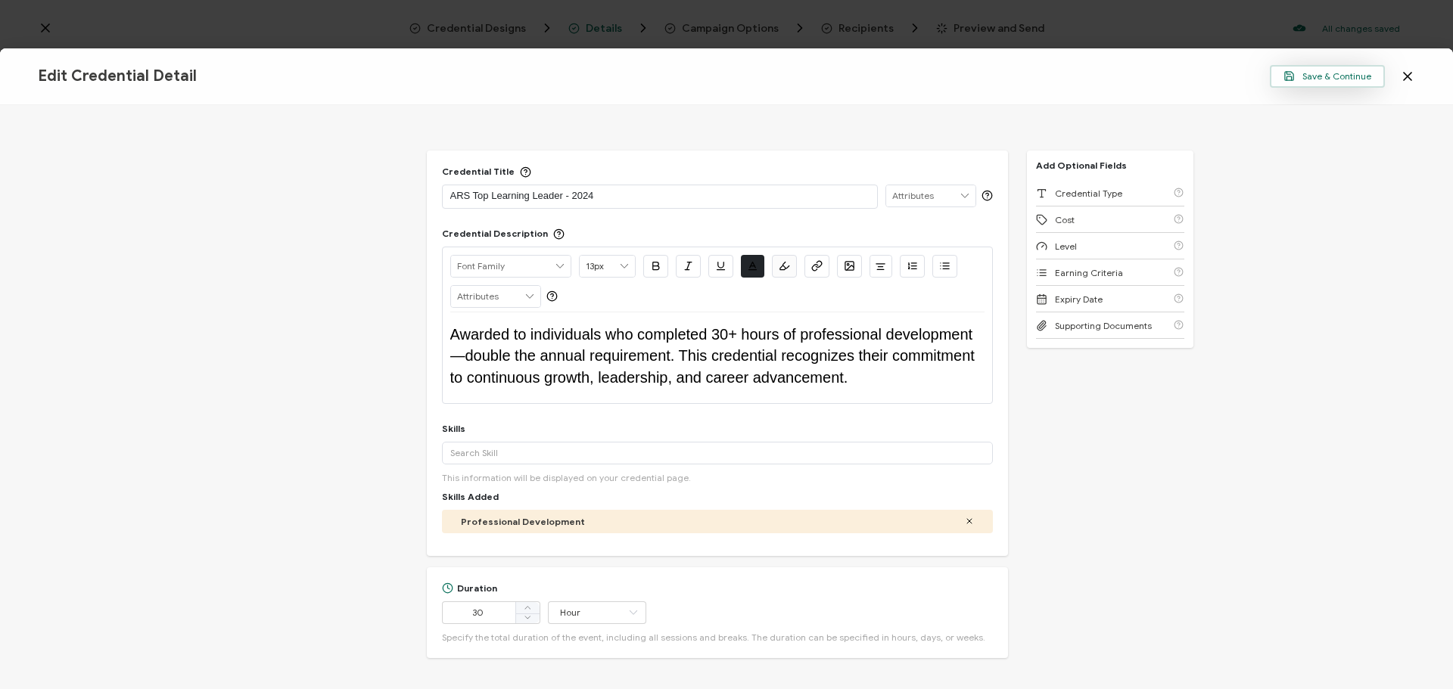
click at [1341, 79] on span "Save & Continue" at bounding box center [1327, 75] width 88 height 11
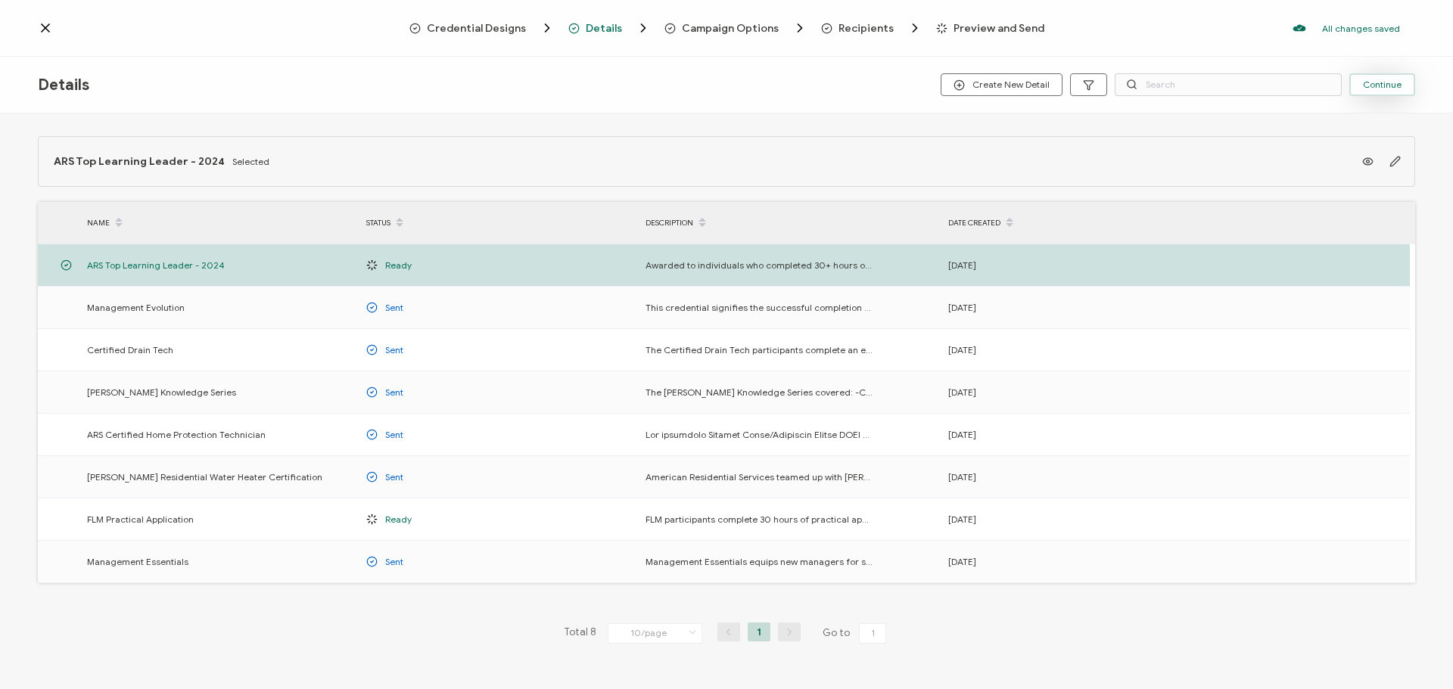
click at [1384, 83] on span "Continue" at bounding box center [1382, 84] width 39 height 9
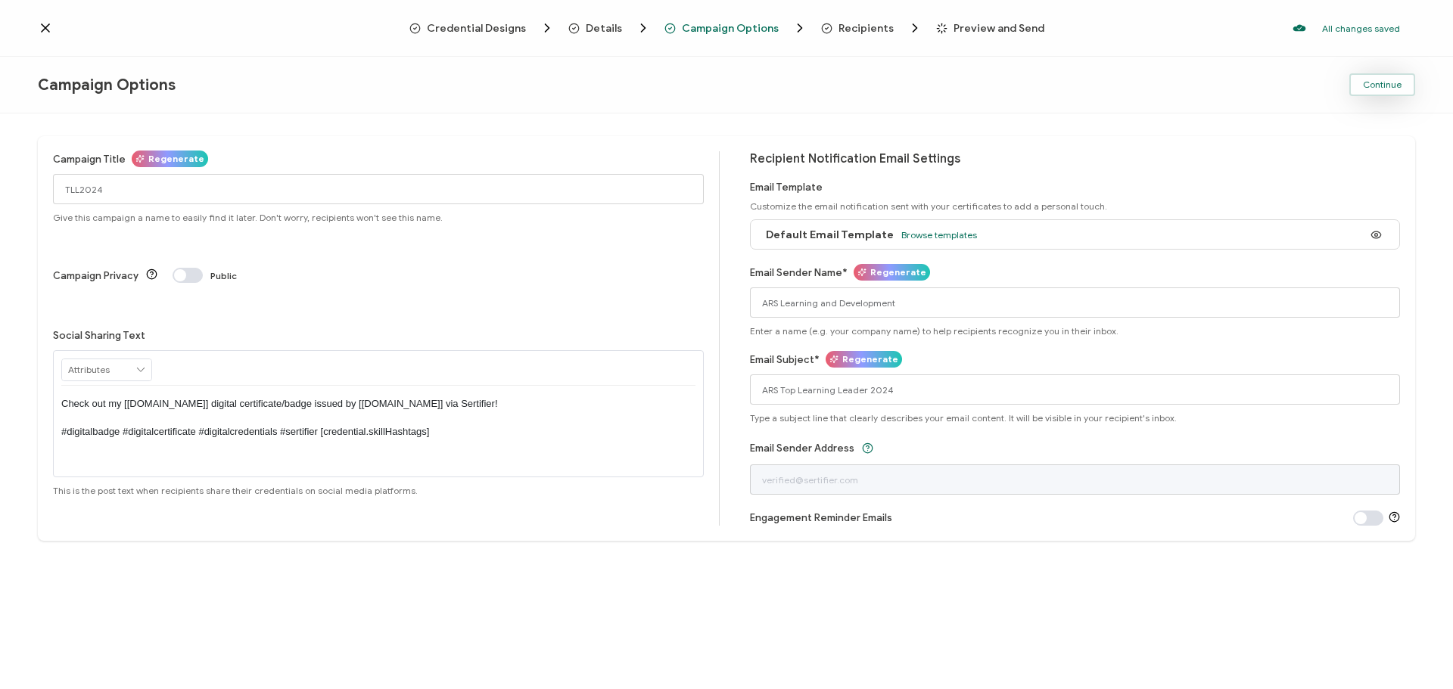
click at [1366, 80] on span "Continue" at bounding box center [1382, 84] width 39 height 9
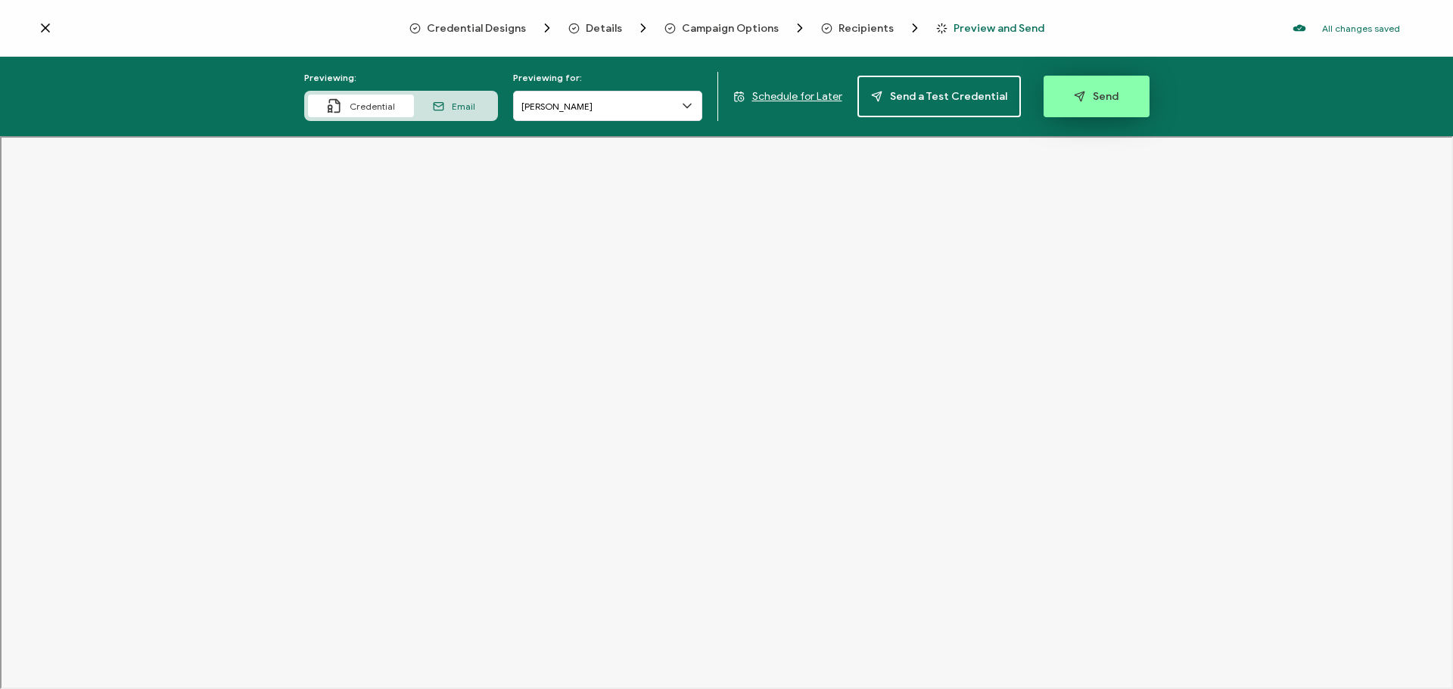
click at [1097, 104] on button "Send" at bounding box center [1096, 97] width 106 height 42
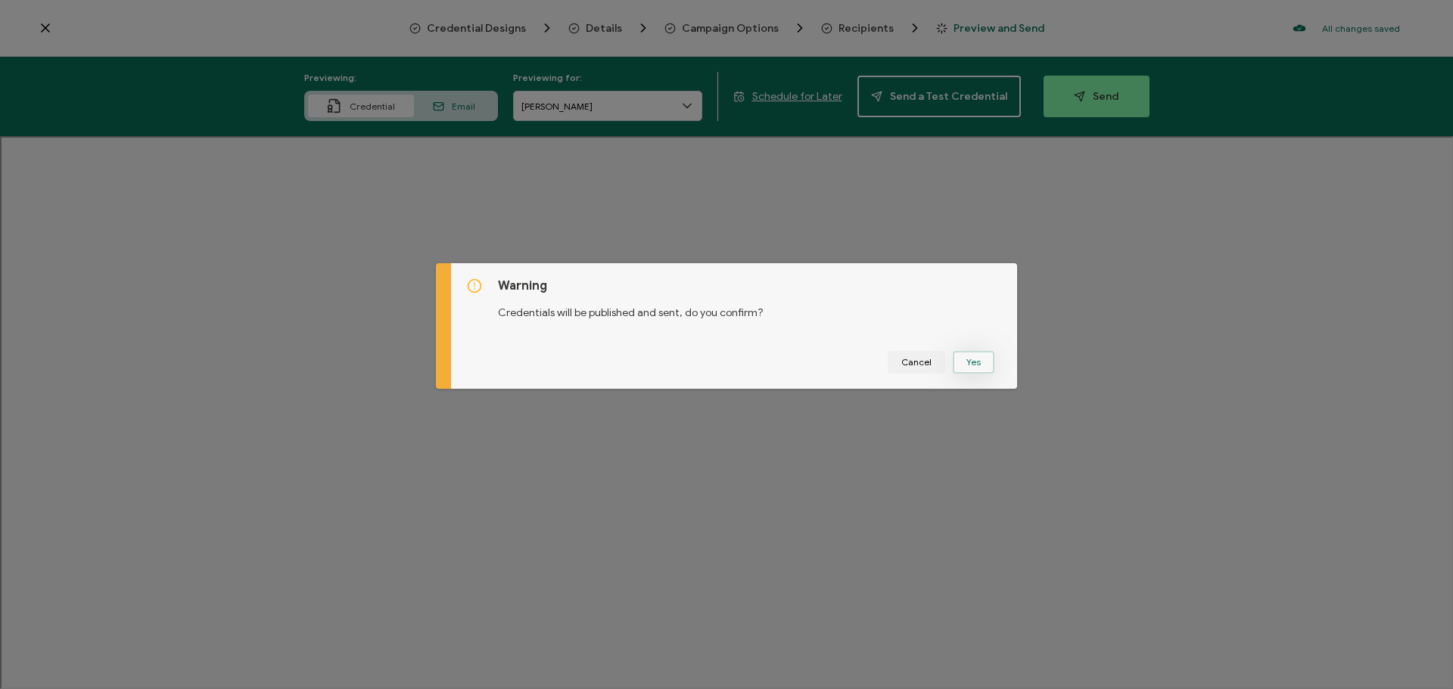
click at [974, 359] on button "Yes" at bounding box center [973, 362] width 42 height 23
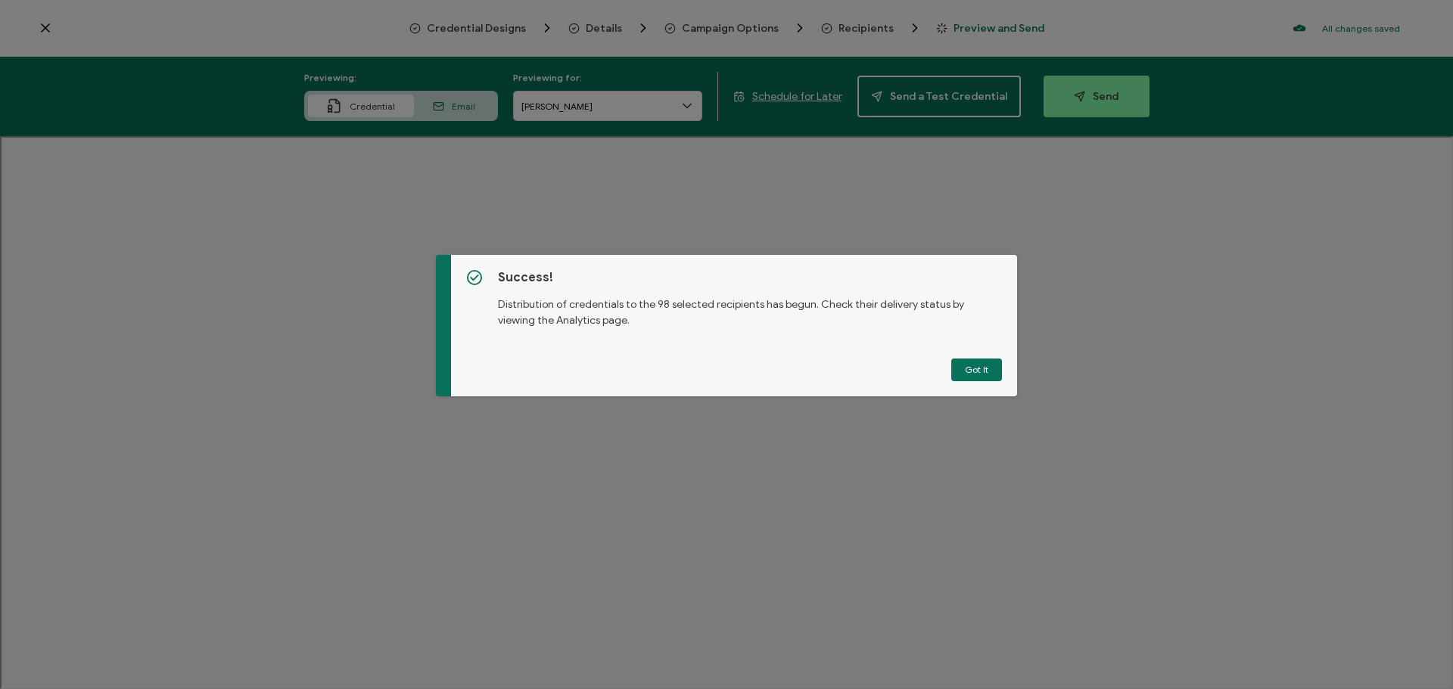
drag, startPoint x: 967, startPoint y: 365, endPoint x: 959, endPoint y: 359, distance: 9.7
click at [967, 365] on button "Got It" at bounding box center [976, 370] width 51 height 23
